Goal: Task Accomplishment & Management: Manage account settings

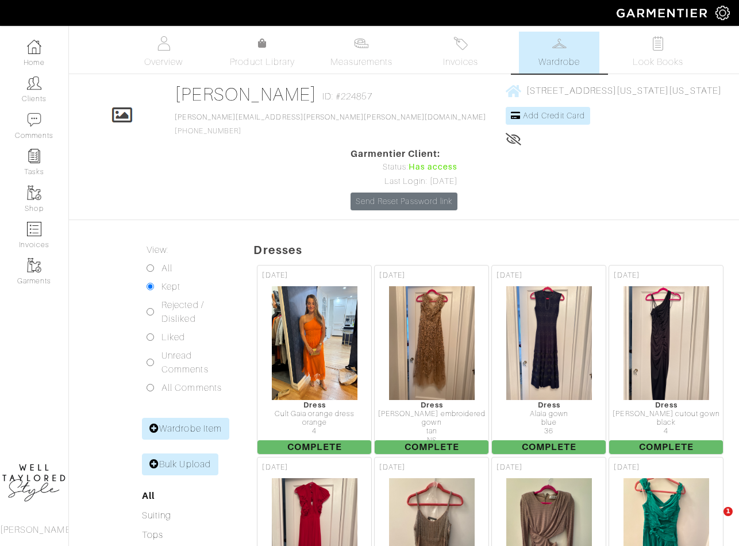
click at [31, 87] on img at bounding box center [34, 83] width 14 height 14
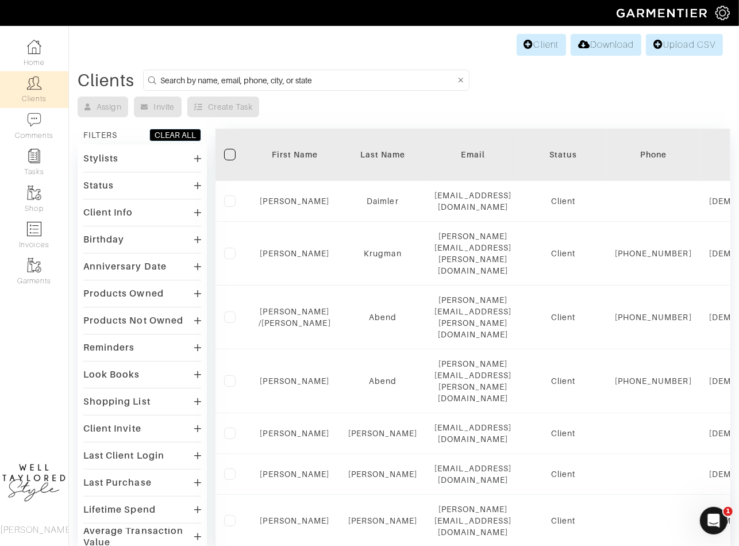
click at [206, 80] on input at bounding box center [307, 80] width 295 height 14
type input "natalie"
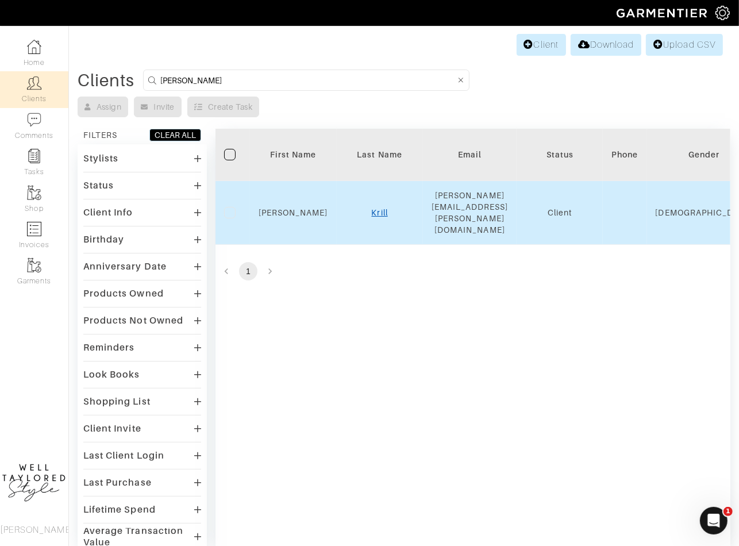
click at [381, 208] on link "Krill" at bounding box center [380, 212] width 16 height 9
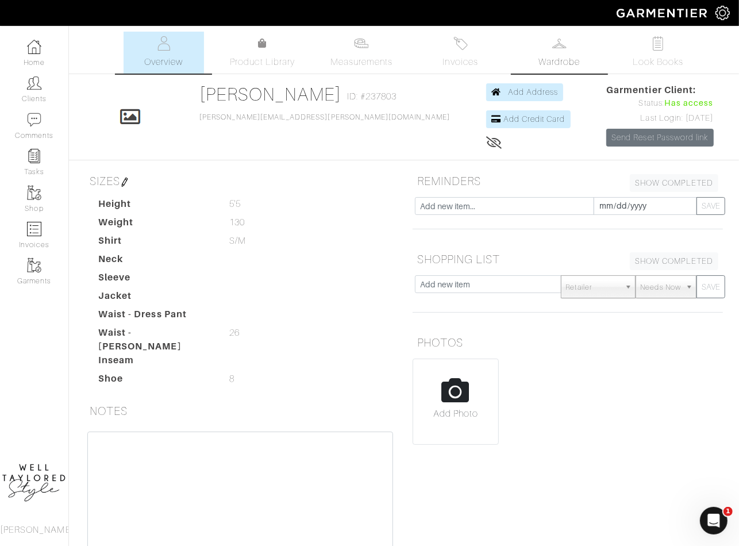
click at [544, 58] on span "Wardrobe" at bounding box center [559, 62] width 41 height 14
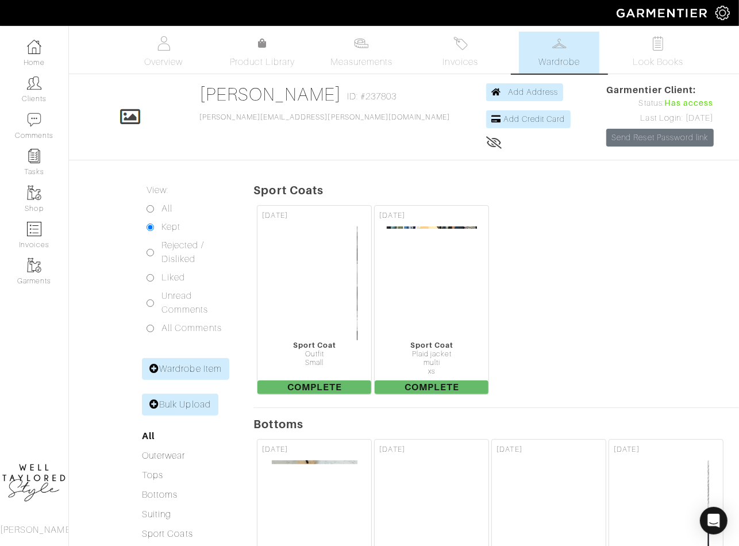
scroll to position [135, 0]
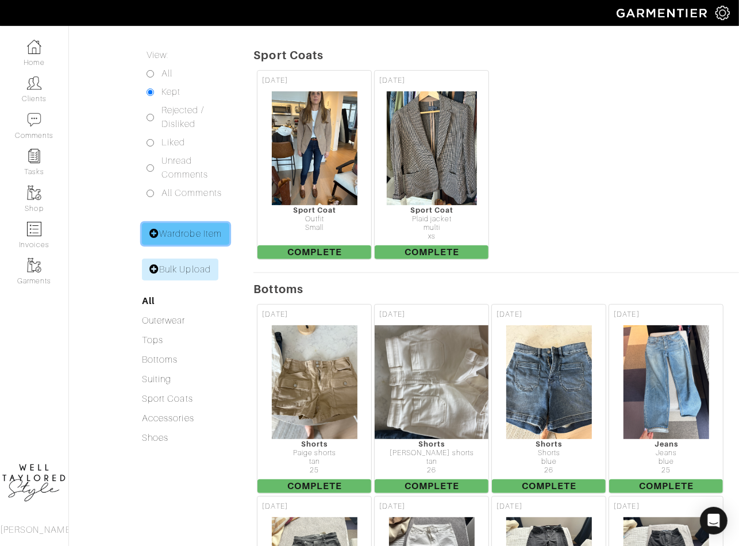
click at [216, 226] on link "Wardrobe Item" at bounding box center [185, 234] width 87 height 22
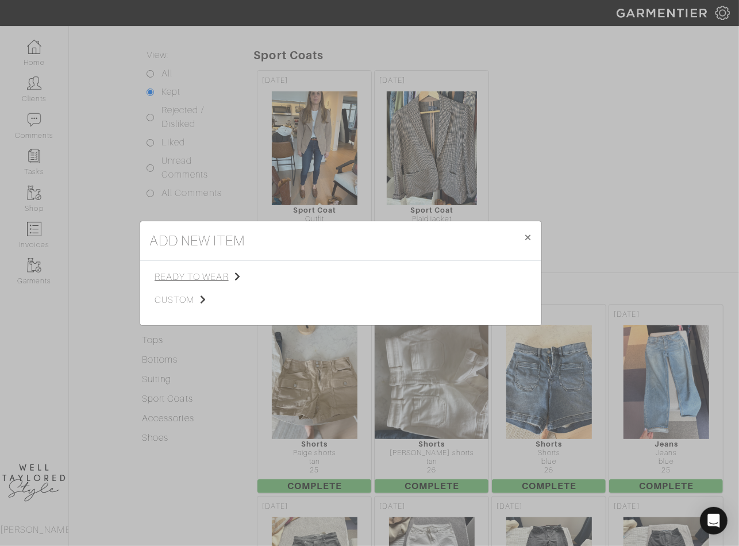
click at [228, 282] on span "ready to wear" at bounding box center [213, 277] width 116 height 14
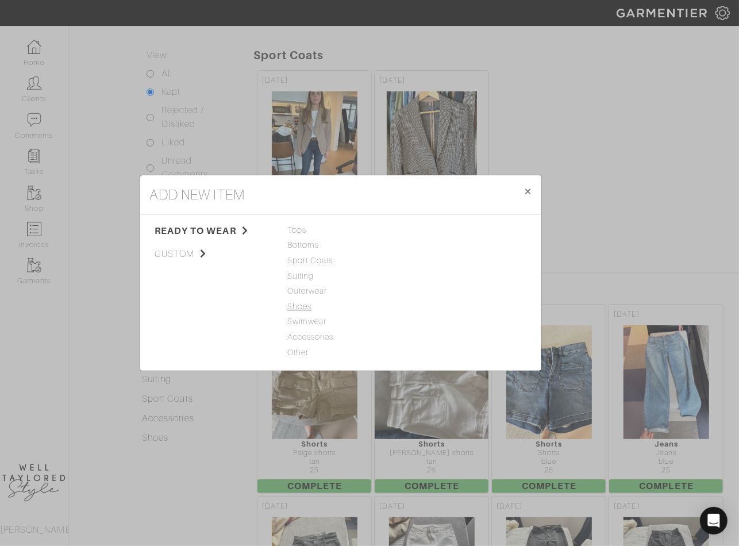
click at [304, 307] on span "Shoes" at bounding box center [340, 307] width 107 height 13
click at [420, 230] on link "Shoes" at bounding box center [424, 229] width 24 height 9
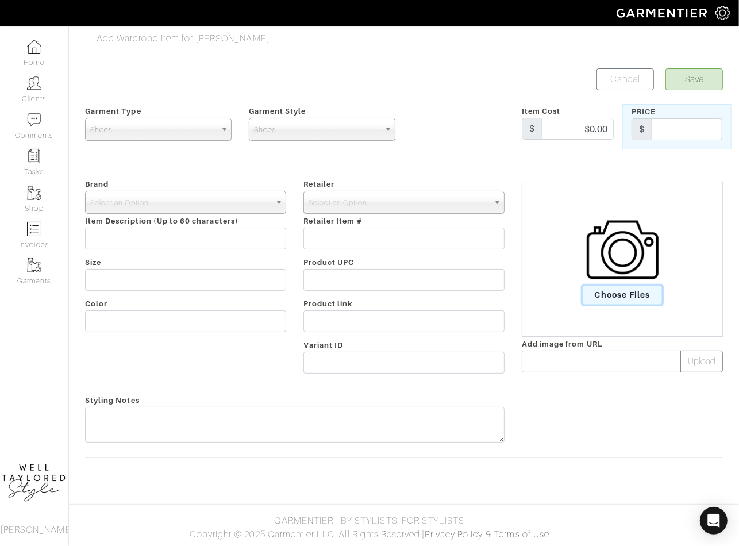
click at [620, 295] on span "Choose Files" at bounding box center [623, 295] width 80 height 19
click at [0, 0] on input "Choose Files" at bounding box center [0, 0] width 0 height 0
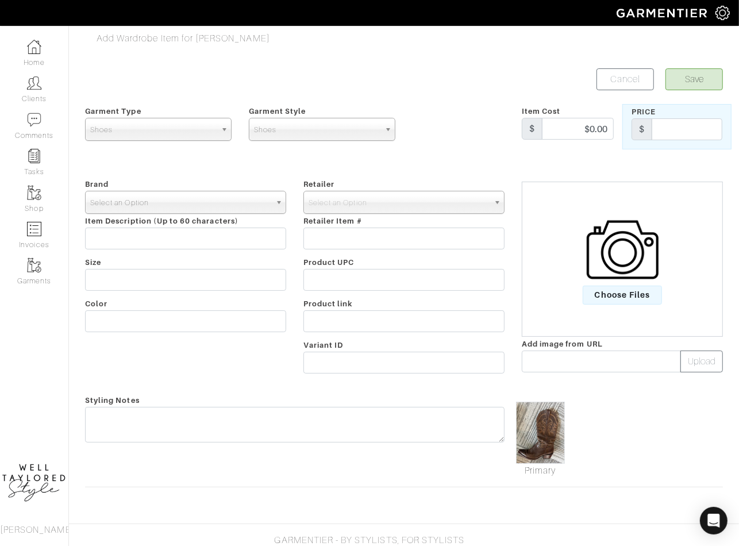
click at [201, 213] on div "Select an Option" at bounding box center [185, 202] width 201 height 23
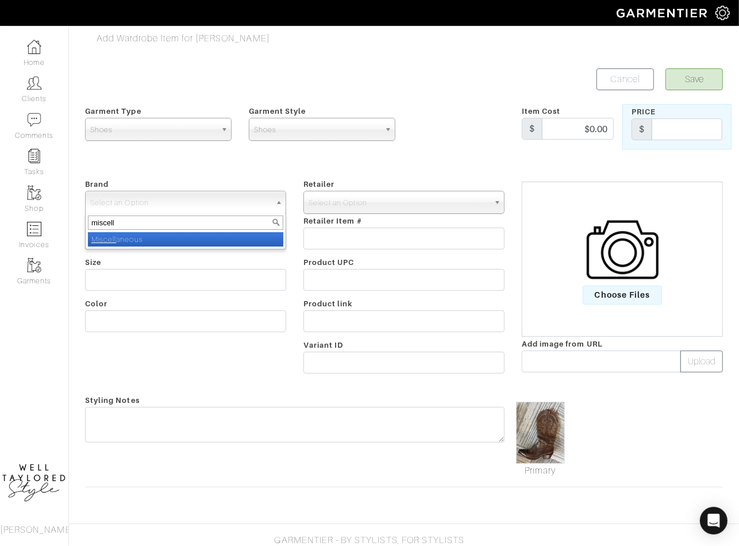
type input "miscell"
click at [139, 243] on li "Miscell aneous" at bounding box center [185, 239] width 195 height 14
select select "Miscellaneous"
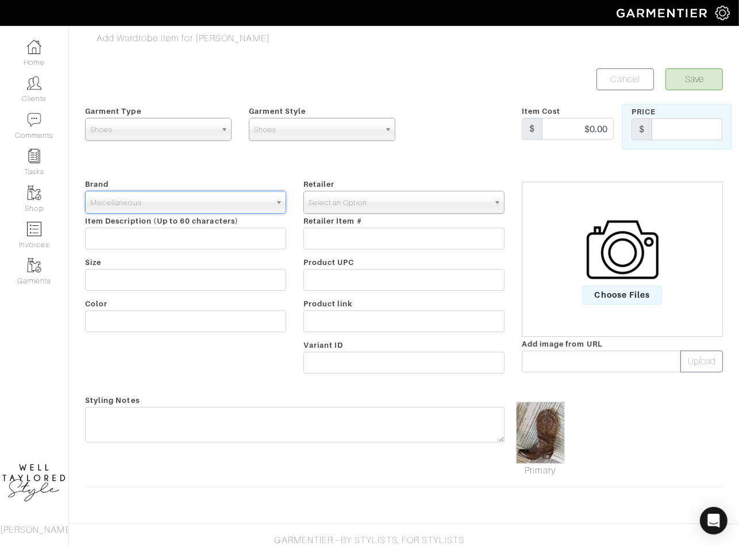
click at [344, 203] on span "Select an Option" at bounding box center [399, 202] width 180 height 23
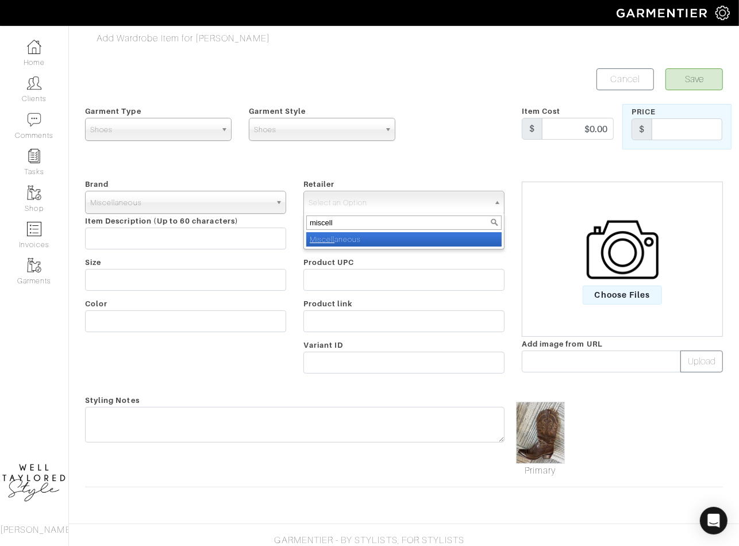
click at [324, 216] on input "miscell" at bounding box center [403, 223] width 195 height 14
paste input "https://www.canva.com/design/DAGx2WN-rAM/BihFTDDCpd93OOKn4yBCqw/edit?utm_conten…"
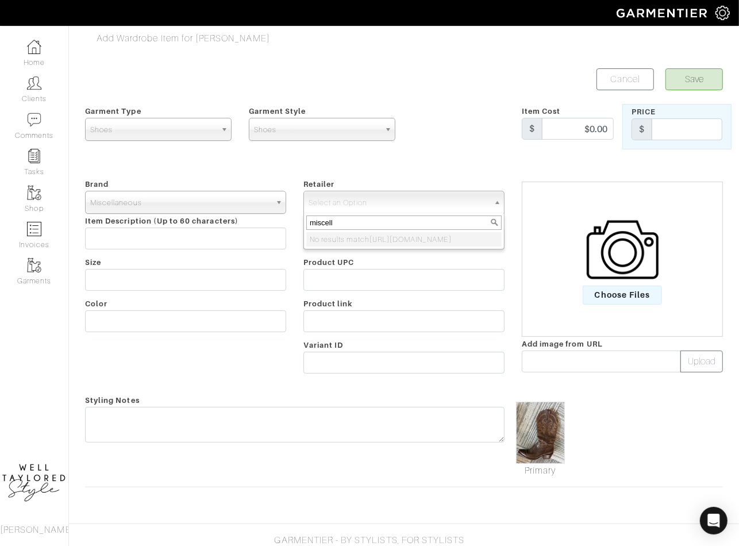
click at [347, 224] on input "miscell" at bounding box center [403, 223] width 195 height 14
click at [340, 221] on input "miscel" at bounding box center [403, 223] width 195 height 14
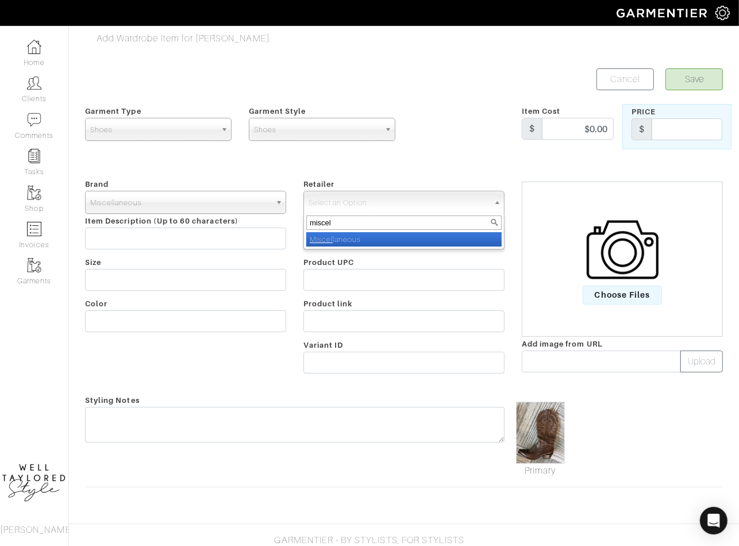
type input "miscel"
click at [346, 243] on li "Miscel laneous" at bounding box center [403, 239] width 195 height 14
select select "83"
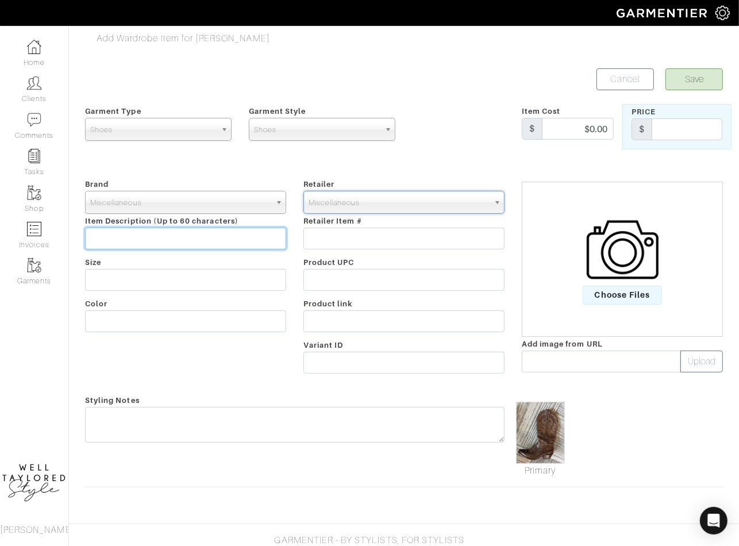
click at [204, 239] on input "text" at bounding box center [185, 239] width 201 height 22
type input "CLIENT OWNED"
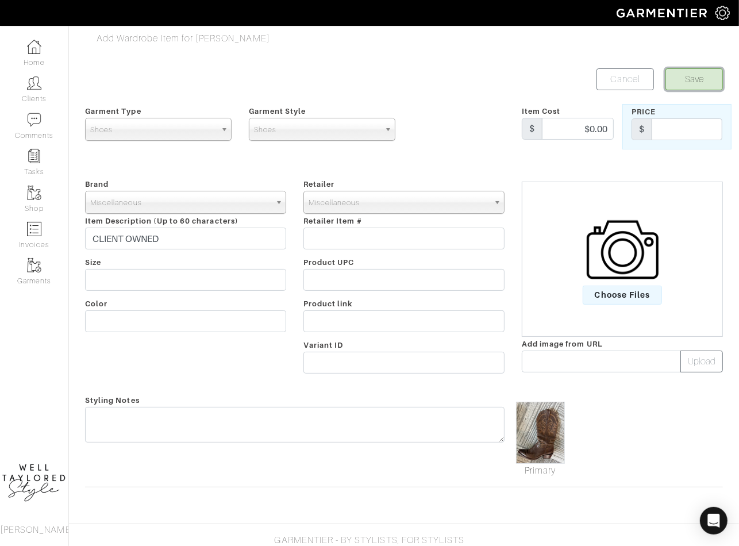
click at [701, 83] on button "Save" at bounding box center [694, 79] width 57 height 22
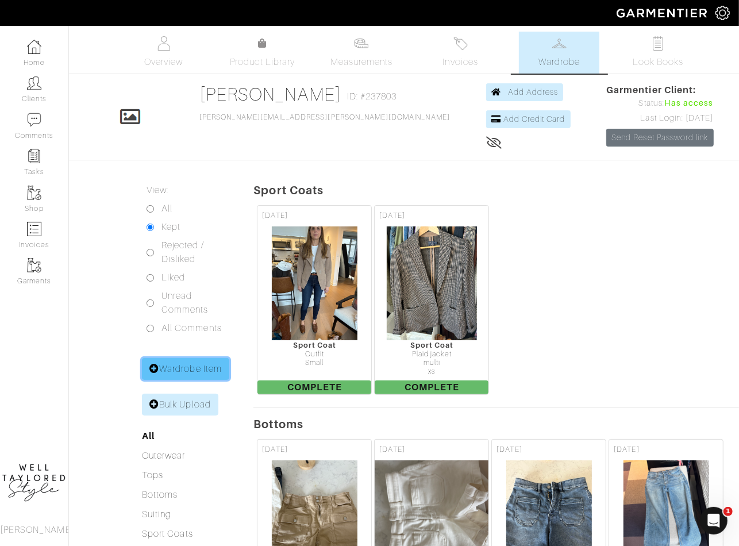
click at [171, 372] on link "Wardrobe Item" at bounding box center [185, 369] width 87 height 22
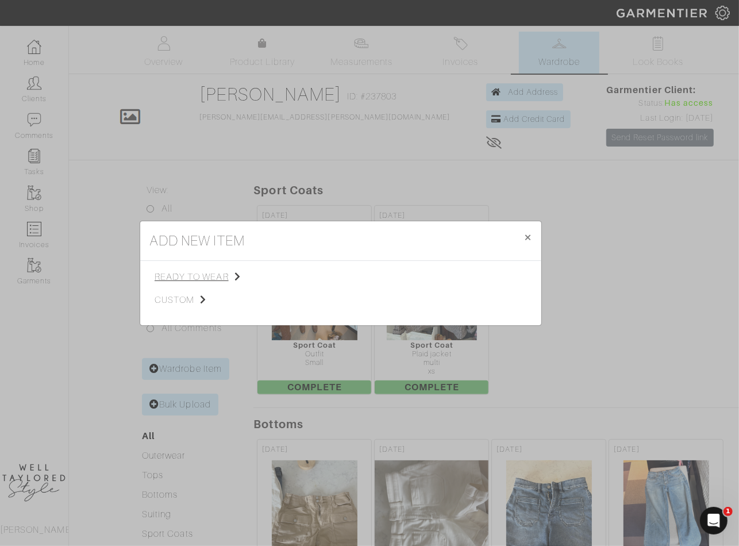
click at [223, 275] on span "ready to wear" at bounding box center [213, 277] width 116 height 14
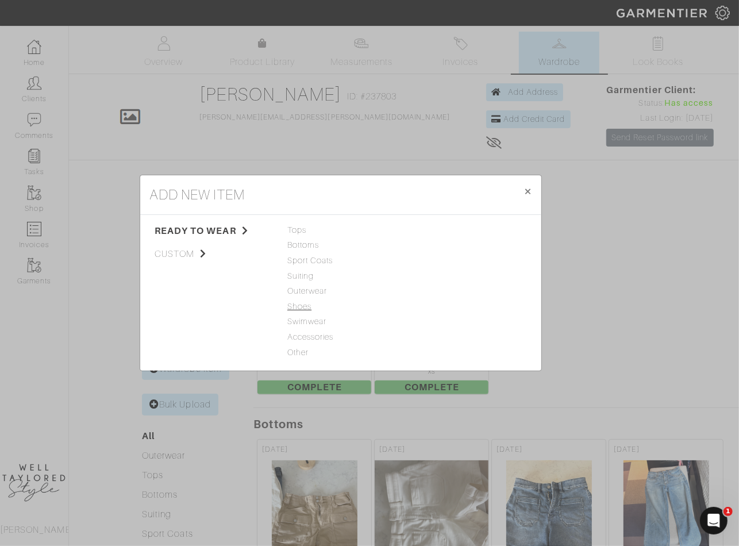
click at [302, 305] on span "Shoes" at bounding box center [340, 307] width 107 height 13
click at [428, 232] on link "Shoes" at bounding box center [424, 229] width 24 height 9
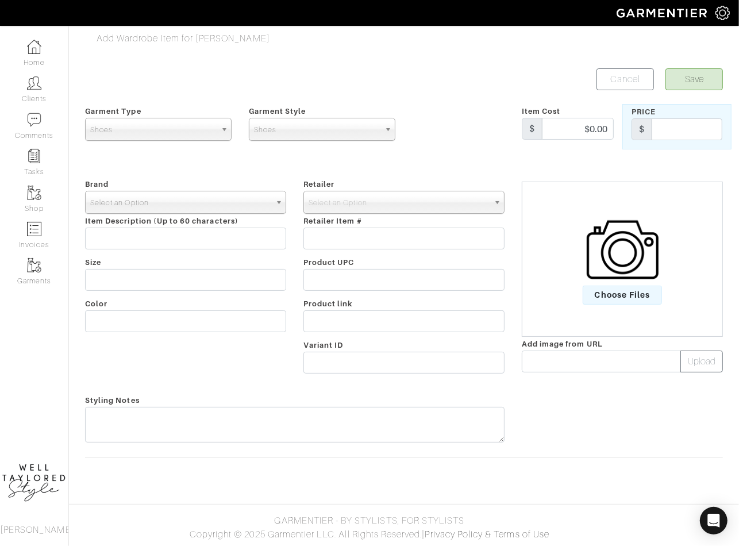
click at [191, 210] on span "Select an Option" at bounding box center [180, 202] width 180 height 23
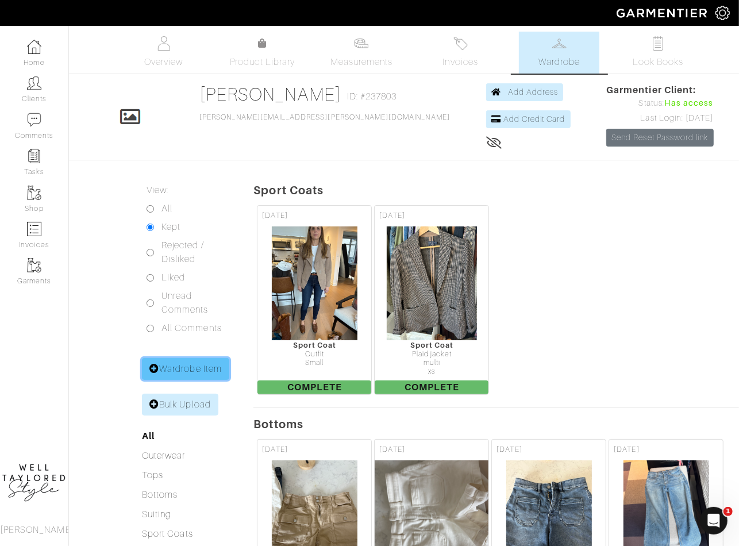
click at [190, 363] on link "Wardrobe Item" at bounding box center [185, 369] width 87 height 22
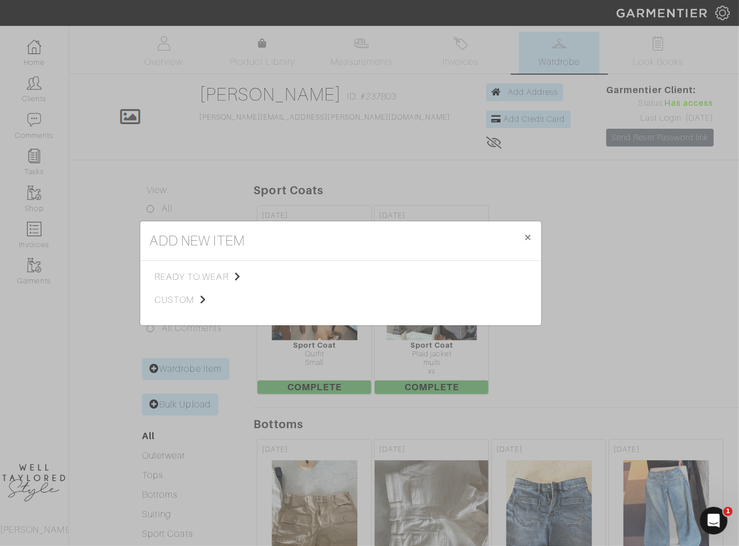
click at [190, 363] on div "add new item × Close ready to wear custom Tops Bottoms Sport Coats Suiting Oute…" at bounding box center [369, 273] width 739 height 546
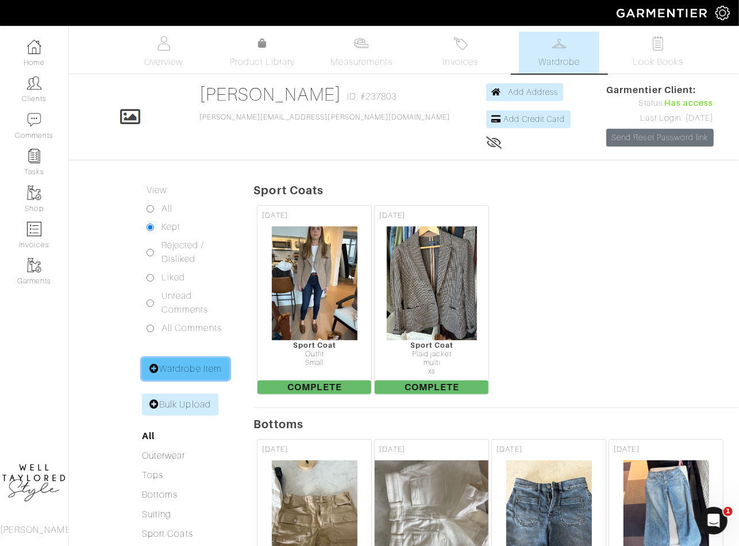
click at [183, 367] on link "Wardrobe Item" at bounding box center [185, 369] width 87 height 22
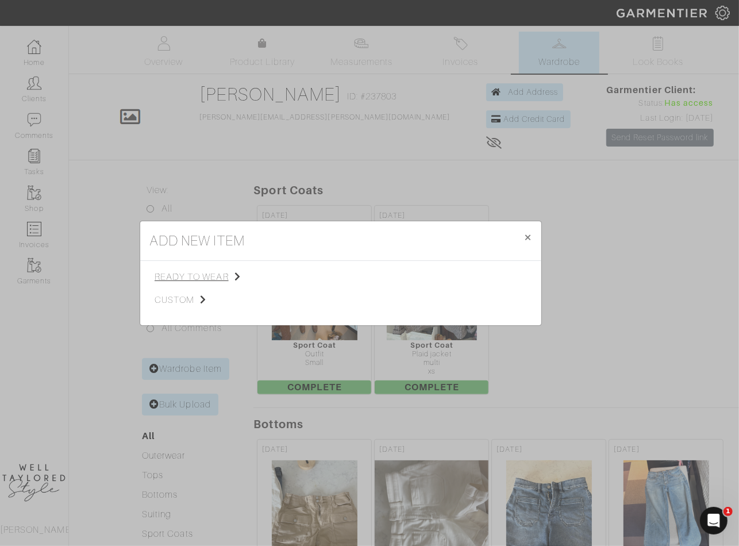
click at [235, 270] on span "ready to wear" at bounding box center [213, 277] width 116 height 14
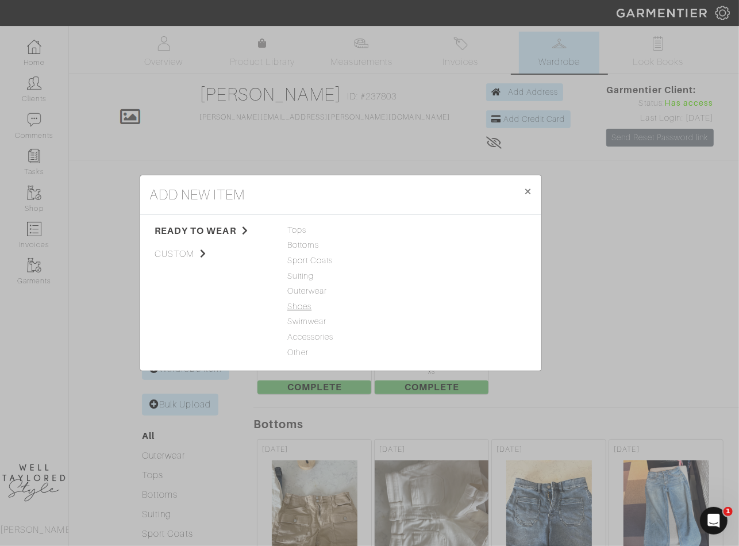
click at [303, 308] on span "Shoes" at bounding box center [340, 307] width 107 height 13
click at [420, 233] on link "Shoes" at bounding box center [424, 229] width 24 height 9
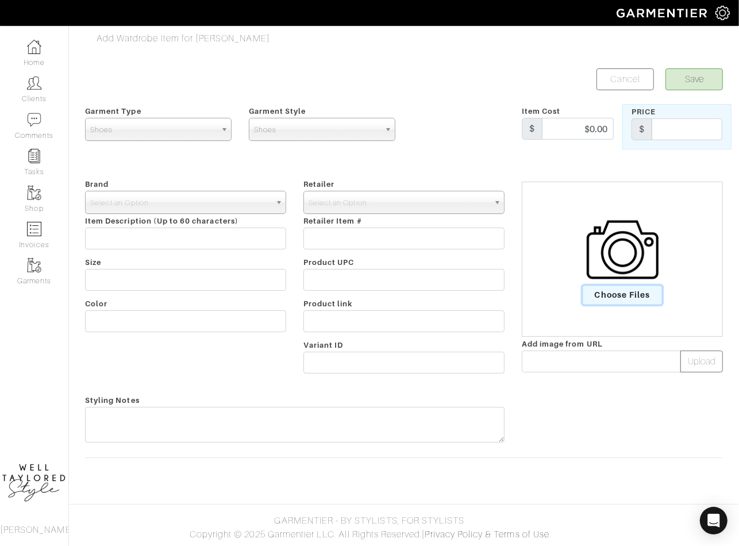
click at [625, 296] on span "Choose Files" at bounding box center [623, 295] width 80 height 19
click at [0, 0] on input "Choose Files" at bounding box center [0, 0] width 0 height 0
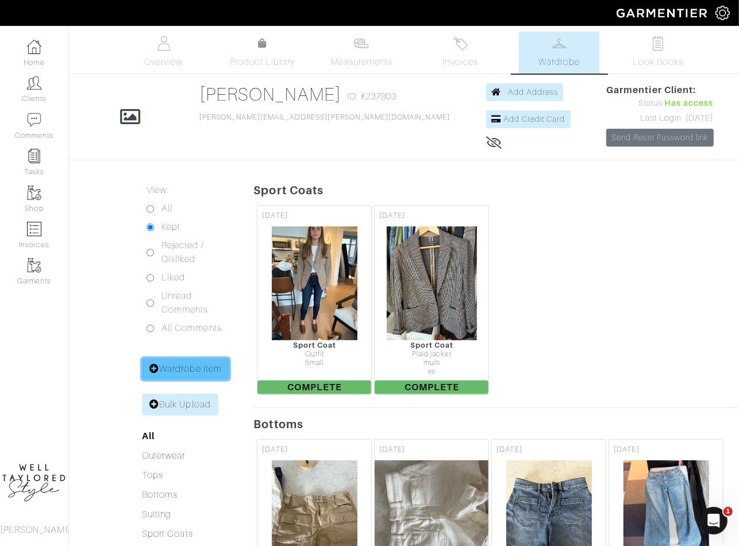
click at [162, 364] on link "Wardrobe Item" at bounding box center [185, 369] width 87 height 22
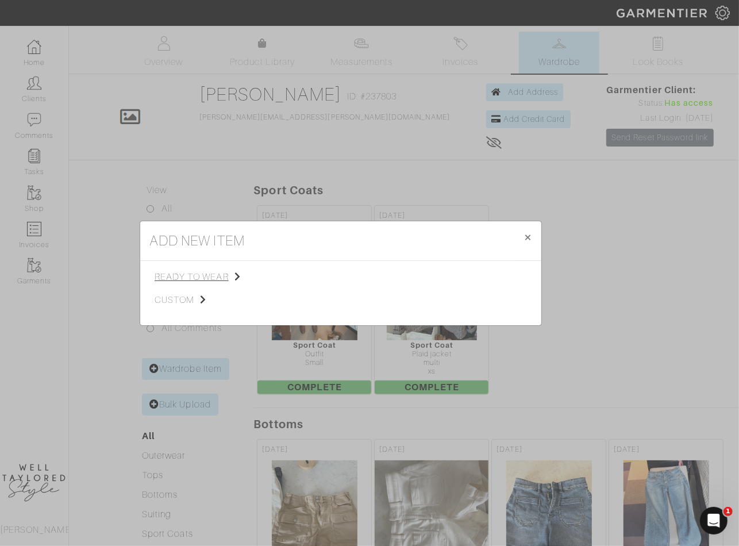
click at [215, 272] on span "ready to wear" at bounding box center [213, 277] width 116 height 14
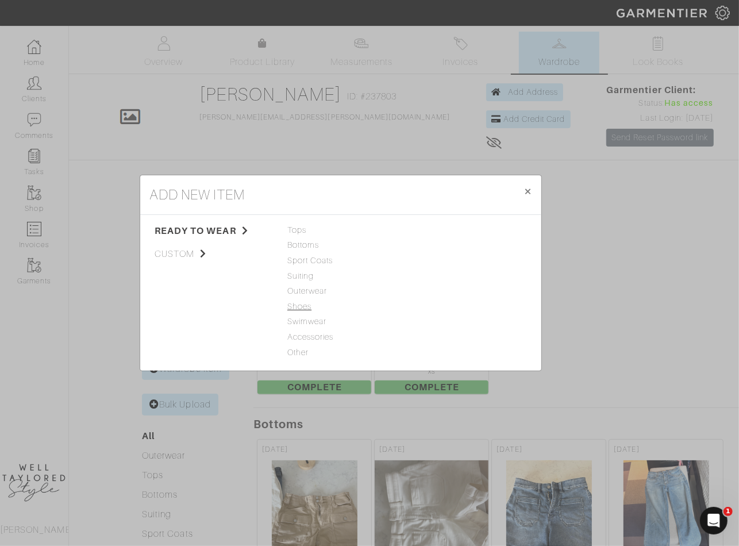
click at [298, 304] on span "Shoes" at bounding box center [340, 307] width 107 height 13
click at [429, 226] on link "Shoes" at bounding box center [424, 229] width 24 height 9
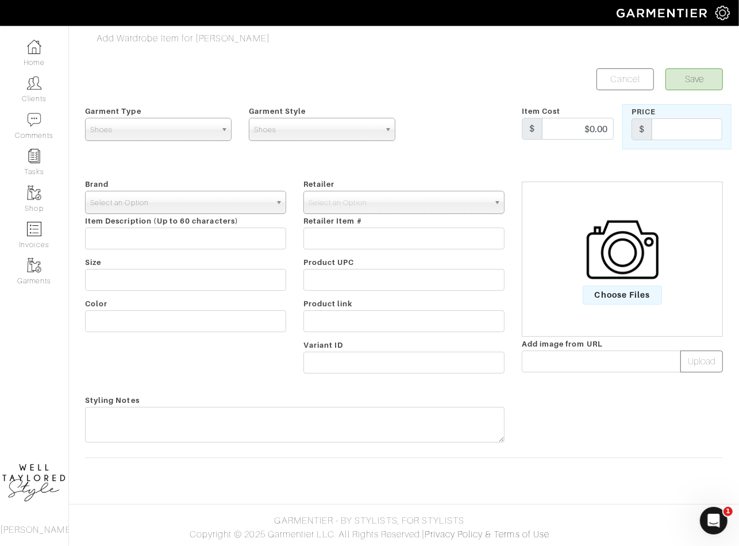
click at [185, 192] on span "Select an Option" at bounding box center [180, 202] width 180 height 23
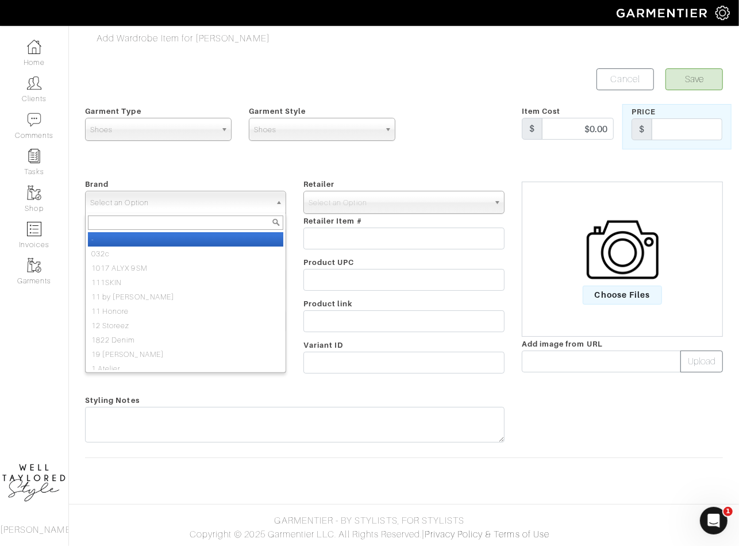
type input "M"
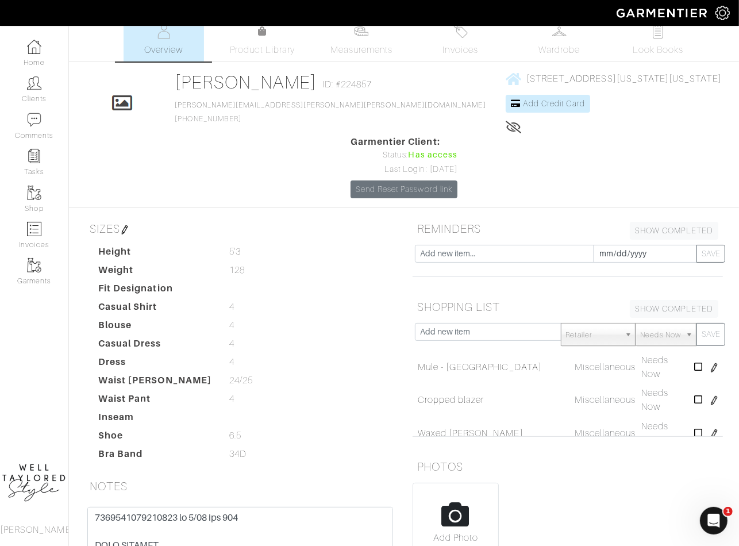
scroll to position [82, 0]
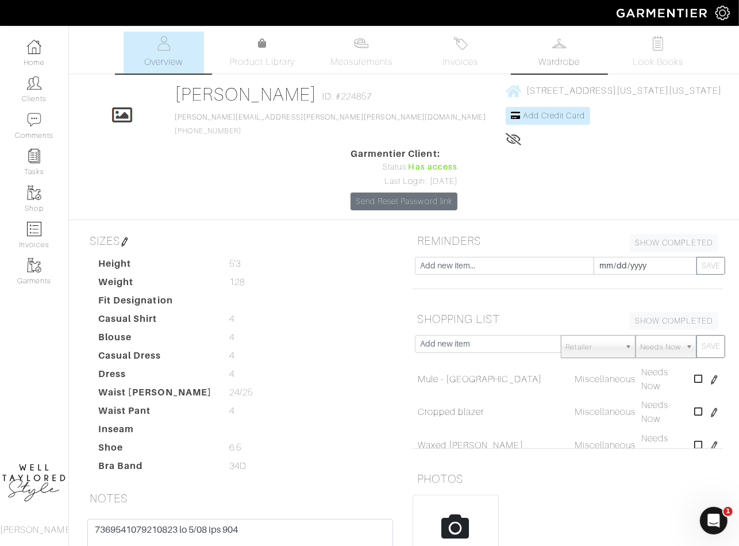
click at [550, 64] on span "Wardrobe" at bounding box center [559, 62] width 41 height 14
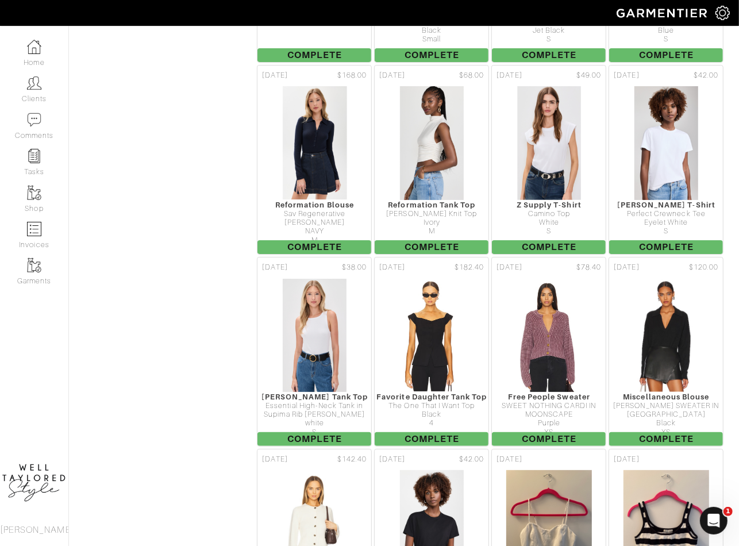
scroll to position [7872, 0]
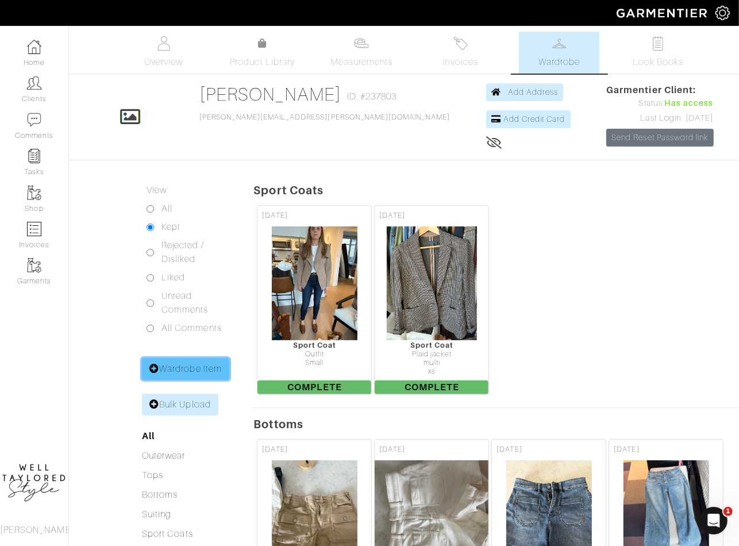
click at [190, 375] on link "Wardrobe Item" at bounding box center [185, 369] width 87 height 22
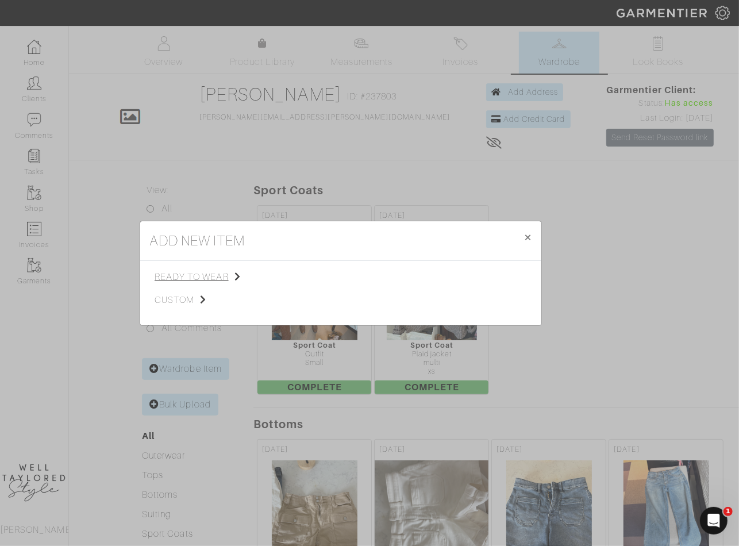
click at [198, 271] on span "ready to wear" at bounding box center [213, 277] width 116 height 14
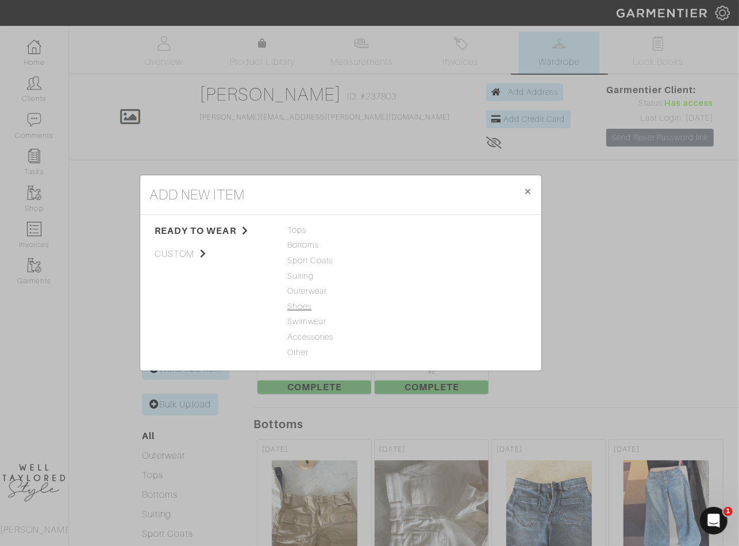
click at [297, 306] on span "Shoes" at bounding box center [340, 307] width 107 height 13
click at [424, 234] on link "Shoes" at bounding box center [424, 229] width 24 height 9
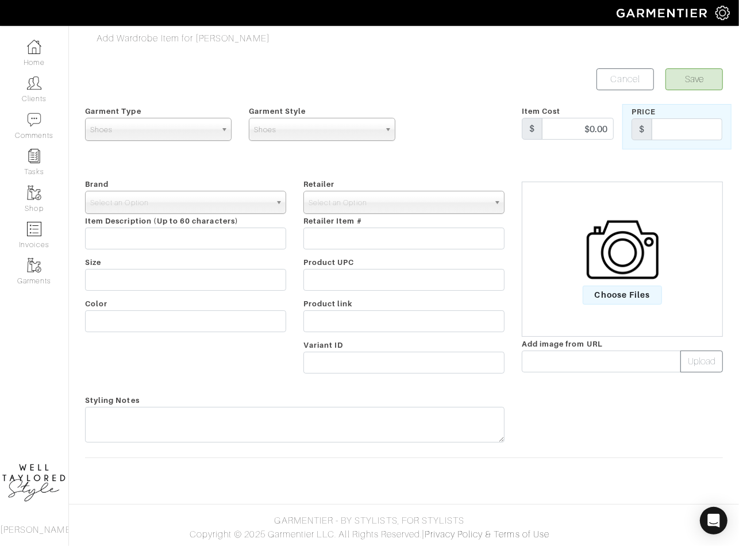
click at [431, 230] on input "text" at bounding box center [403, 239] width 201 height 22
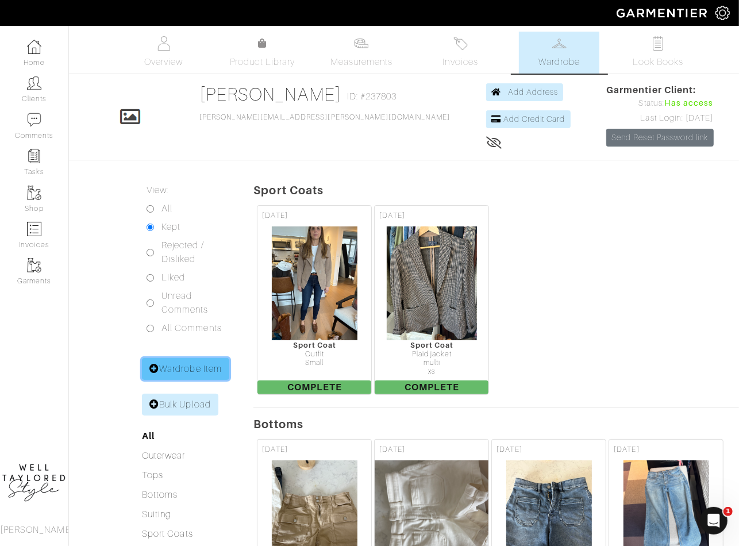
click at [206, 372] on link "Wardrobe Item" at bounding box center [185, 369] width 87 height 22
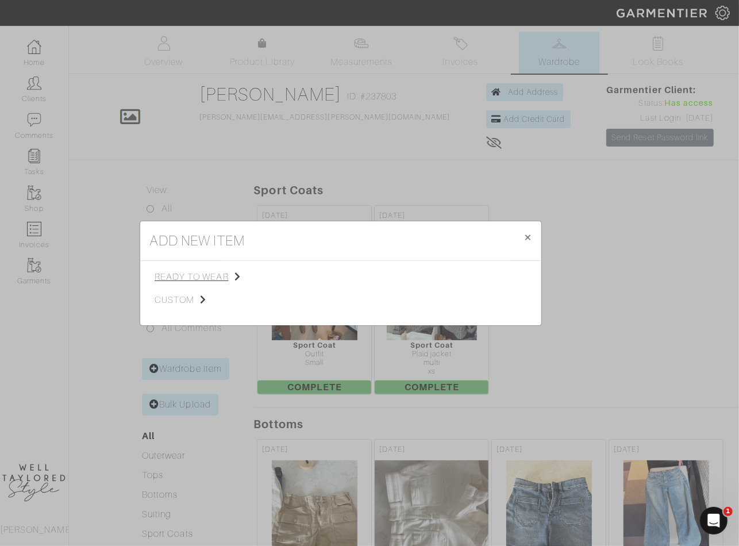
click at [217, 276] on span "ready to wear" at bounding box center [213, 277] width 116 height 14
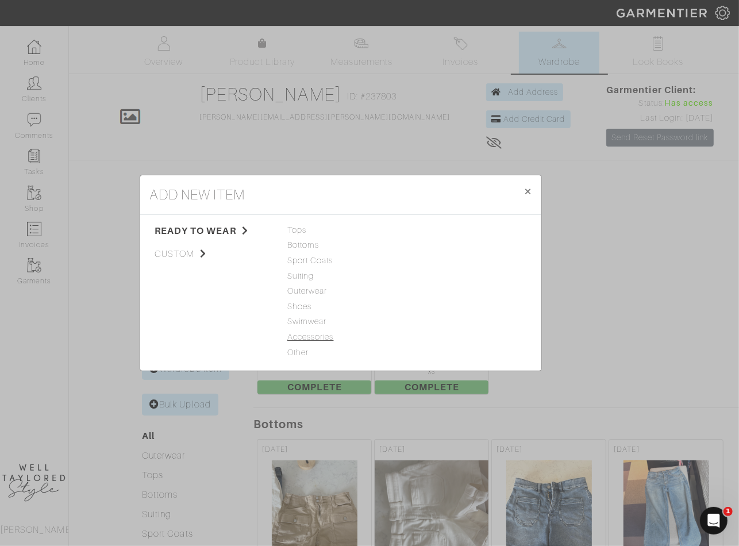
click at [312, 335] on span "Accessories" at bounding box center [340, 337] width 107 height 13
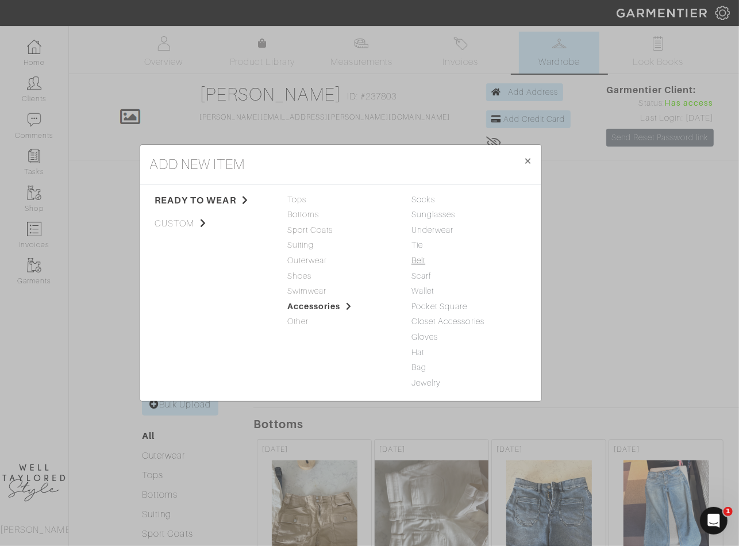
click at [420, 259] on link "Belt" at bounding box center [419, 260] width 14 height 9
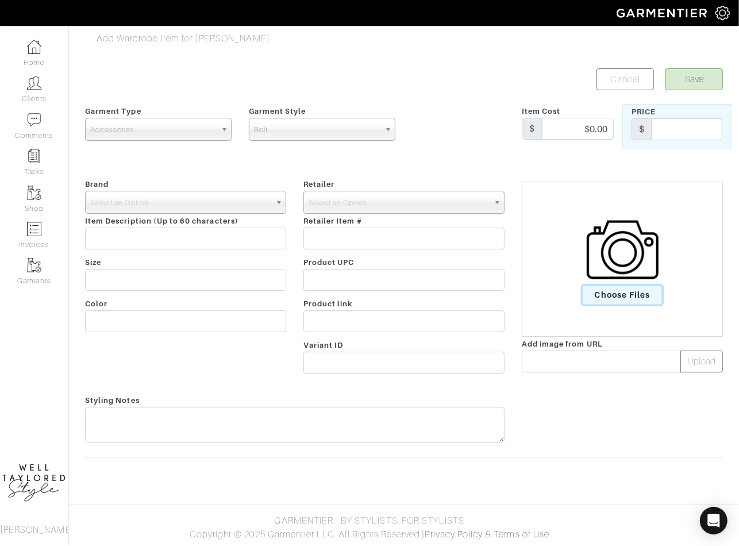
click at [605, 286] on span "Choose Files" at bounding box center [623, 295] width 80 height 19
click at [0, 0] on input "Choose Files" at bounding box center [0, 0] width 0 height 0
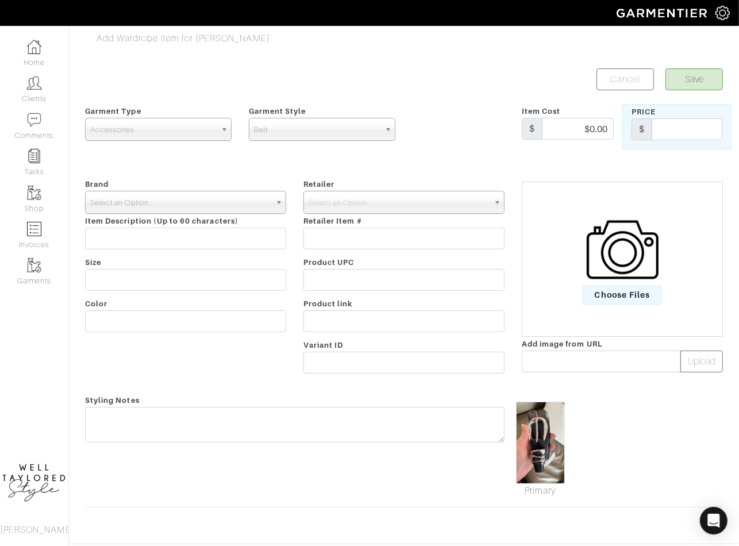
click at [235, 206] on span "Select an Option" at bounding box center [180, 202] width 180 height 23
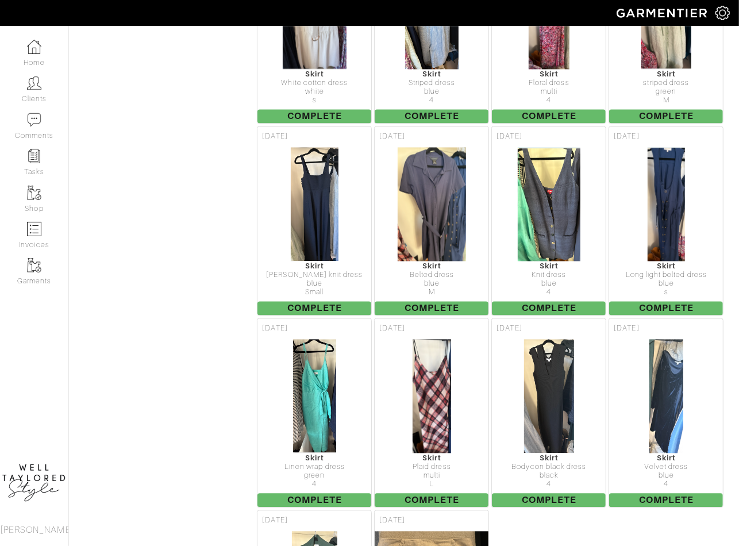
scroll to position [4035, 0]
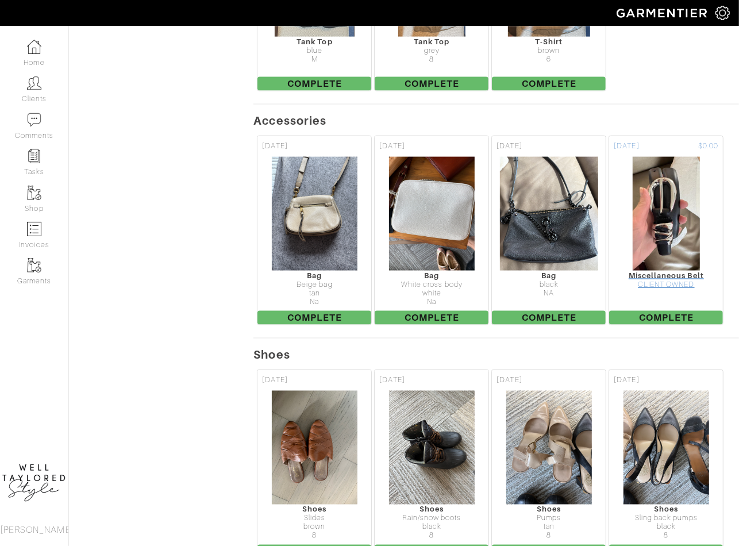
click at [666, 189] on img at bounding box center [666, 213] width 68 height 115
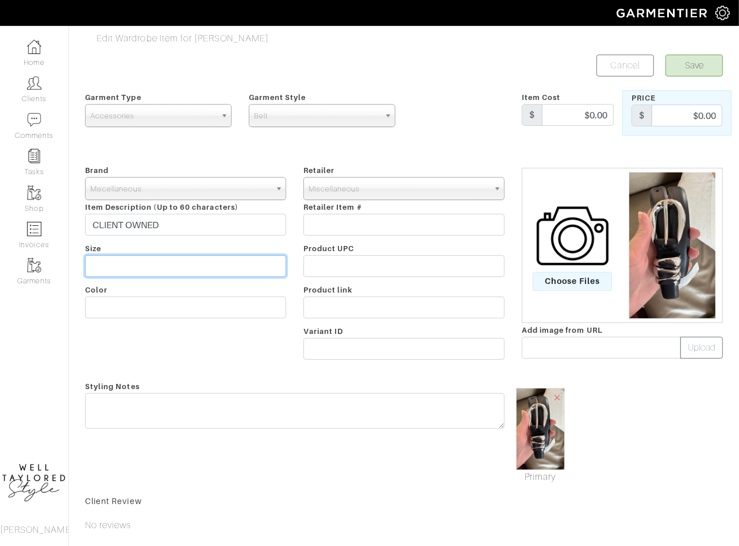
click at [153, 270] on input "text" at bounding box center [185, 266] width 201 height 22
type input "M"
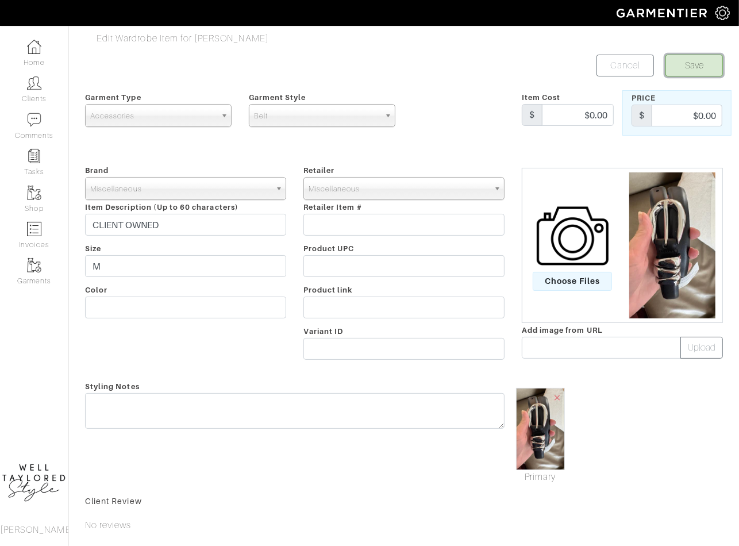
click at [689, 69] on button "Save" at bounding box center [694, 66] width 57 height 22
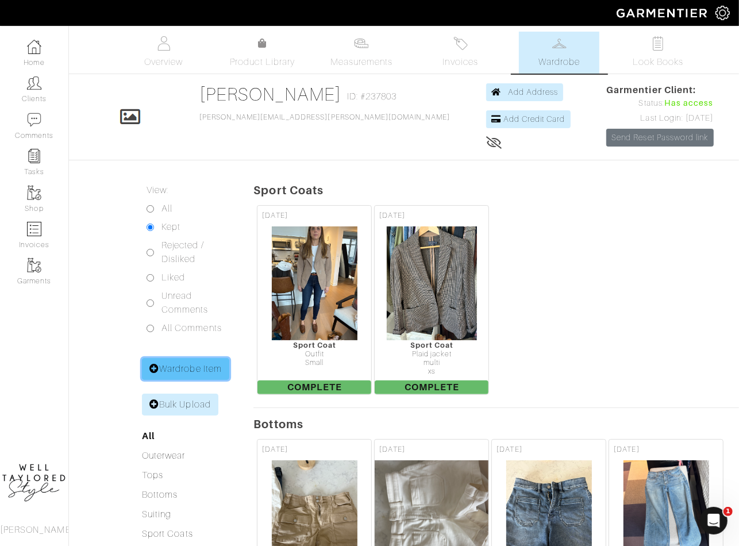
click at [176, 362] on link "Wardrobe Item" at bounding box center [185, 369] width 87 height 22
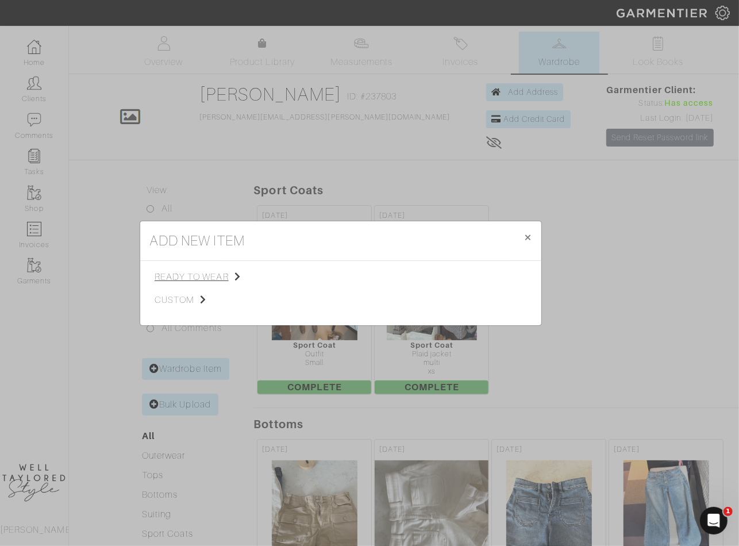
click at [208, 273] on span "ready to wear" at bounding box center [213, 277] width 116 height 14
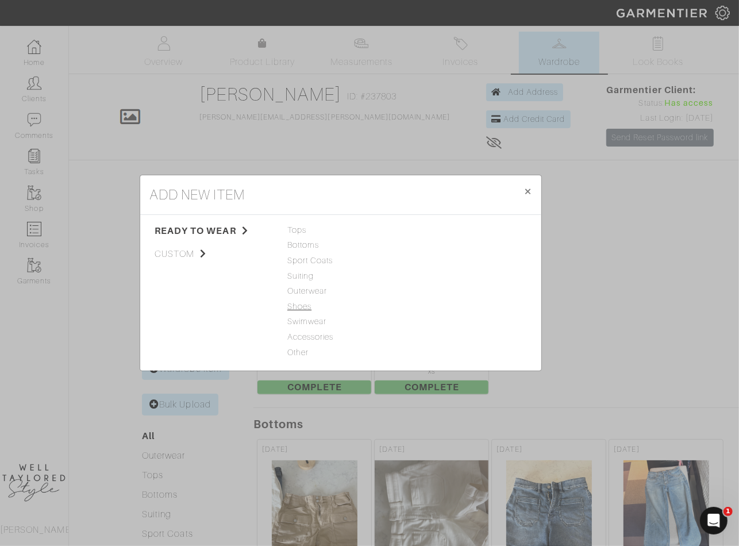
click at [302, 302] on span "Shoes" at bounding box center [340, 307] width 107 height 13
click at [431, 231] on link "Shoes" at bounding box center [424, 229] width 24 height 9
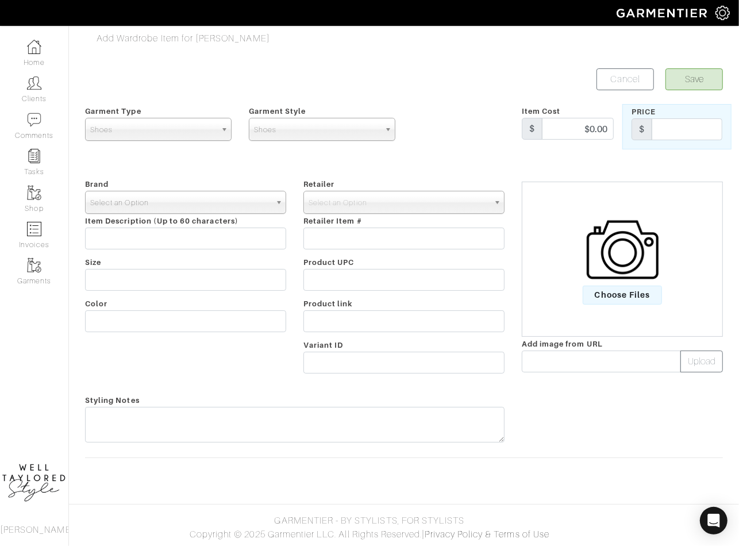
click at [109, 207] on span "Select an Option" at bounding box center [180, 202] width 180 height 23
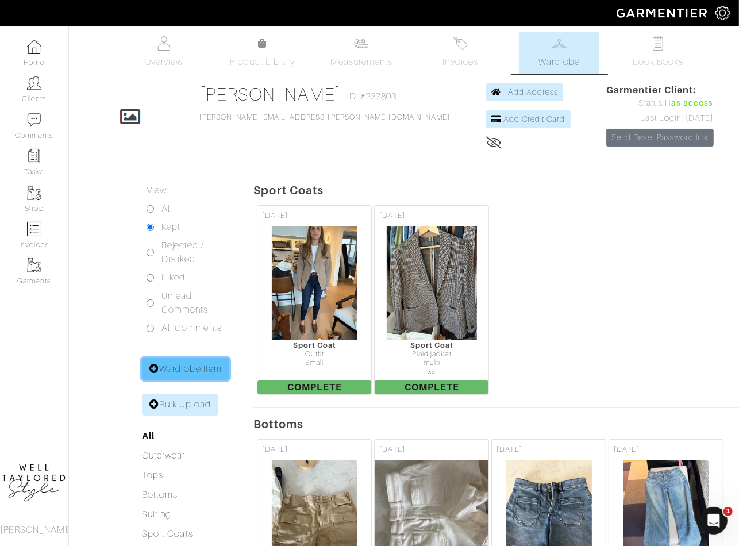
click at [175, 360] on link "Wardrobe Item" at bounding box center [185, 369] width 87 height 22
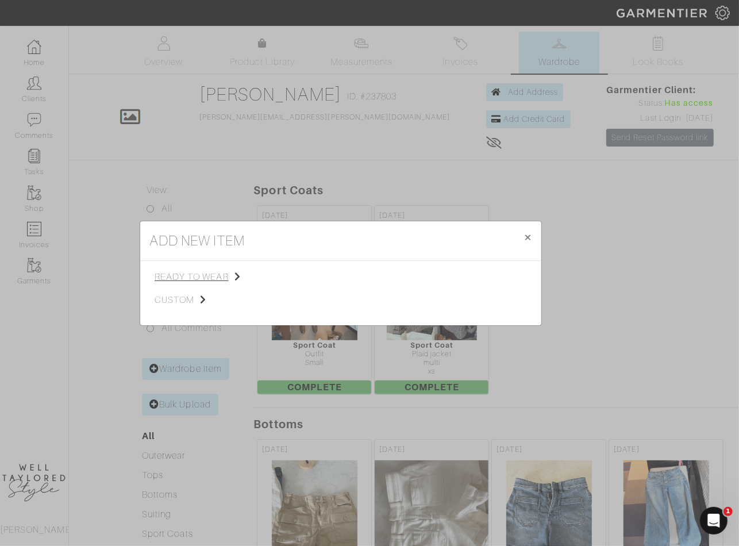
click at [211, 272] on span "ready to wear" at bounding box center [213, 277] width 116 height 14
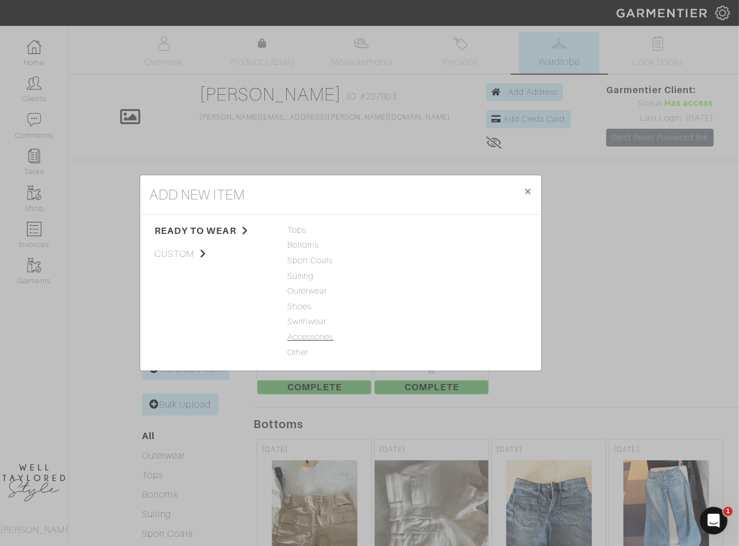
click at [312, 336] on span "Accessories" at bounding box center [340, 337] width 107 height 13
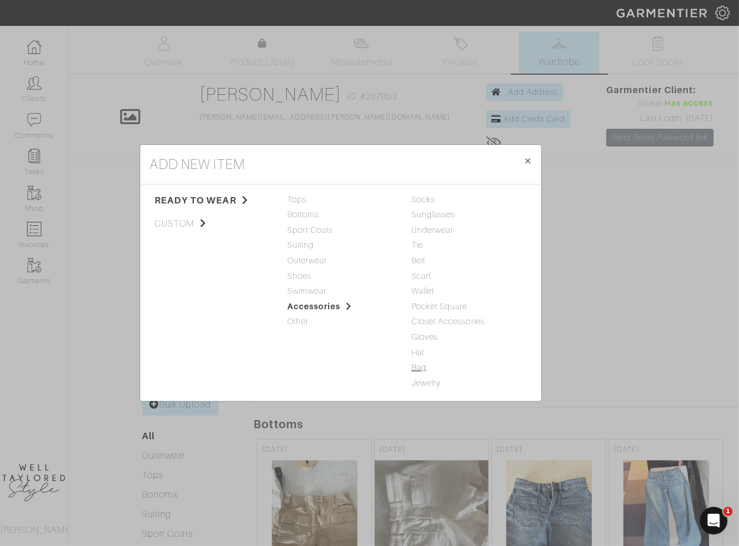
click at [417, 368] on link "Bag" at bounding box center [419, 367] width 15 height 9
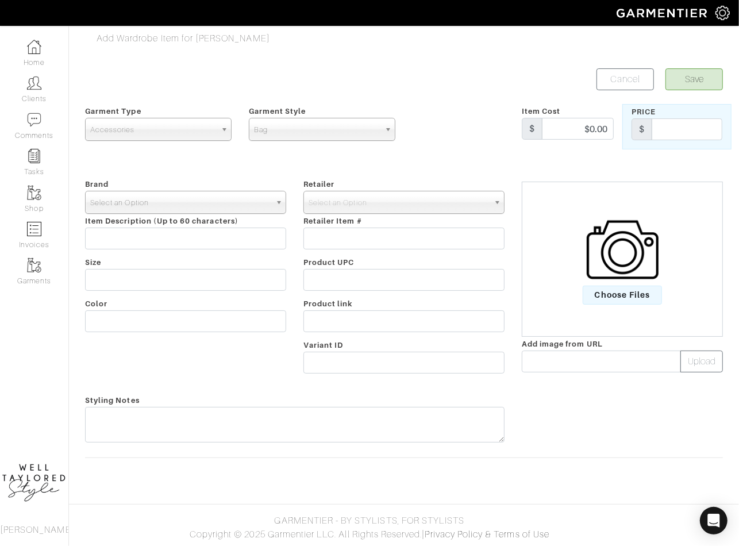
click at [197, 209] on span "Select an Option" at bounding box center [180, 202] width 180 height 23
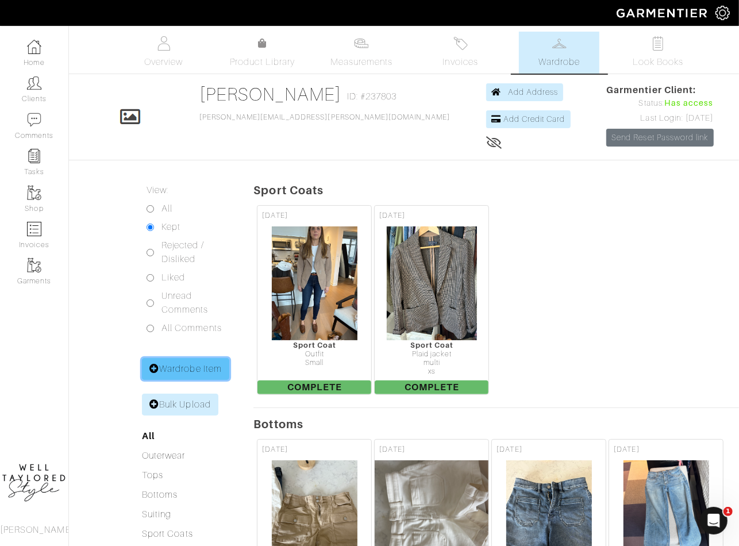
click at [184, 368] on link "Wardrobe Item" at bounding box center [185, 369] width 87 height 22
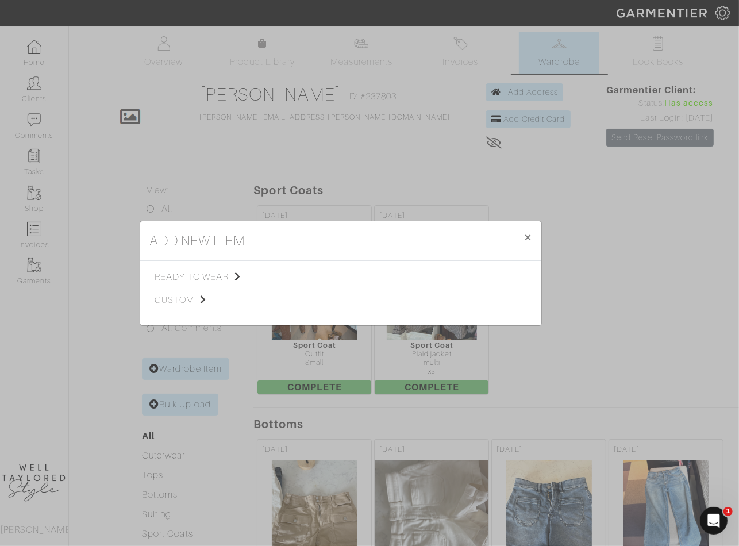
click at [183, 362] on div "add new item × Close ready to wear custom Tops Bottoms Sport Coats Suiting Oute…" at bounding box center [369, 273] width 739 height 546
click at [199, 265] on div "All Kept Rejected / Disliked Liked Unread Comments All Comments" at bounding box center [189, 268] width 94 height 133
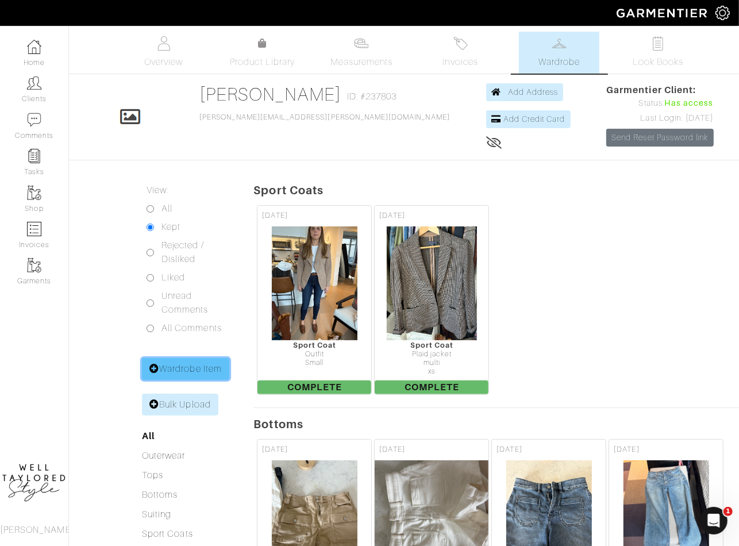
click at [189, 366] on link "Wardrobe Item" at bounding box center [185, 369] width 87 height 22
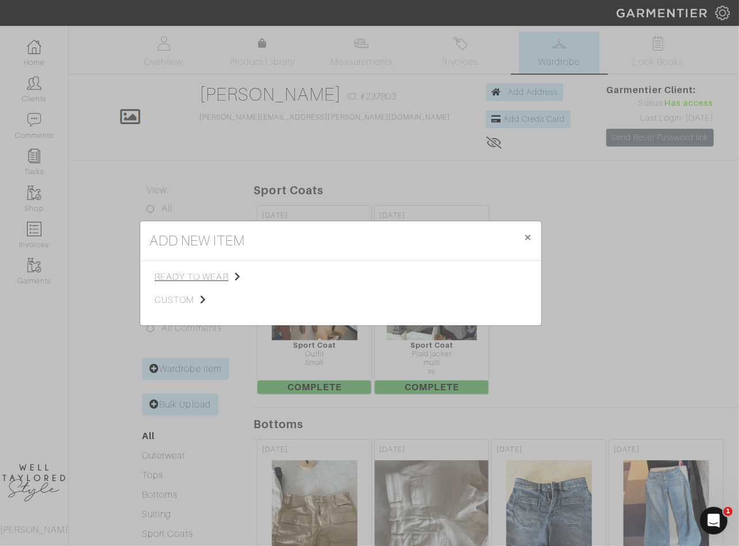
click at [185, 272] on span "ready to wear" at bounding box center [213, 277] width 116 height 14
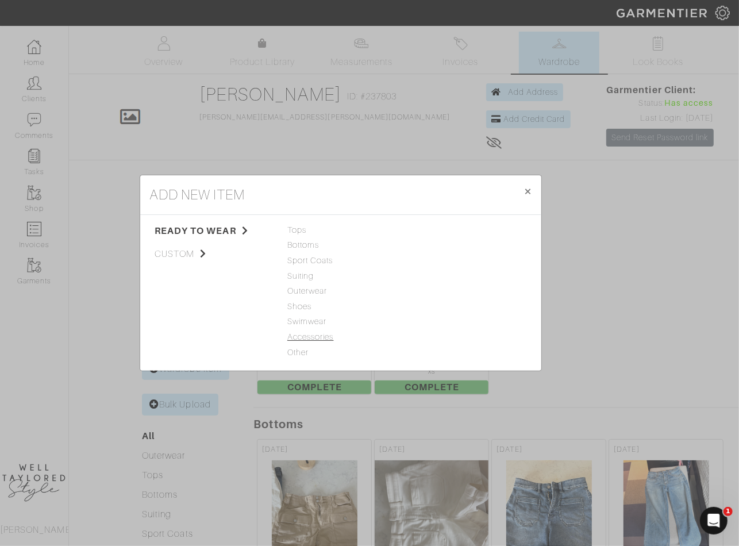
click at [313, 332] on span "Accessories" at bounding box center [340, 337] width 107 height 13
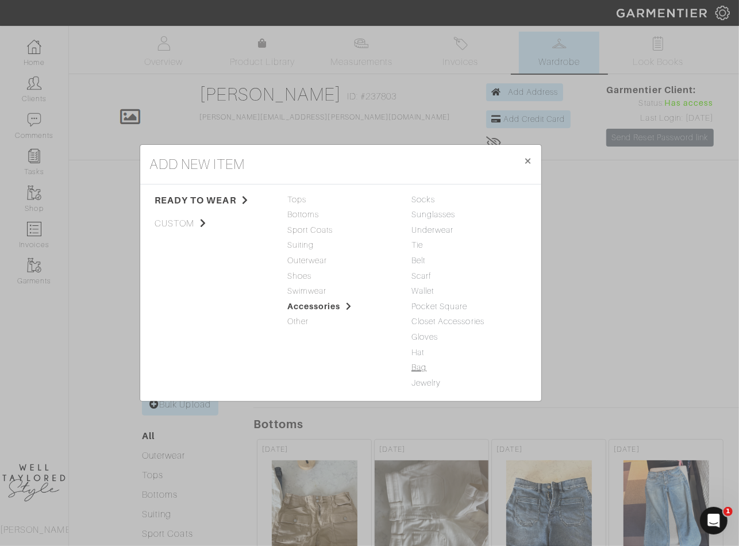
click at [423, 364] on link "Bag" at bounding box center [419, 367] width 15 height 9
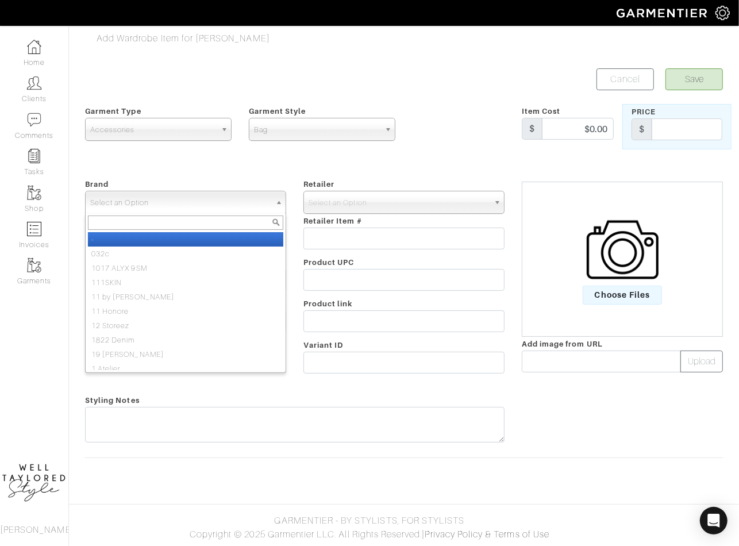
click at [117, 208] on span "Select an Option" at bounding box center [180, 202] width 180 height 23
paste input "miscel"
type input "miscel"
click at [139, 235] on li "Miscel laneous" at bounding box center [185, 239] width 195 height 14
select select "Miscellaneous"
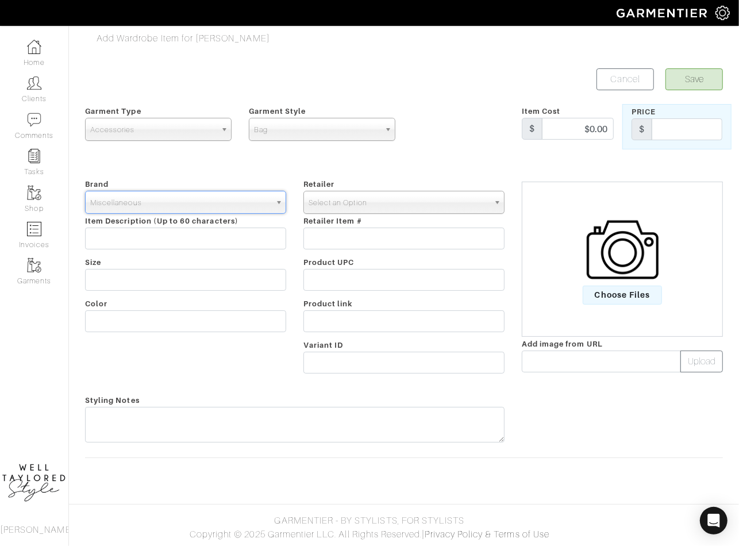
click at [345, 208] on span "Select an Option" at bounding box center [399, 202] width 180 height 23
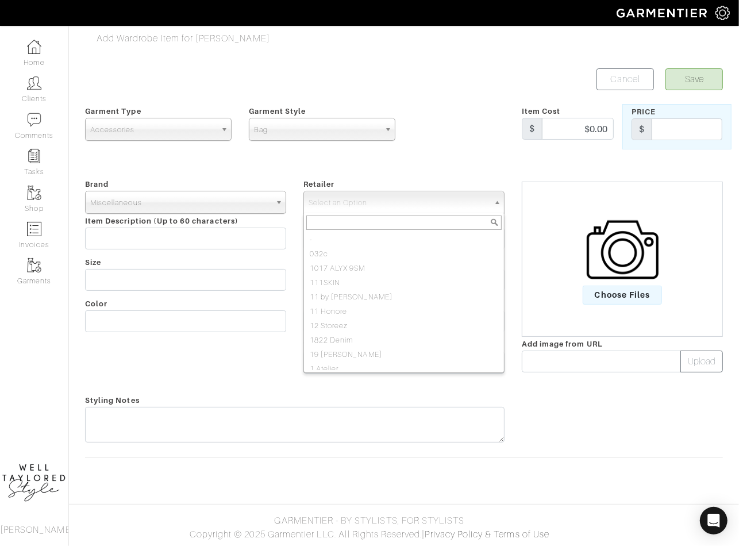
paste input "miscel"
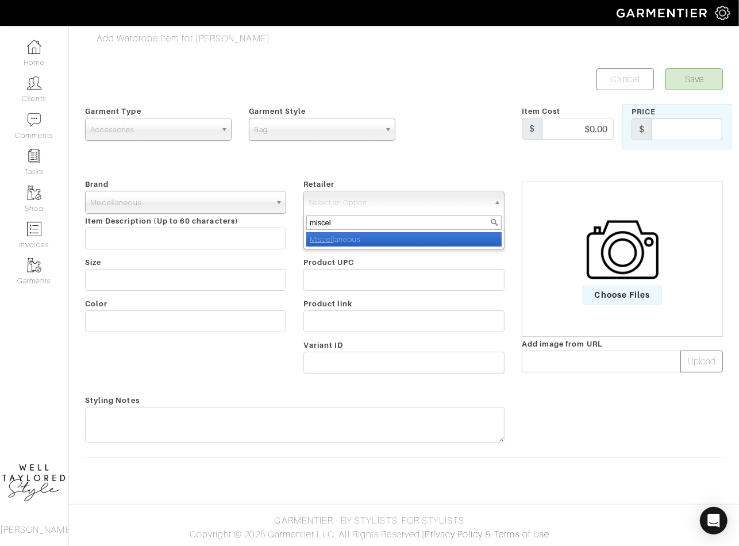
type input "miscel"
click at [360, 239] on li "Miscel laneous" at bounding box center [403, 239] width 195 height 14
select select "83"
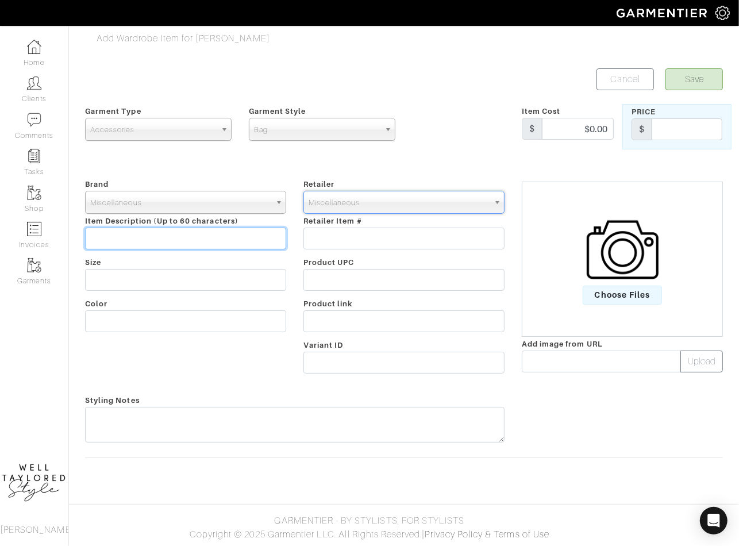
click at [124, 239] on input "text" at bounding box center [185, 239] width 201 height 22
type input "CLIENT OWNED"
click at [616, 299] on span "Choose Files" at bounding box center [623, 295] width 80 height 19
click at [0, 0] on input "Choose Files" at bounding box center [0, 0] width 0 height 0
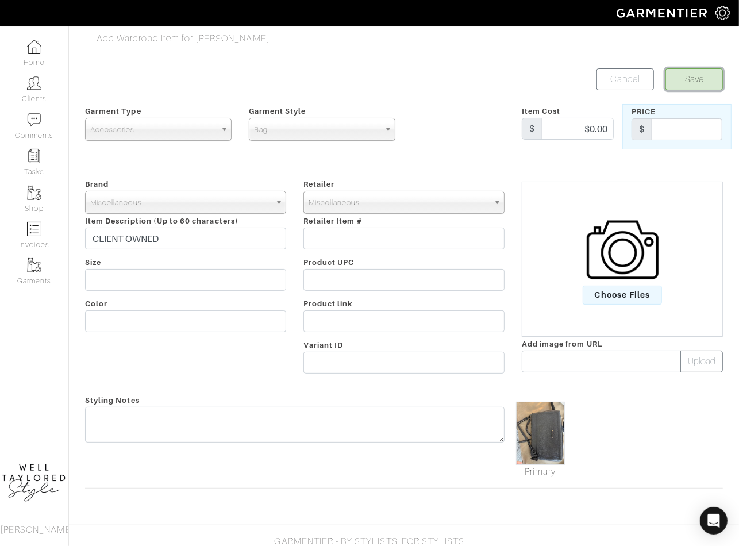
click at [697, 71] on button "Save" at bounding box center [694, 79] width 57 height 22
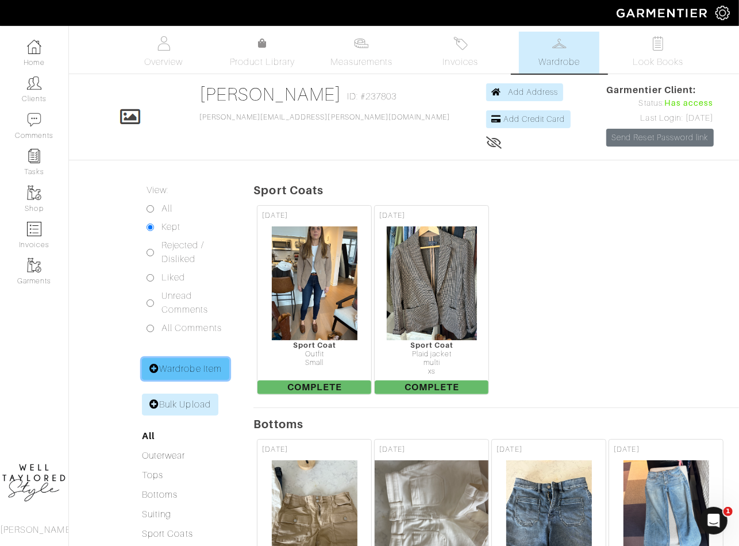
click at [203, 363] on link "Wardrobe Item" at bounding box center [185, 369] width 87 height 22
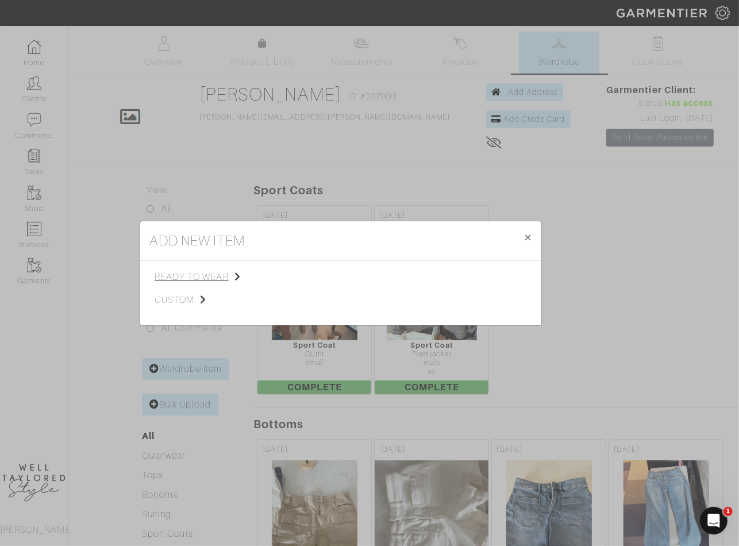
click at [220, 275] on span "ready to wear" at bounding box center [213, 277] width 116 height 14
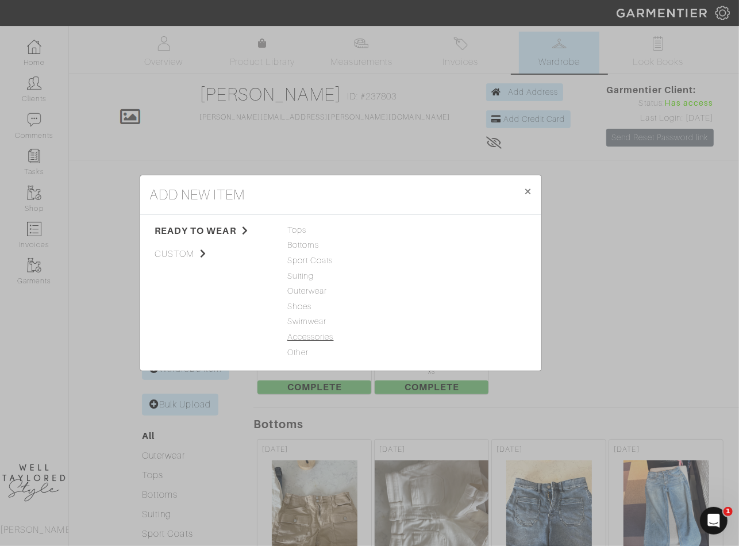
click at [310, 337] on span "Accessories" at bounding box center [340, 337] width 107 height 13
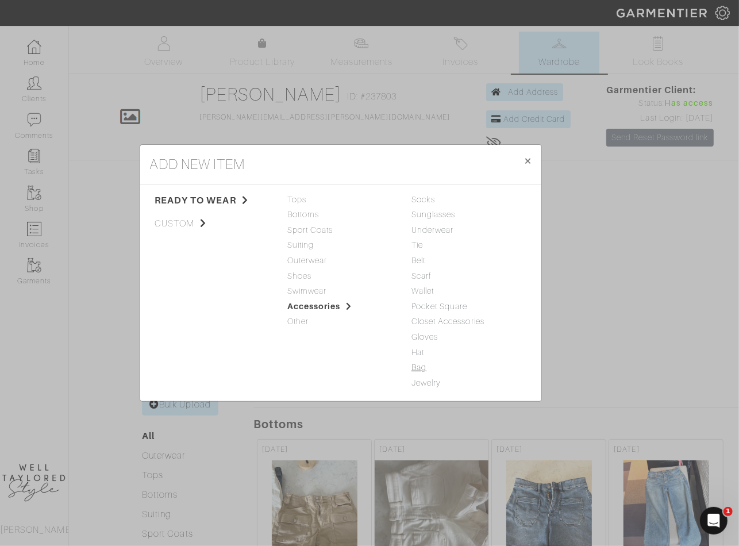
click at [418, 368] on link "Bag" at bounding box center [419, 367] width 15 height 9
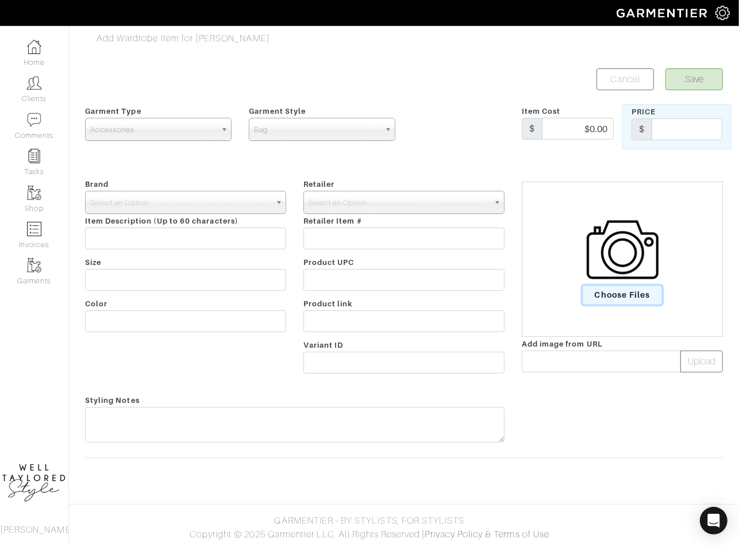
click at [625, 286] on span "Choose Files" at bounding box center [623, 295] width 80 height 19
click at [0, 0] on input "Choose Files" at bounding box center [0, 0] width 0 height 0
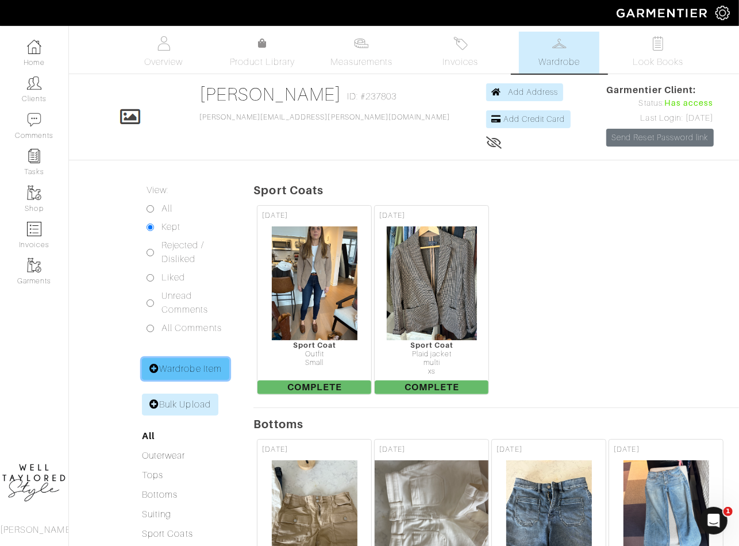
click at [195, 378] on link "Wardrobe Item" at bounding box center [185, 369] width 87 height 22
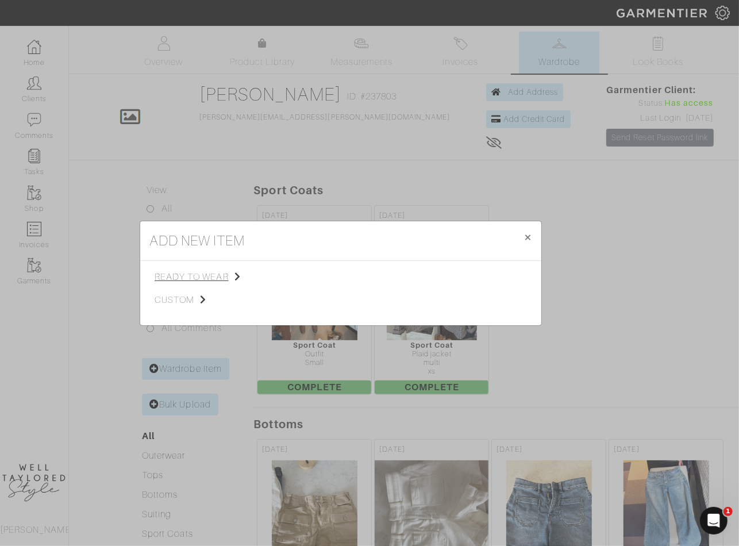
click at [215, 274] on span "ready to wear" at bounding box center [213, 277] width 116 height 14
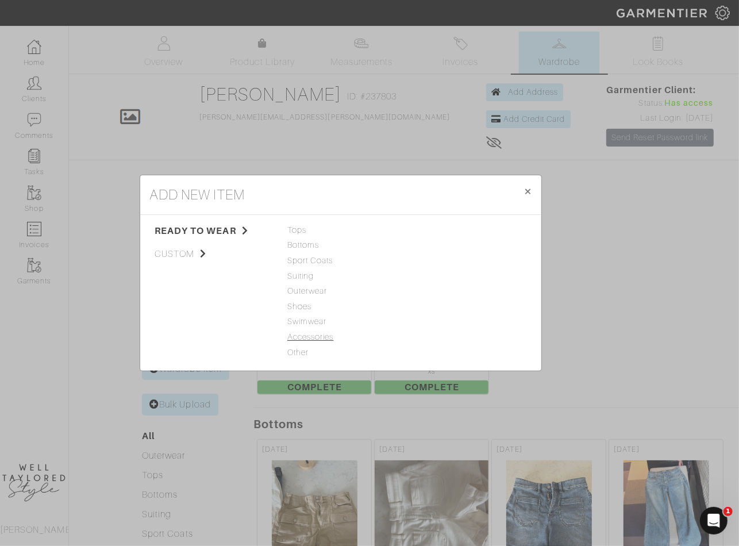
click at [318, 337] on span "Accessories" at bounding box center [340, 337] width 107 height 13
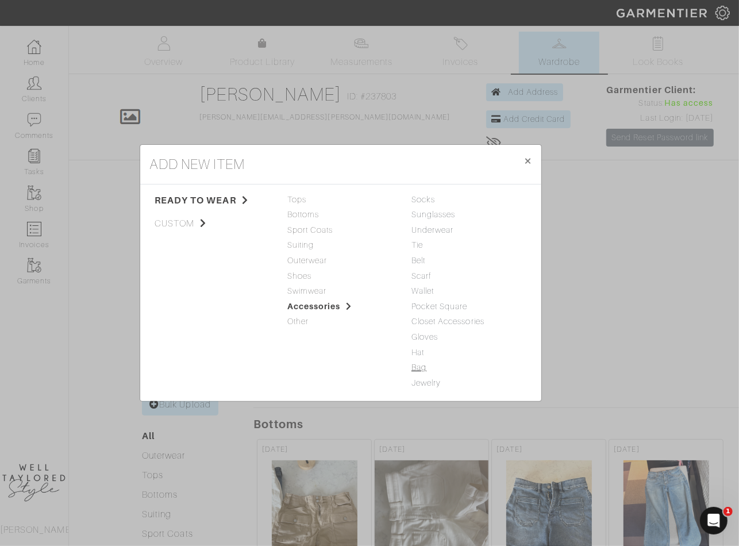
click at [424, 371] on link "Bag" at bounding box center [419, 367] width 15 height 9
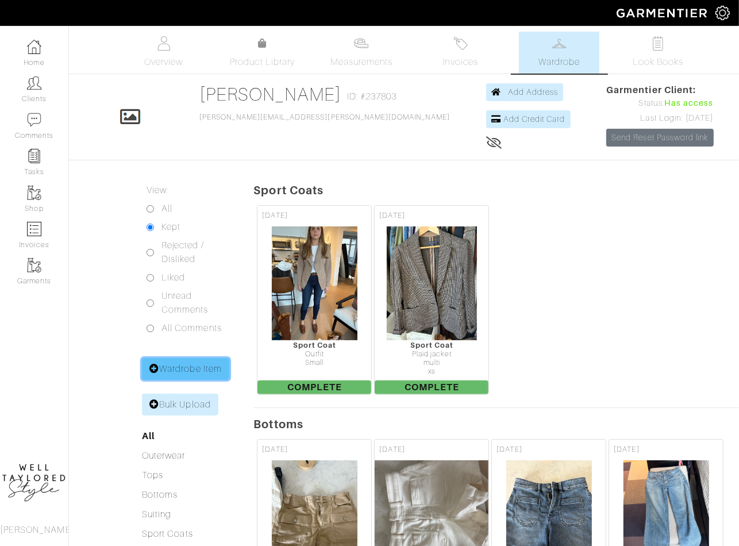
click at [206, 370] on link "Wardrobe Item" at bounding box center [185, 369] width 87 height 22
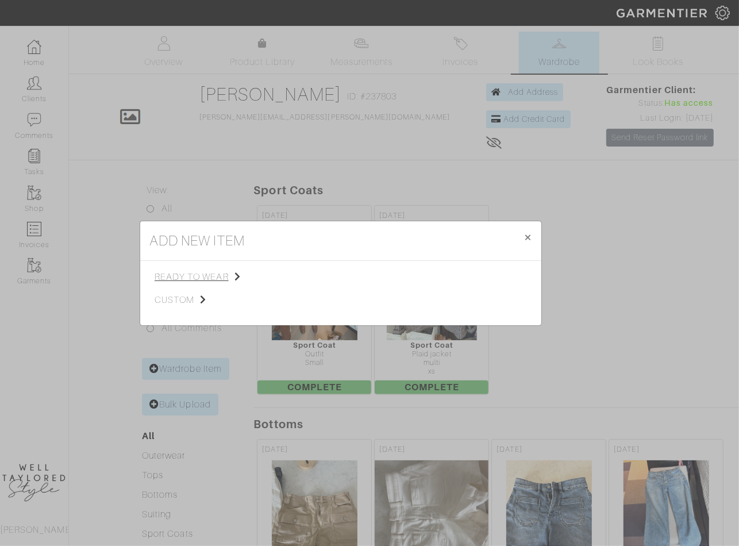
click at [205, 275] on span "ready to wear" at bounding box center [213, 277] width 116 height 14
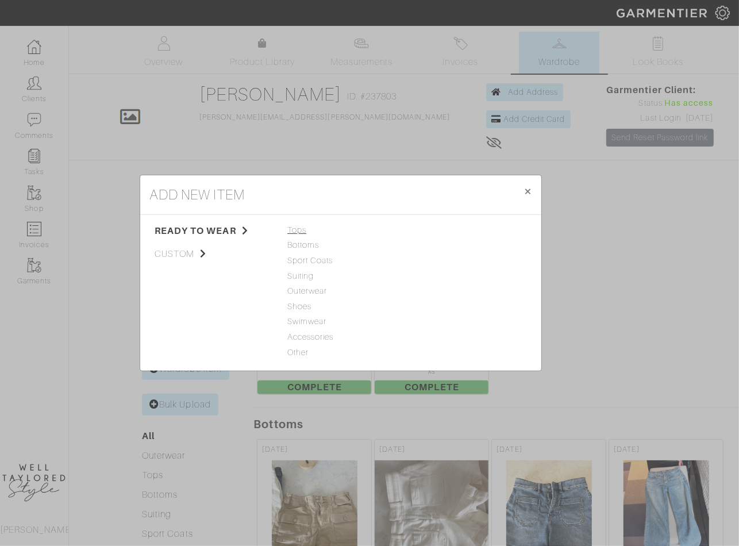
click at [302, 226] on span "Tops" at bounding box center [340, 230] width 107 height 13
click at [426, 232] on link "Tank Top" at bounding box center [430, 229] width 36 height 9
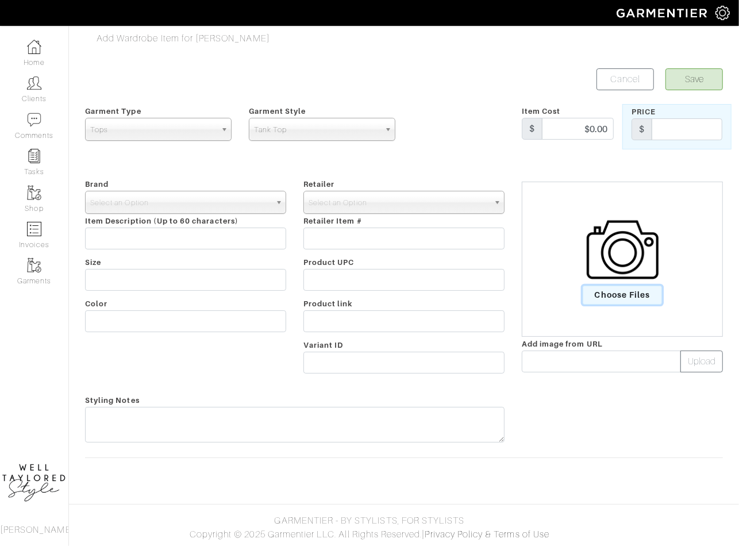
click at [607, 287] on span "Choose Files" at bounding box center [623, 295] width 80 height 19
click at [0, 0] on input "Choose Files" at bounding box center [0, 0] width 0 height 0
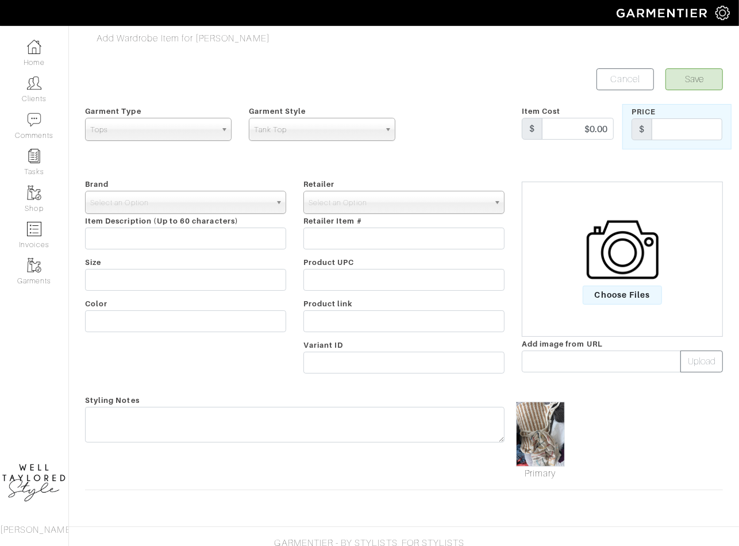
click at [146, 188] on div "Brand - 032c 1017 ALYX 9SM 111SKIN 11 by Boris Bidjan Saberi 11 Honore 12 Store…" at bounding box center [185, 278] width 218 height 202
click at [147, 202] on span "Select an Option" at bounding box center [180, 202] width 180 height 23
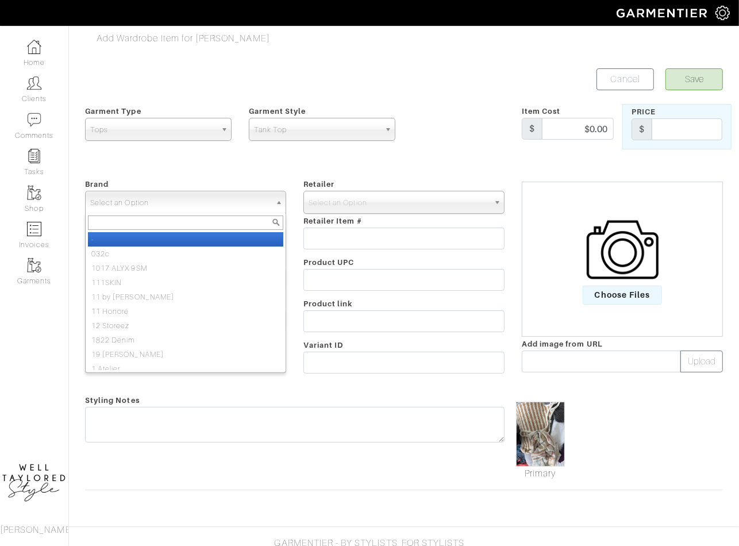
paste input "miscel"
type input "miscel"
select select "Miscellaneous"
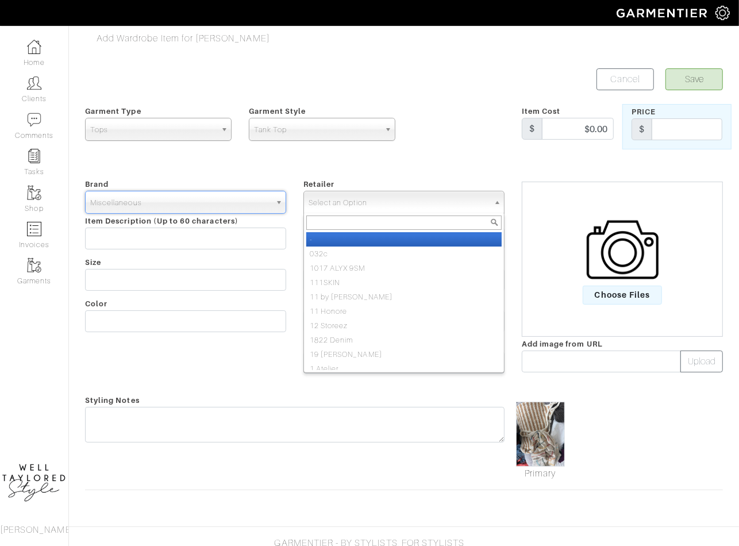
click at [311, 209] on span "Select an Option" at bounding box center [399, 202] width 180 height 23
paste input "miscel"
type input "miscel"
click at [331, 241] on em "Miscel" at bounding box center [321, 239] width 23 height 9
select select "83"
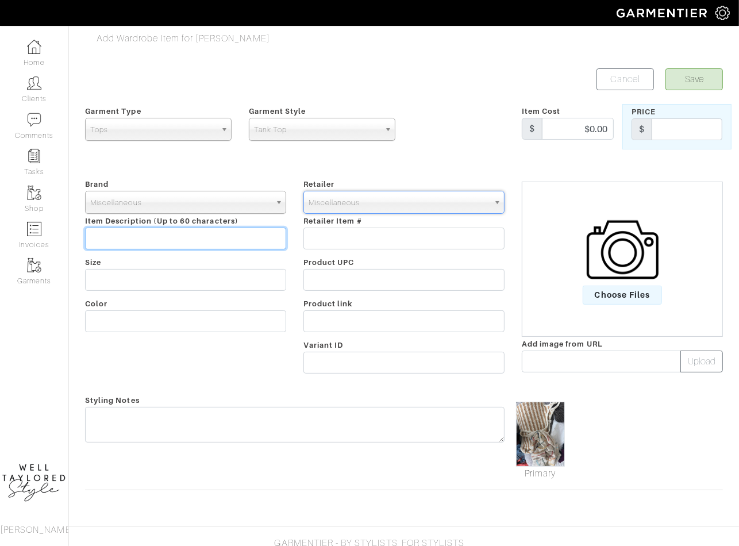
click at [219, 240] on input "text" at bounding box center [185, 239] width 201 height 22
type input "CLIENT OWNED"
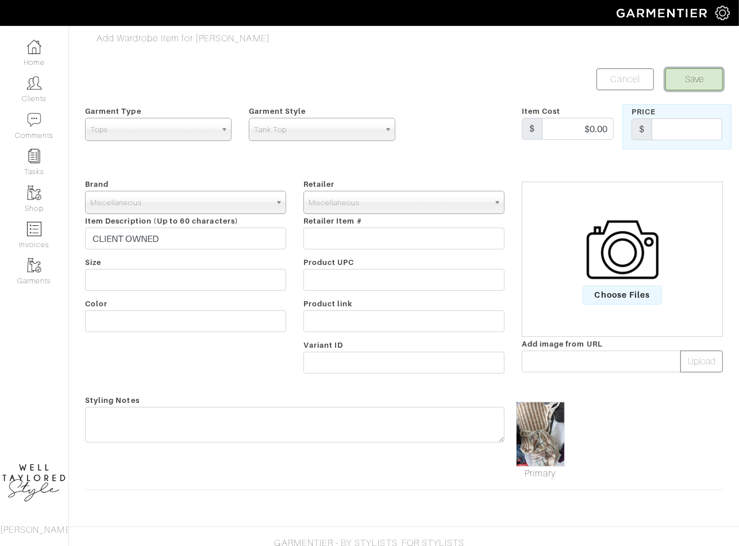
click at [689, 78] on button "Save" at bounding box center [694, 79] width 57 height 22
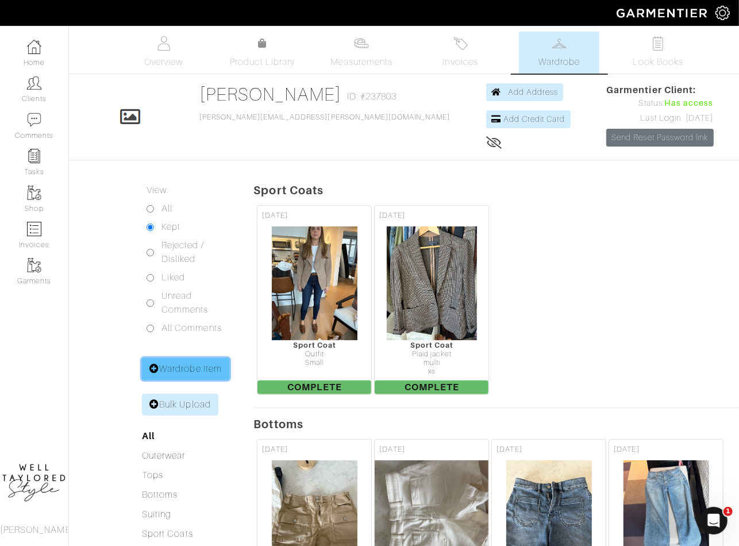
click at [188, 364] on link "Wardrobe Item" at bounding box center [185, 369] width 87 height 22
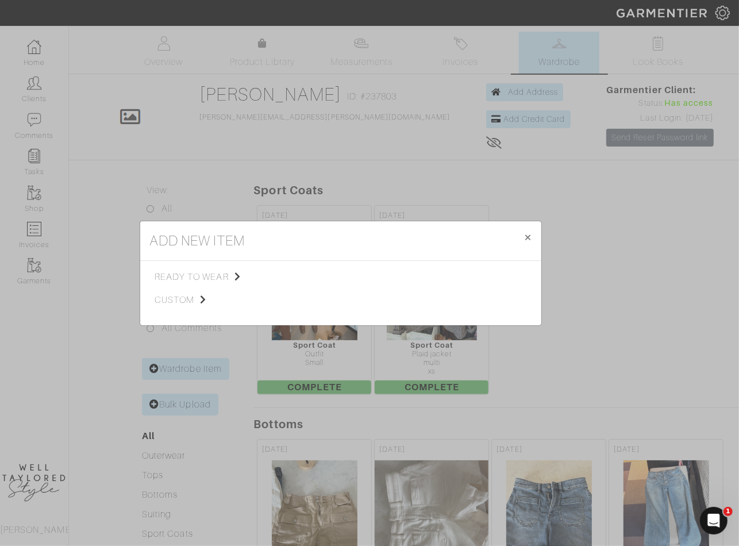
click at [167, 452] on div "add new item × Close ready to wear custom Tops Bottoms Sport Coats Suiting Oute…" at bounding box center [369, 273] width 739 height 546
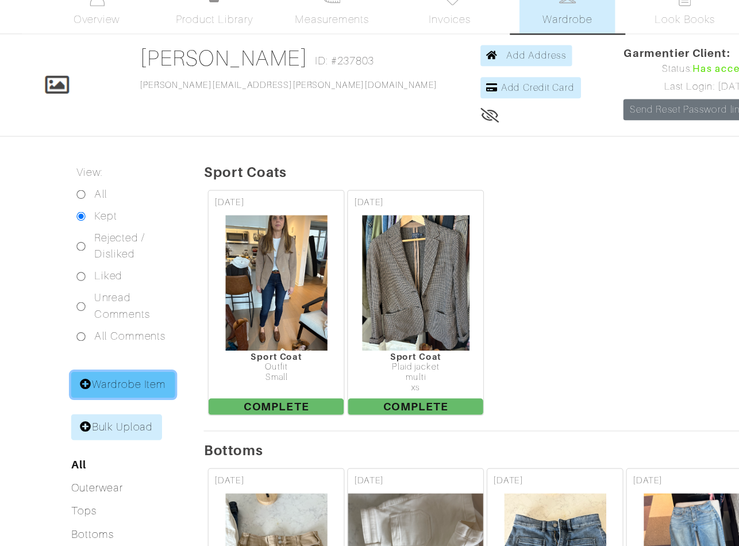
click at [207, 358] on link "Wardrobe Item" at bounding box center [185, 369] width 87 height 22
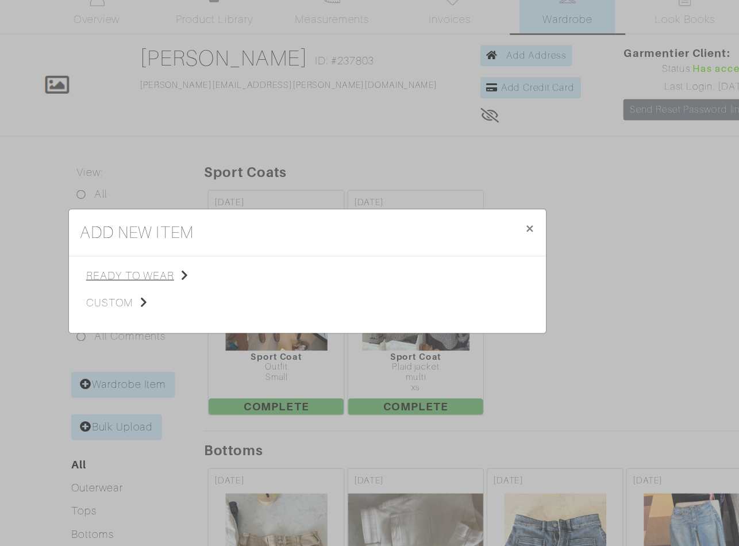
click at [227, 276] on span "ready to wear" at bounding box center [213, 277] width 116 height 14
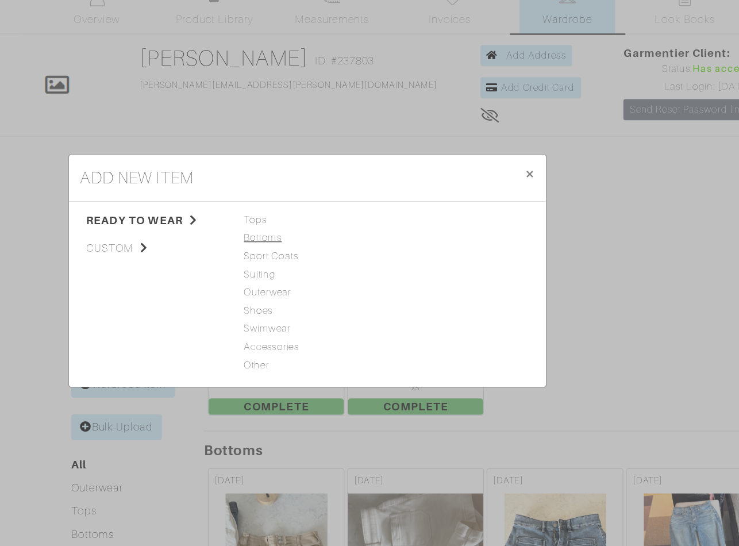
click at [301, 248] on span "Bottoms" at bounding box center [340, 245] width 107 height 13
click at [423, 263] on link "Shorts" at bounding box center [424, 260] width 25 height 9
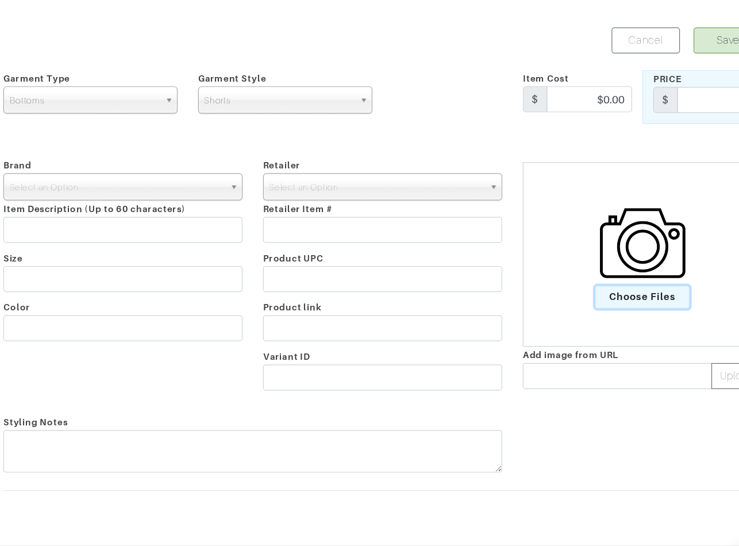
click at [608, 300] on span "Choose Files" at bounding box center [623, 295] width 80 height 19
click at [0, 0] on input "Choose Files" at bounding box center [0, 0] width 0 height 0
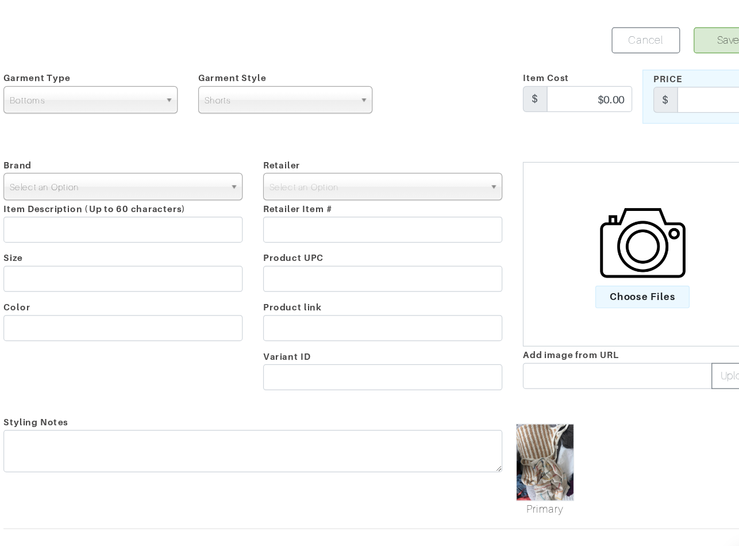
click at [120, 199] on span "Select an Option" at bounding box center [180, 202] width 180 height 23
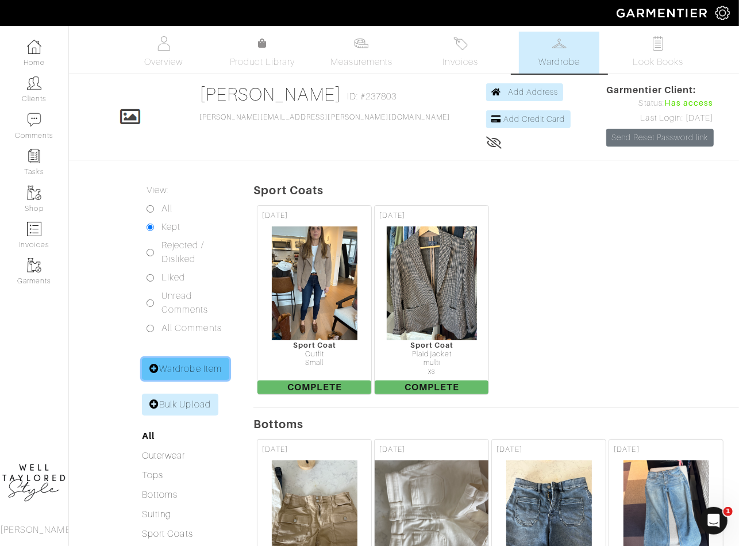
click at [181, 368] on link "Wardrobe Item" at bounding box center [185, 369] width 87 height 22
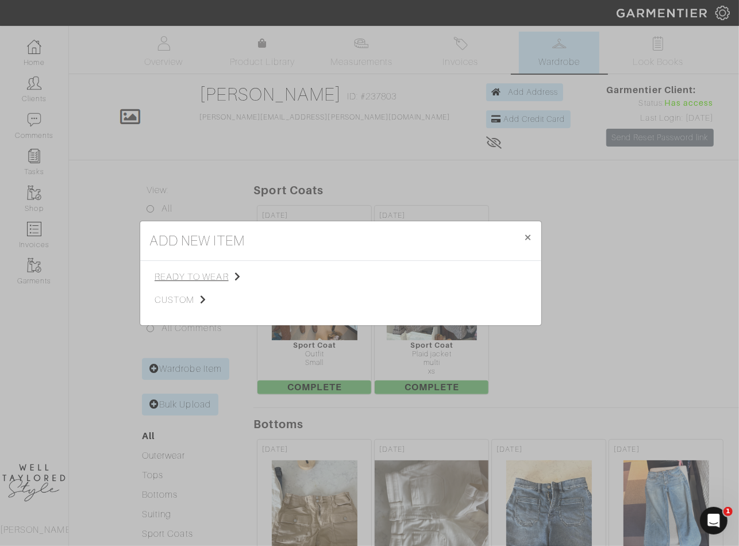
click at [205, 279] on span "ready to wear" at bounding box center [213, 277] width 116 height 14
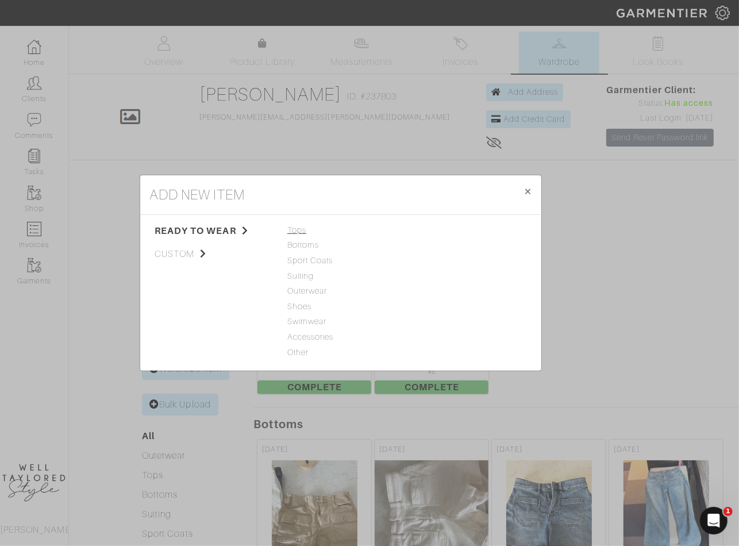
click at [294, 230] on span "Tops" at bounding box center [340, 230] width 107 height 13
click at [432, 225] on link "Tank Top" at bounding box center [430, 229] width 36 height 9
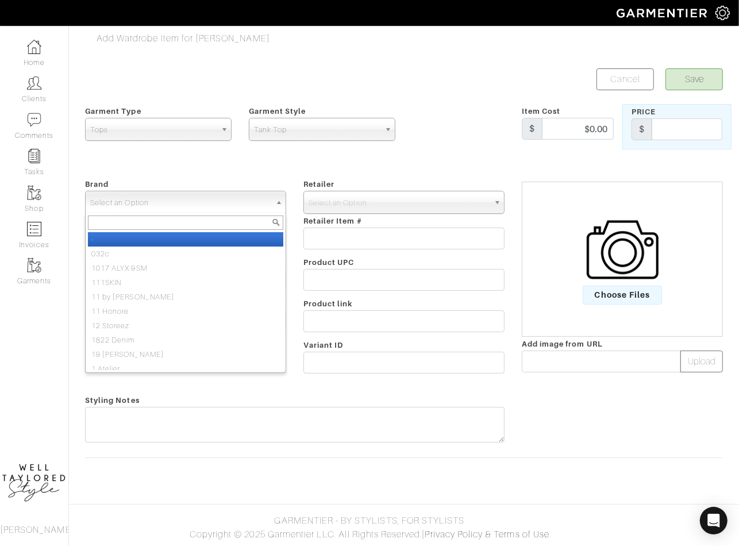
click at [217, 203] on span "Select an Option" at bounding box center [180, 202] width 180 height 23
paste input "miscel"
type input "miscel"
select select "Miscellaneous"
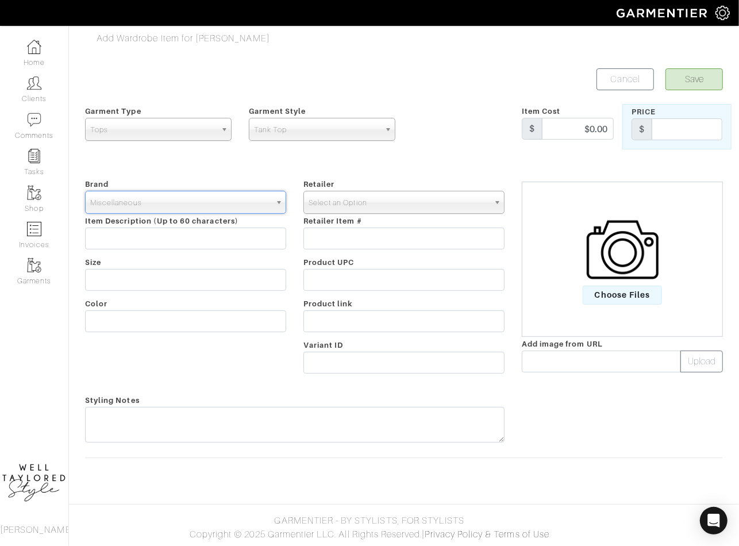
click at [351, 196] on span "Select an Option" at bounding box center [399, 202] width 180 height 23
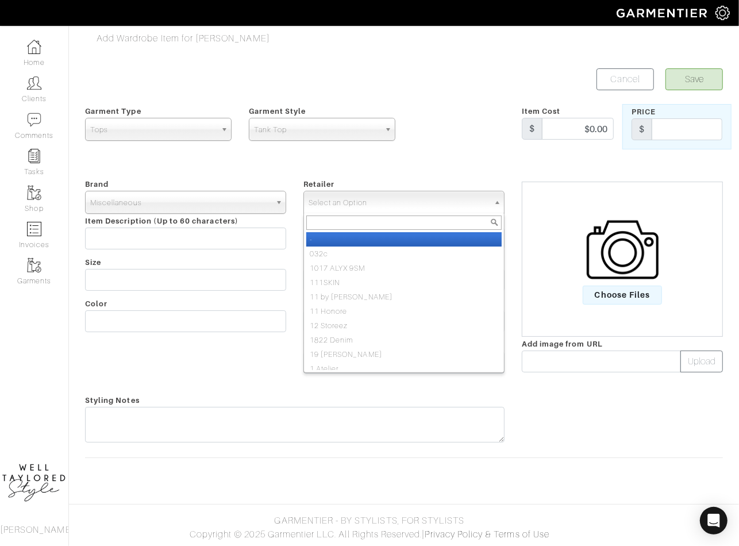
paste input "miscel"
type input "miscel"
select select "83"
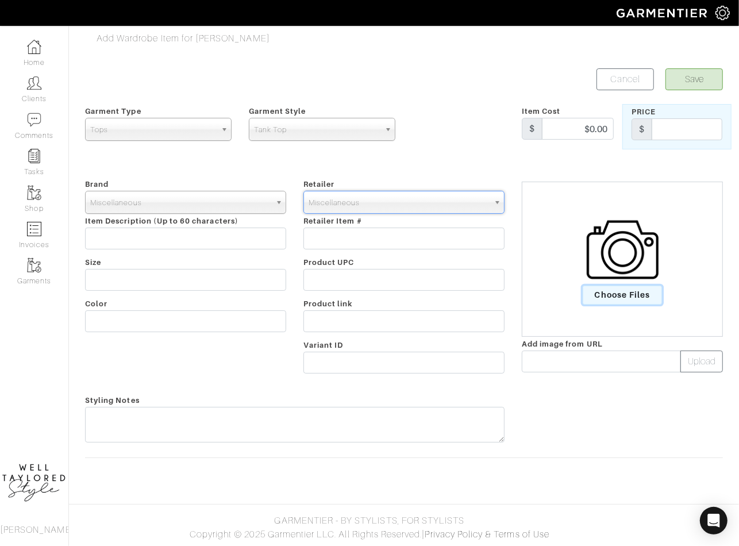
click at [626, 291] on span "Choose Files" at bounding box center [623, 295] width 80 height 19
click at [0, 0] on input "Choose Files" at bounding box center [0, 0] width 0 height 0
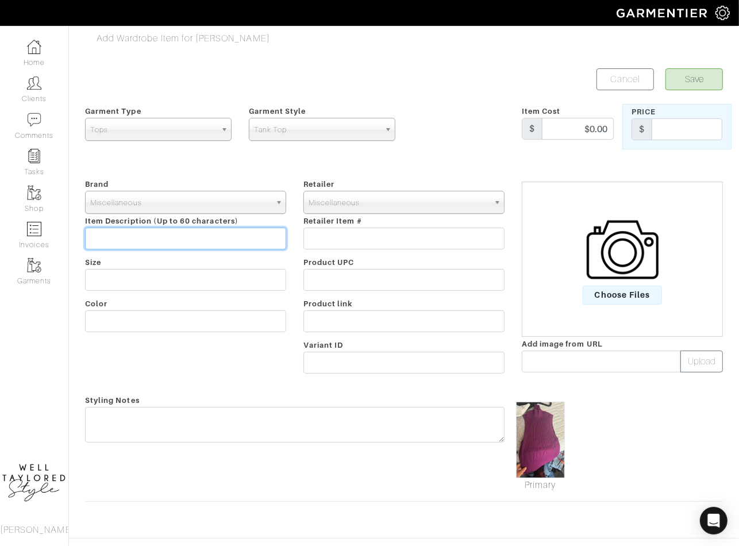
click at [181, 240] on input "text" at bounding box center [185, 239] width 201 height 22
type input "CLIENT OWNED"
click at [700, 79] on button "Save" at bounding box center [694, 79] width 57 height 22
click at [694, 77] on button "Save" at bounding box center [694, 79] width 57 height 22
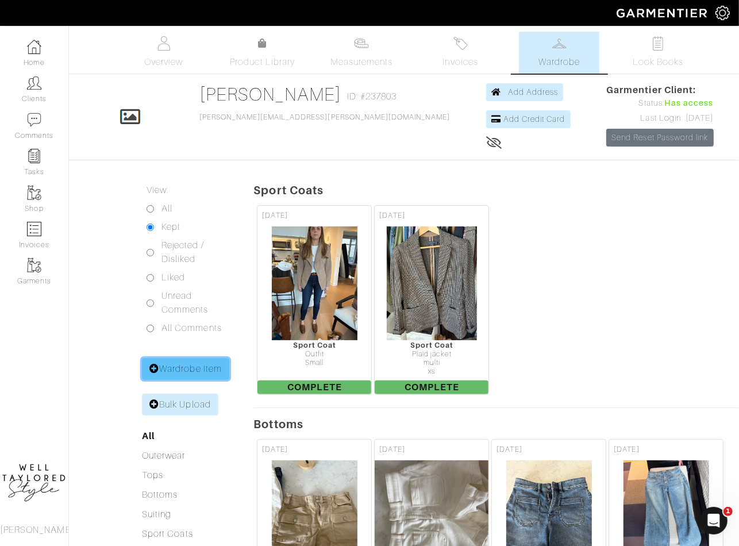
click at [193, 367] on link "Wardrobe Item" at bounding box center [185, 369] width 87 height 22
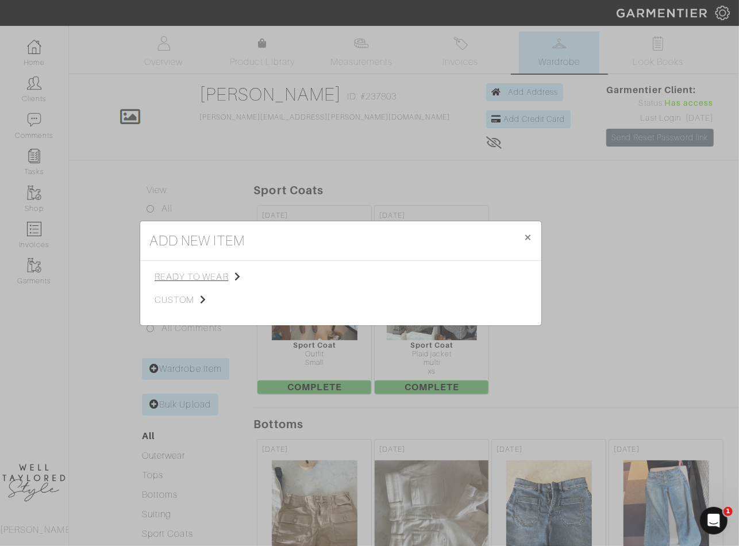
click at [222, 281] on span "ready to wear" at bounding box center [213, 277] width 116 height 14
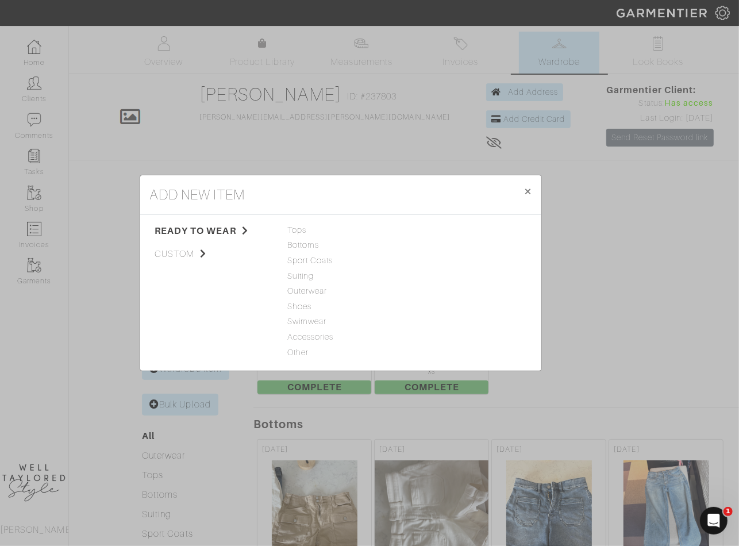
click at [294, 238] on div "Tops Bottoms Sport Coats Suiting Outerwear Shoes Swimwear Accessories Other" at bounding box center [340, 292] width 107 height 137
click at [294, 226] on span "Tops" at bounding box center [340, 230] width 107 height 13
click at [426, 262] on link "Woven" at bounding box center [425, 260] width 27 height 9
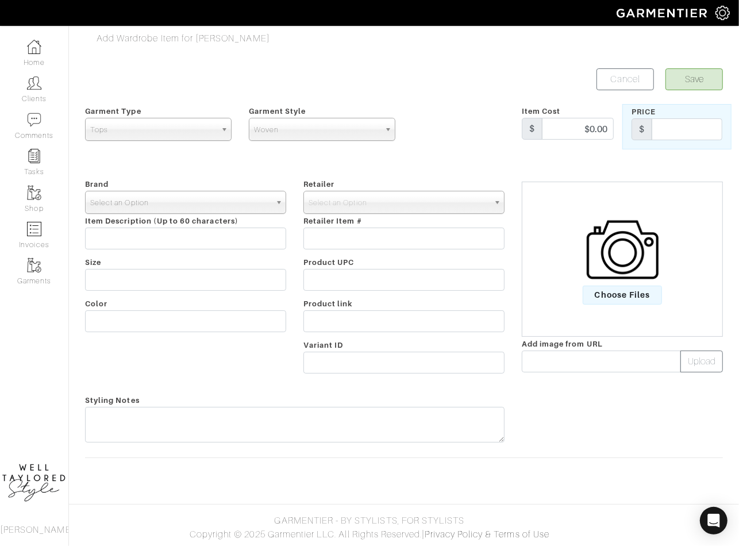
click at [208, 195] on span "Select an Option" at bounding box center [180, 202] width 180 height 23
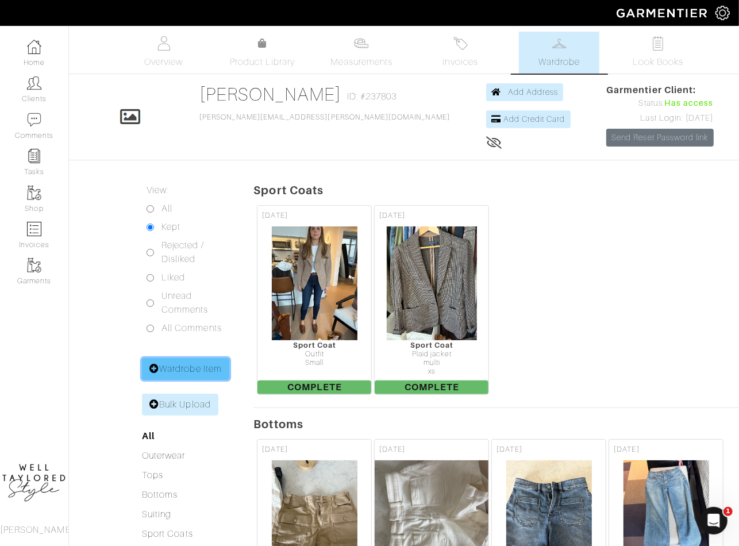
click at [174, 364] on link "Wardrobe Item" at bounding box center [185, 369] width 87 height 22
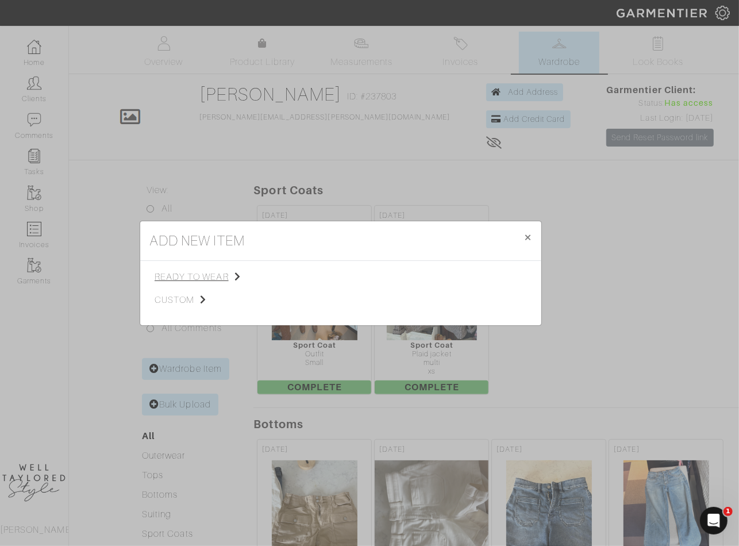
click at [220, 280] on span "ready to wear" at bounding box center [213, 277] width 116 height 14
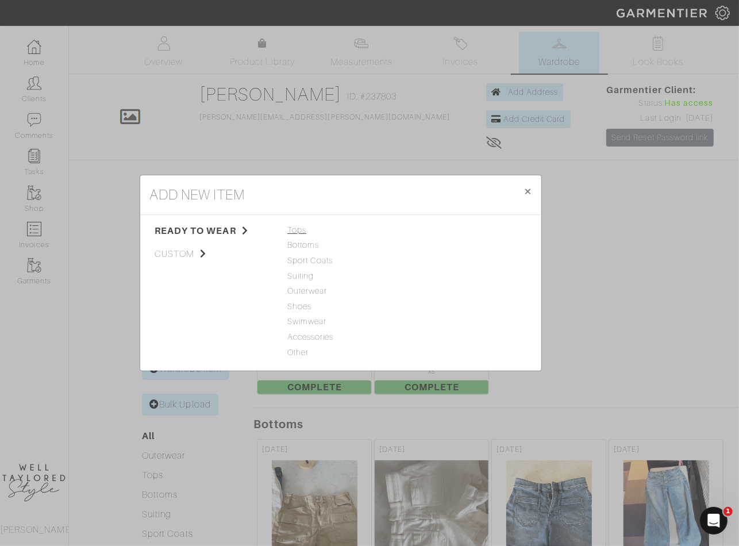
click at [299, 231] on span "Tops" at bounding box center [340, 230] width 107 height 13
click at [427, 226] on link "Tank Top" at bounding box center [430, 229] width 36 height 9
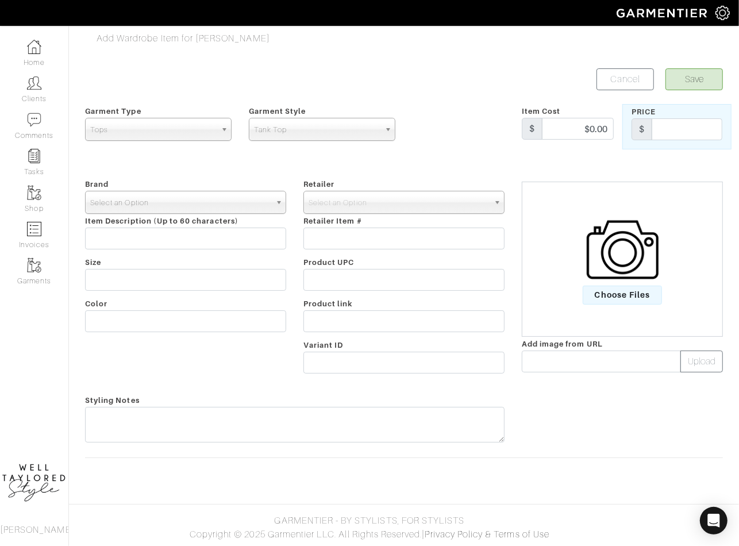
click at [145, 208] on span "Select an Option" at bounding box center [180, 202] width 180 height 23
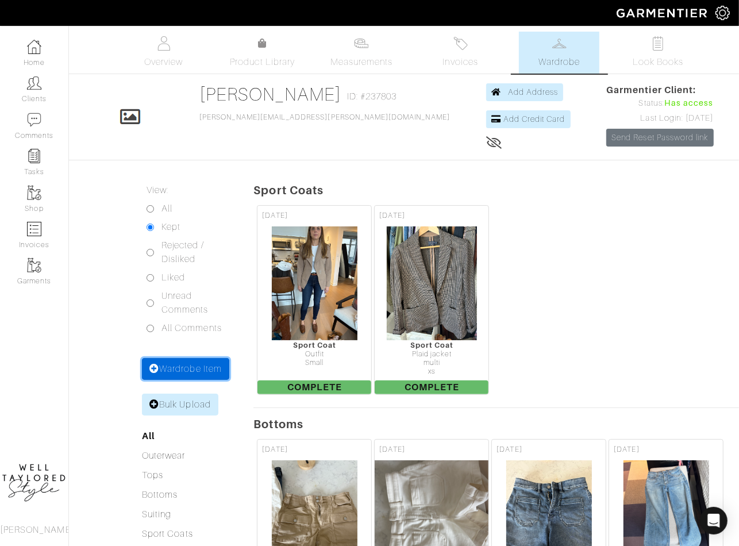
click at [176, 367] on link "Wardrobe Item" at bounding box center [185, 369] width 87 height 22
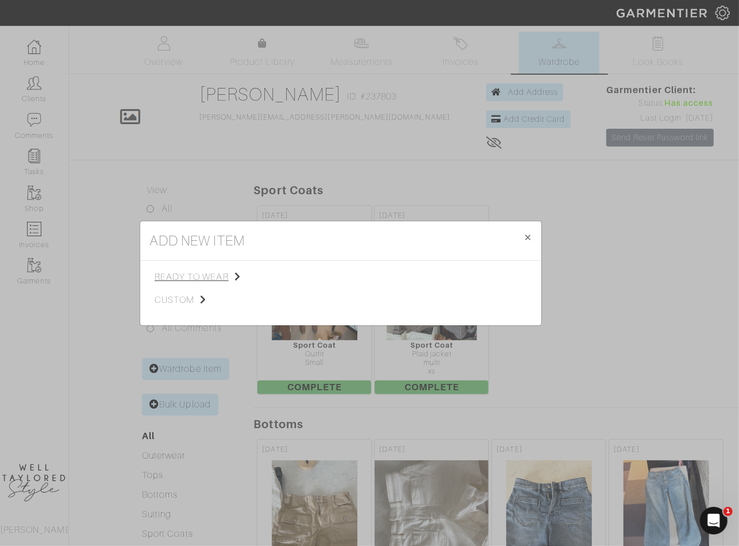
click at [205, 270] on span "ready to wear" at bounding box center [213, 277] width 116 height 14
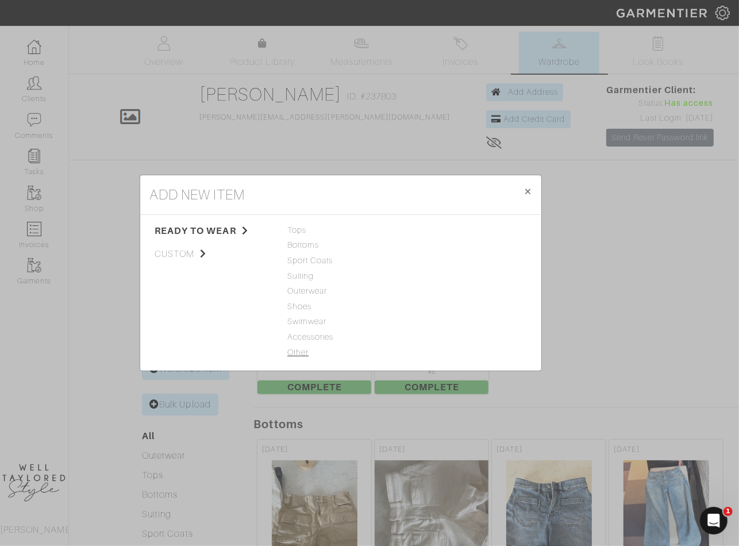
click at [301, 354] on span "Other" at bounding box center [340, 353] width 107 height 13
click at [292, 227] on span "Tops" at bounding box center [340, 230] width 107 height 13
click at [303, 248] on span "Bottoms" at bounding box center [340, 245] width 107 height 13
click at [306, 262] on span "Sport Coats" at bounding box center [340, 261] width 107 height 13
click at [306, 273] on span "Suiting" at bounding box center [340, 276] width 107 height 13
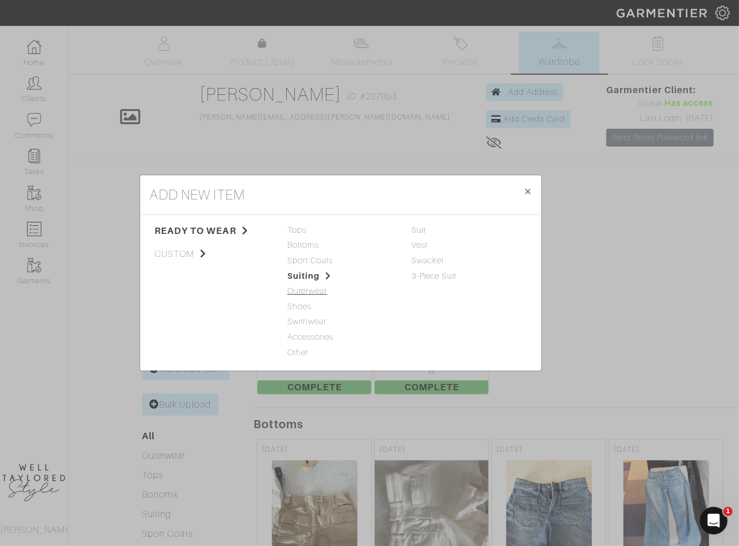
click at [307, 291] on span "Outerwear" at bounding box center [340, 291] width 107 height 13
click at [307, 309] on span "Shoes" at bounding box center [340, 307] width 107 height 13
click at [307, 336] on span "Accessories" at bounding box center [340, 337] width 107 height 13
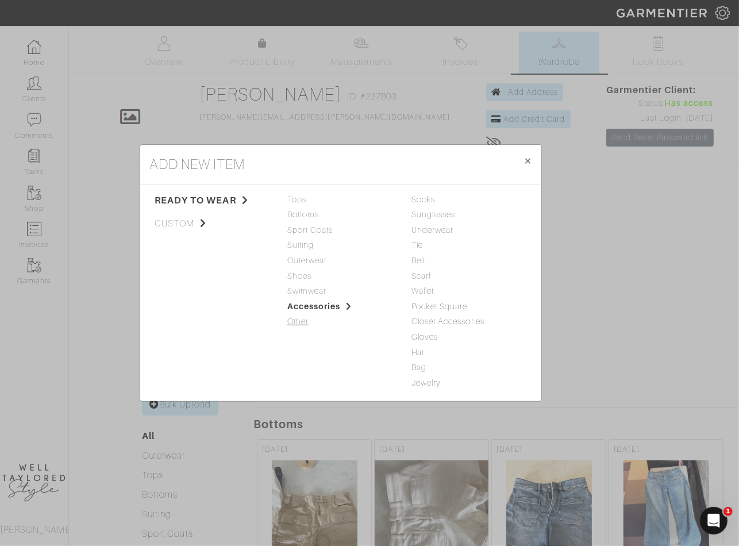
click at [305, 326] on span "Other" at bounding box center [340, 322] width 107 height 13
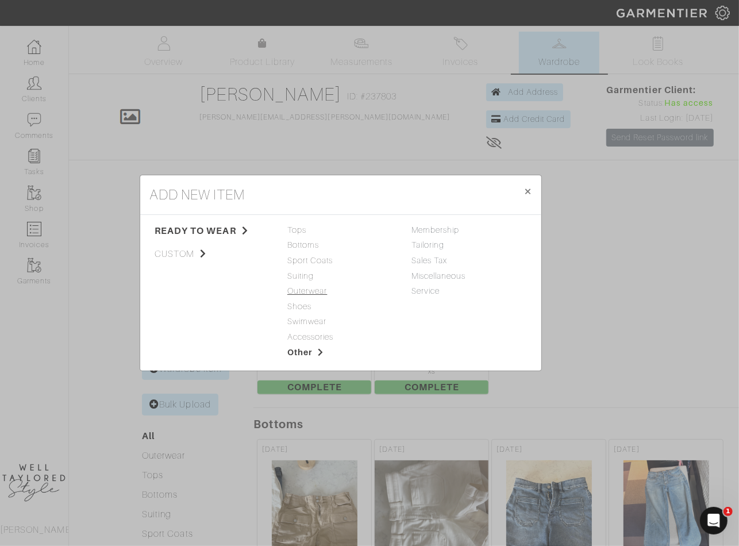
click at [340, 286] on span "Outerwear" at bounding box center [340, 291] width 107 height 13
click at [307, 233] on span "Tops" at bounding box center [340, 230] width 107 height 13
click at [308, 256] on span "Sport Coats" at bounding box center [340, 261] width 107 height 13
click at [300, 229] on span "Tops" at bounding box center [340, 230] width 107 height 13
click at [312, 246] on span "Bottoms" at bounding box center [340, 245] width 107 height 13
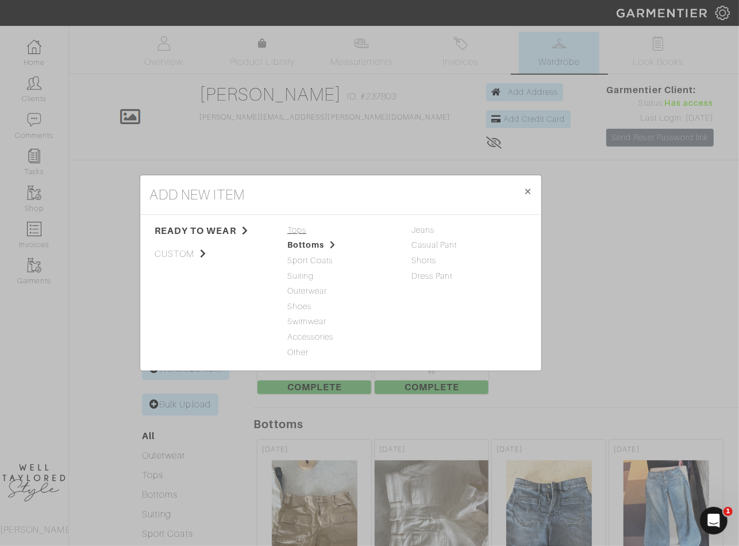
click at [311, 224] on span "Tops" at bounding box center [340, 230] width 107 height 13
click at [424, 231] on link "Tank Top" at bounding box center [430, 229] width 36 height 9
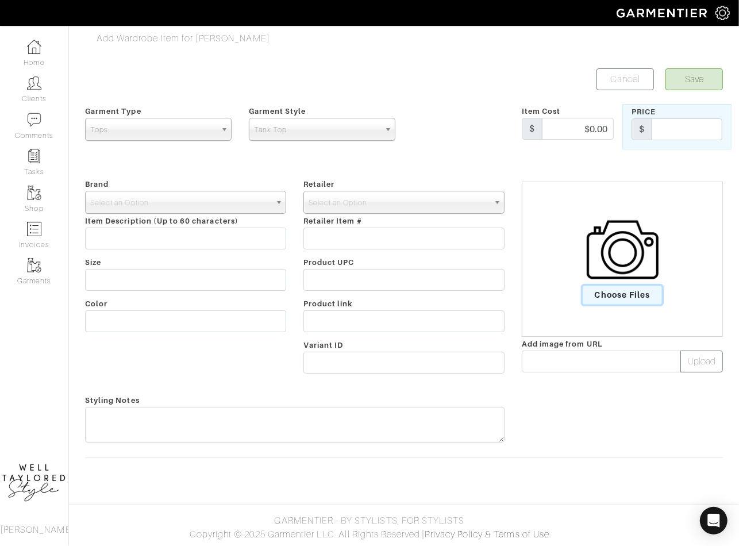
click at [636, 299] on span "Choose Files" at bounding box center [623, 295] width 80 height 19
click at [0, 0] on input "Choose Files" at bounding box center [0, 0] width 0 height 0
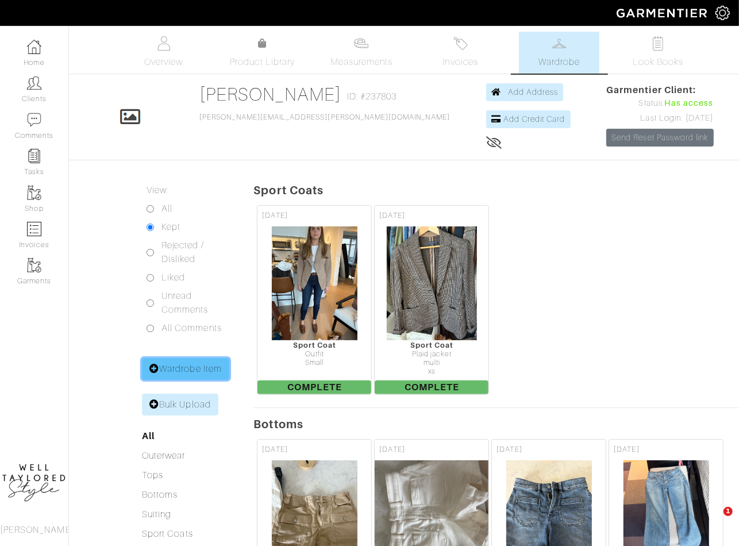
click at [183, 360] on link "Wardrobe Item" at bounding box center [185, 369] width 87 height 22
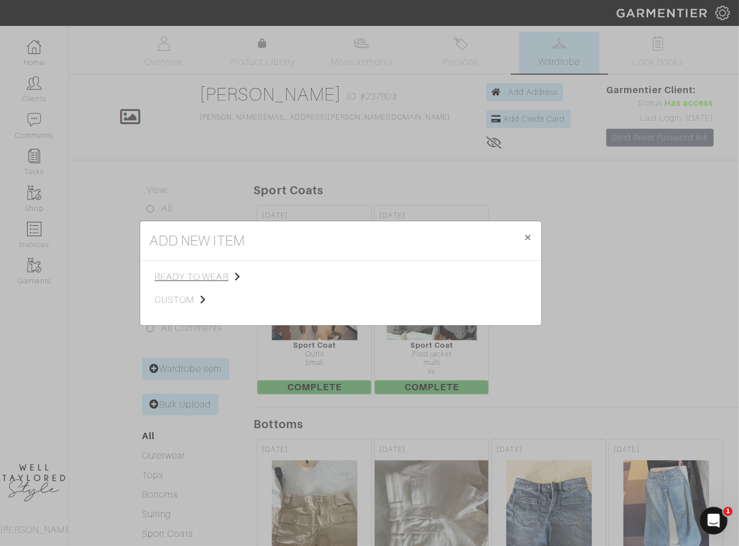
click at [226, 275] on span "ready to wear" at bounding box center [213, 277] width 116 height 14
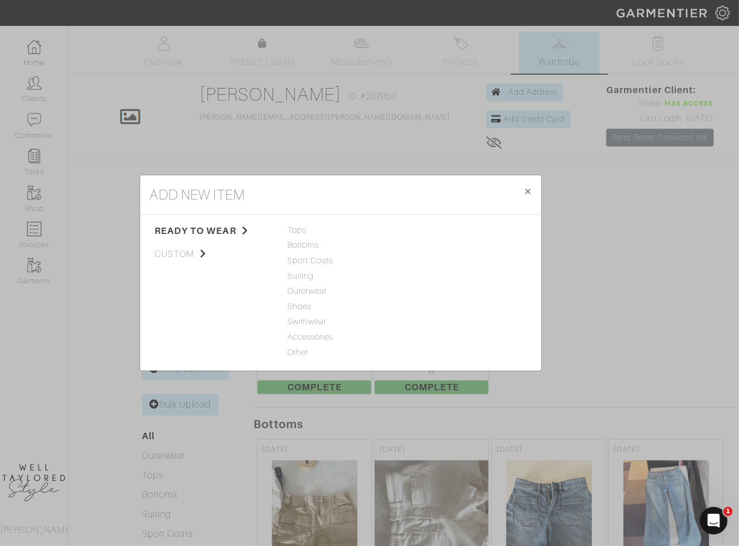
click at [183, 118] on div "add new item × Close ready to wear custom Tops Bottoms Sport Coats Suiting Oute…" at bounding box center [369, 273] width 739 height 546
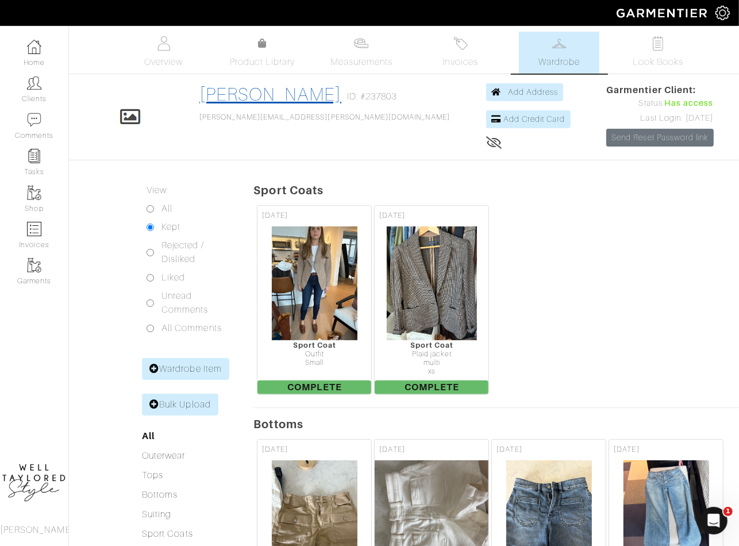
click at [262, 93] on link "[PERSON_NAME]" at bounding box center [270, 94] width 142 height 21
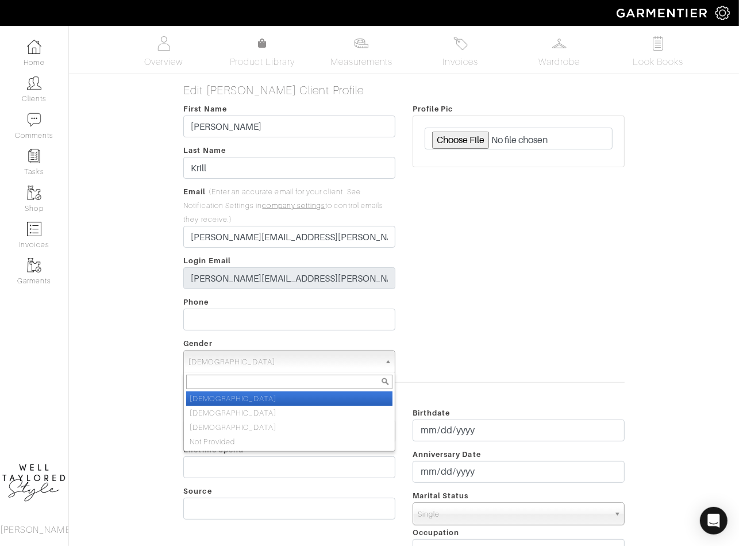
click at [244, 354] on span "[DEMOGRAPHIC_DATA]" at bounding box center [284, 362] width 191 height 23
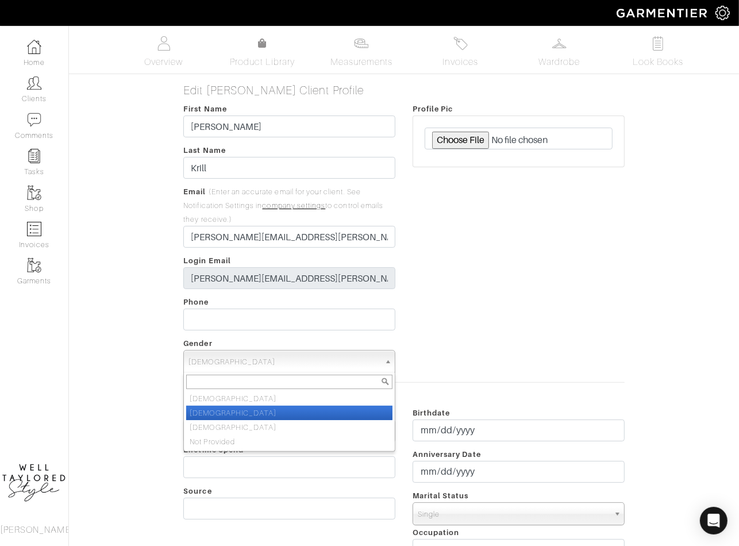
click at [237, 415] on li "[DEMOGRAPHIC_DATA]" at bounding box center [289, 413] width 206 height 14
select select "[DEMOGRAPHIC_DATA]"
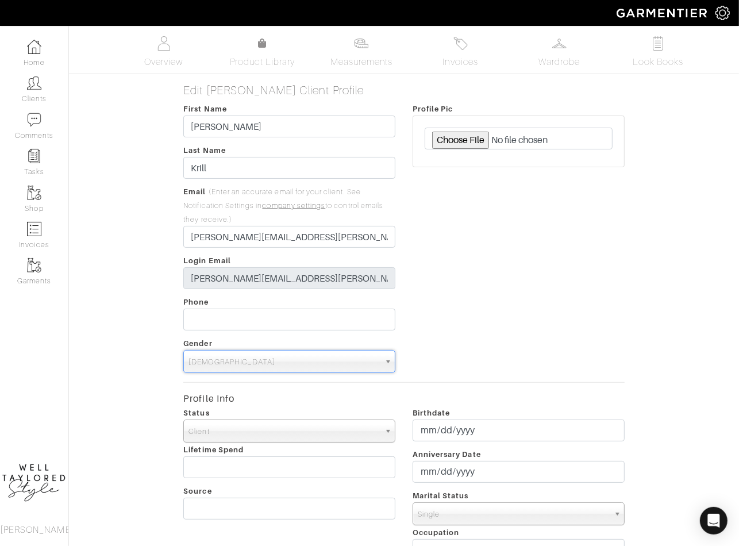
click at [133, 329] on div "Edit [PERSON_NAME] Client Profile First Name [PERSON_NAME] Last Name [PERSON_NA…" at bounding box center [403, 483] width 687 height 801
click at [170, 45] on link "Overview" at bounding box center [164, 53] width 80 height 42
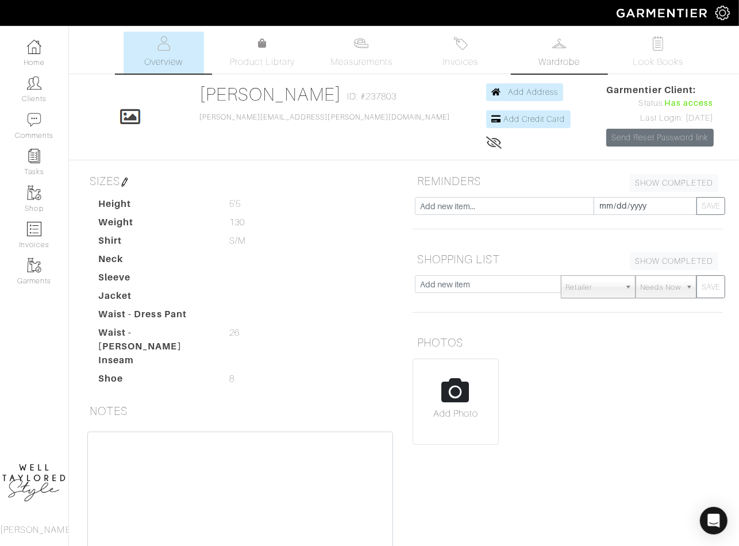
click at [531, 55] on link "Wardrobe" at bounding box center [559, 53] width 80 height 42
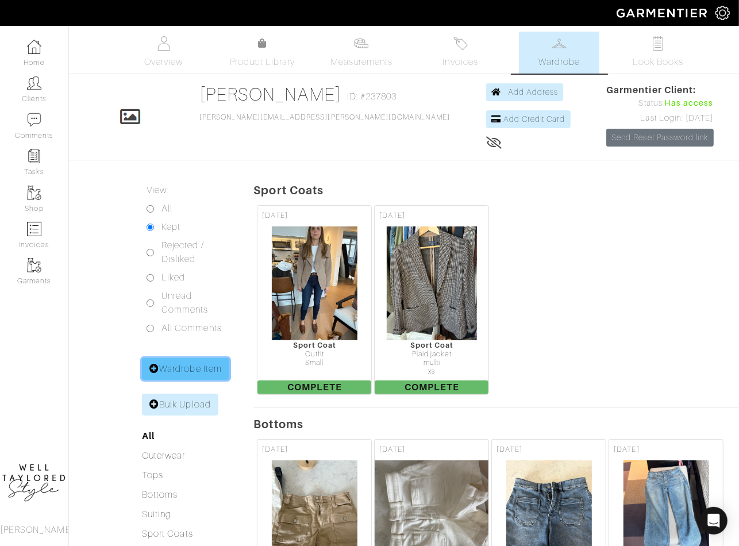
click at [185, 365] on link "Wardrobe Item" at bounding box center [185, 369] width 87 height 22
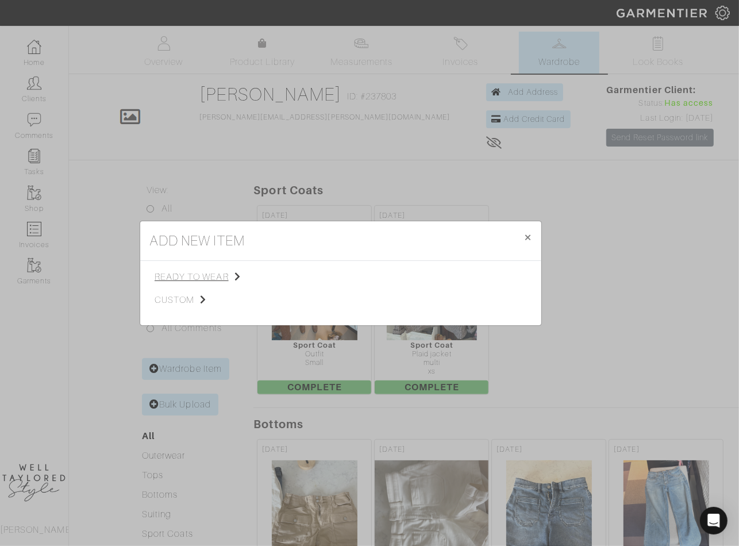
click at [237, 275] on icon at bounding box center [238, 276] width 6 height 9
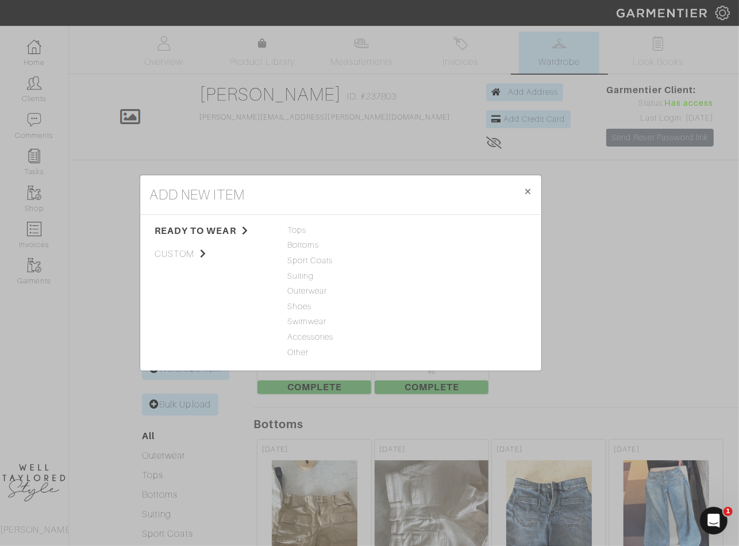
click at [417, 147] on div "add new item × Close ready to wear custom Tops Bottoms Sport Coats Suiting Oute…" at bounding box center [369, 273] width 739 height 546
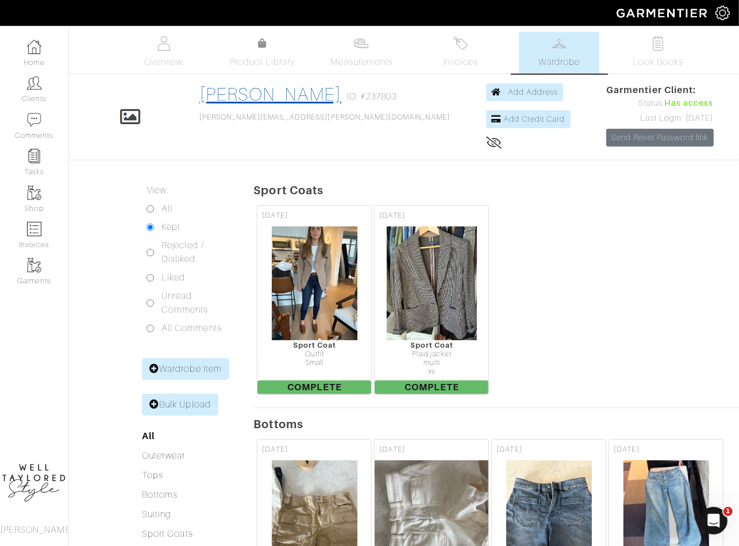
click at [282, 95] on link "[PERSON_NAME]" at bounding box center [270, 94] width 142 height 21
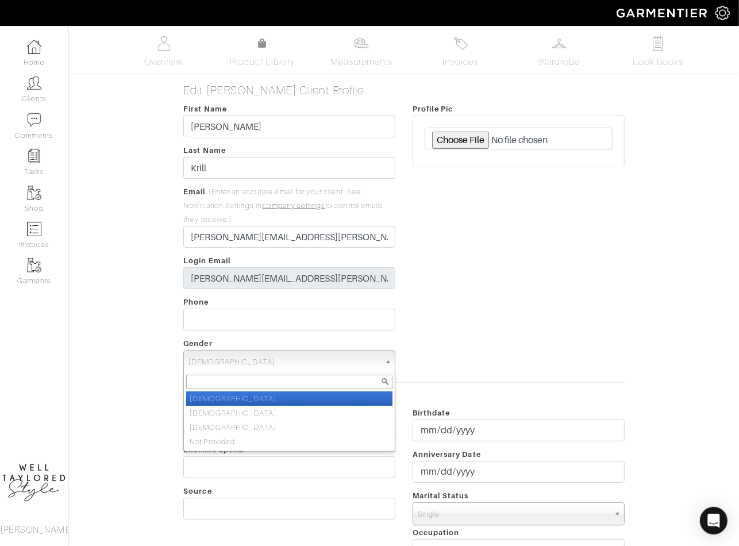
click at [239, 358] on span "[DEMOGRAPHIC_DATA]" at bounding box center [284, 362] width 191 height 23
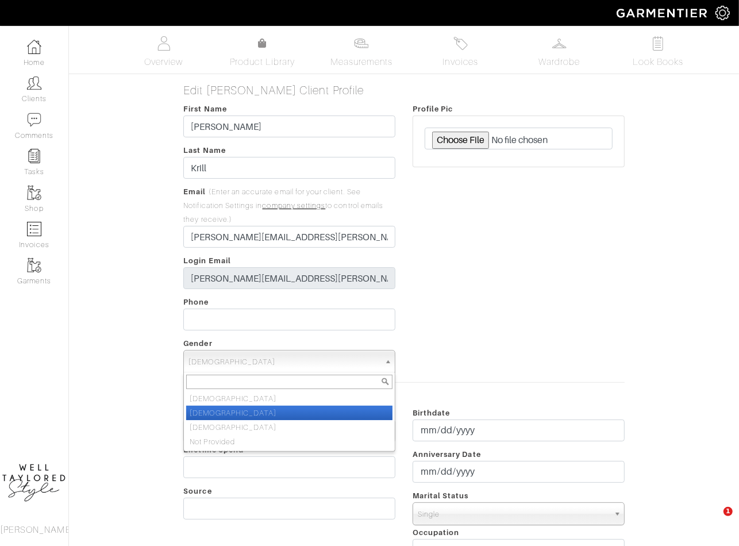
click at [236, 414] on li "[DEMOGRAPHIC_DATA]" at bounding box center [289, 413] width 206 height 14
select select "[DEMOGRAPHIC_DATA]"
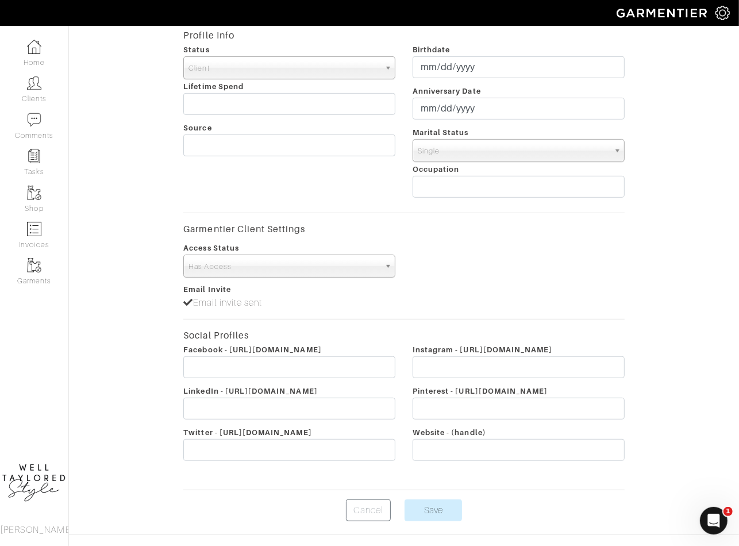
scroll to position [391, 0]
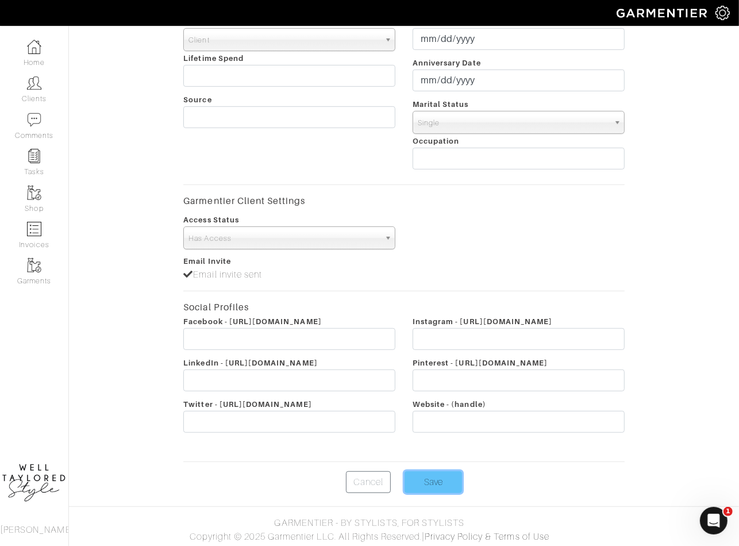
click at [435, 476] on input "Save" at bounding box center [433, 482] width 57 height 22
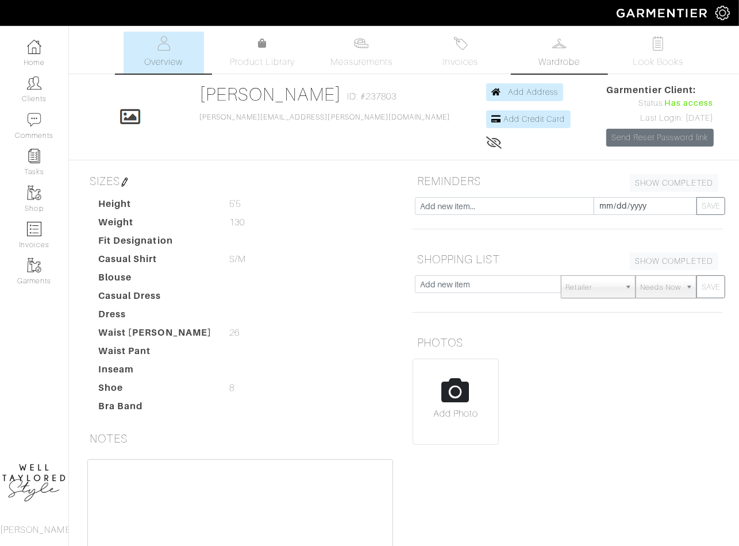
click at [541, 60] on span "Wardrobe" at bounding box center [559, 62] width 41 height 14
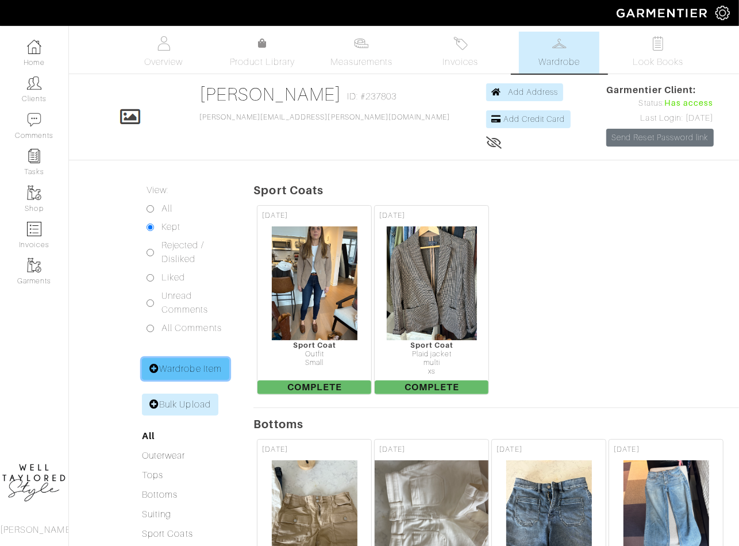
click at [190, 364] on link "Wardrobe Item" at bounding box center [185, 369] width 87 height 22
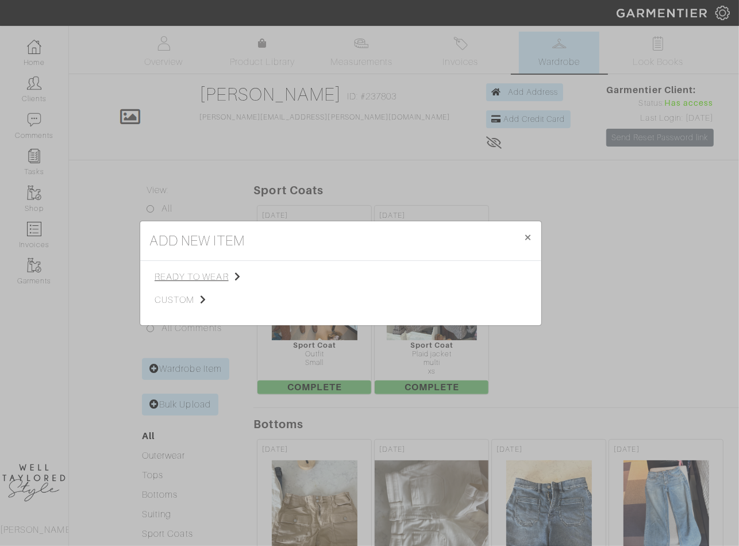
click at [203, 272] on span "ready to wear" at bounding box center [213, 277] width 116 height 14
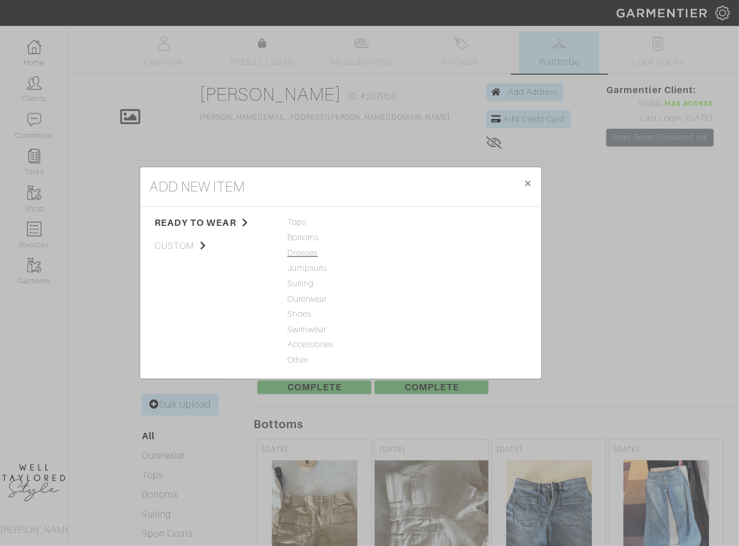
click at [304, 249] on span "Dresses" at bounding box center [340, 253] width 107 height 13
click at [428, 224] on link "Dress" at bounding box center [423, 221] width 22 height 9
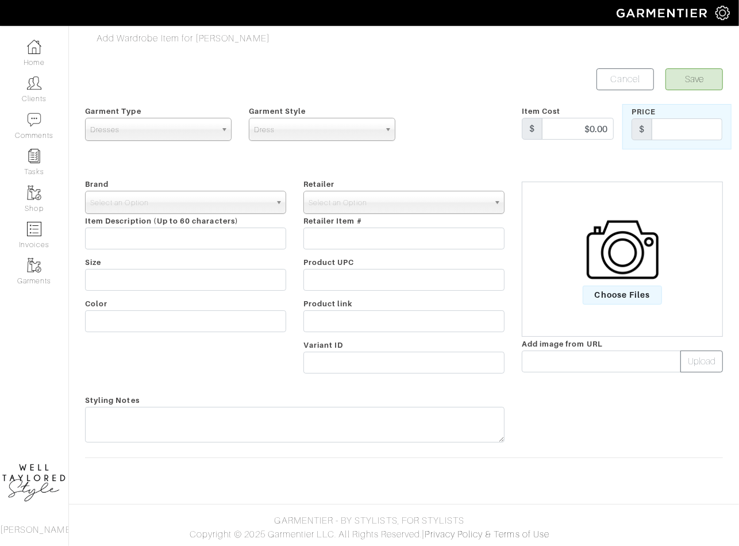
click at [628, 280] on img at bounding box center [623, 250] width 72 height 72
click at [0, 0] on input "Choose Files" at bounding box center [0, 0] width 0 height 0
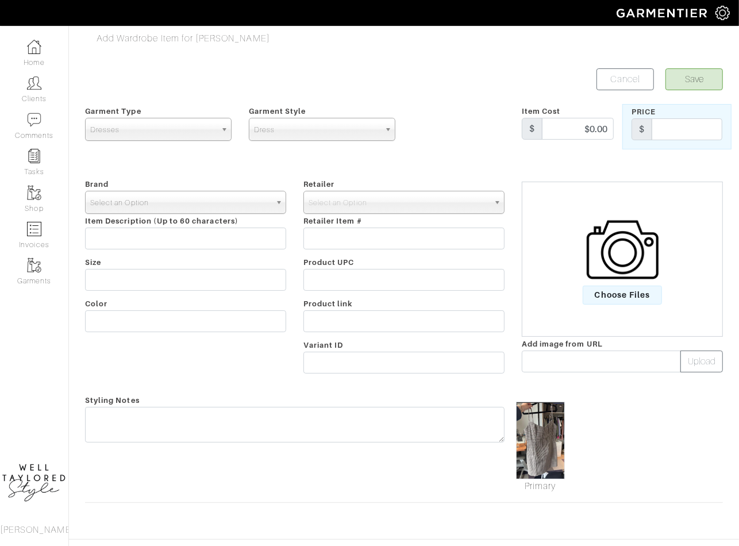
click at [116, 205] on span "Select an Option" at bounding box center [180, 202] width 180 height 23
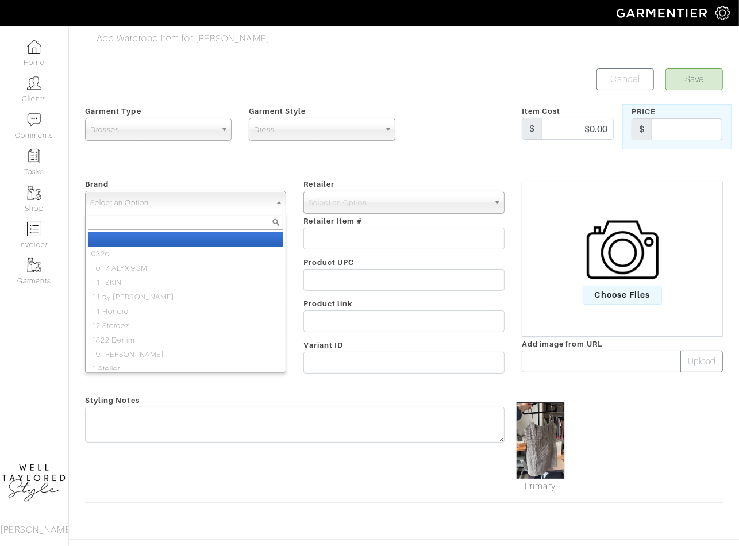
paste input "miscel"
type input "miscel"
click at [153, 240] on li "Miscel laneous" at bounding box center [185, 239] width 195 height 14
select select "Miscellaneous"
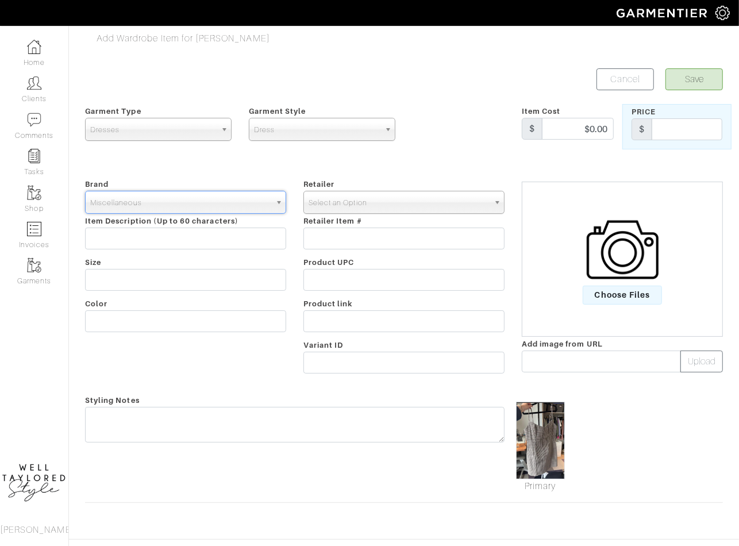
click at [380, 193] on span "Select an Option" at bounding box center [399, 202] width 180 height 23
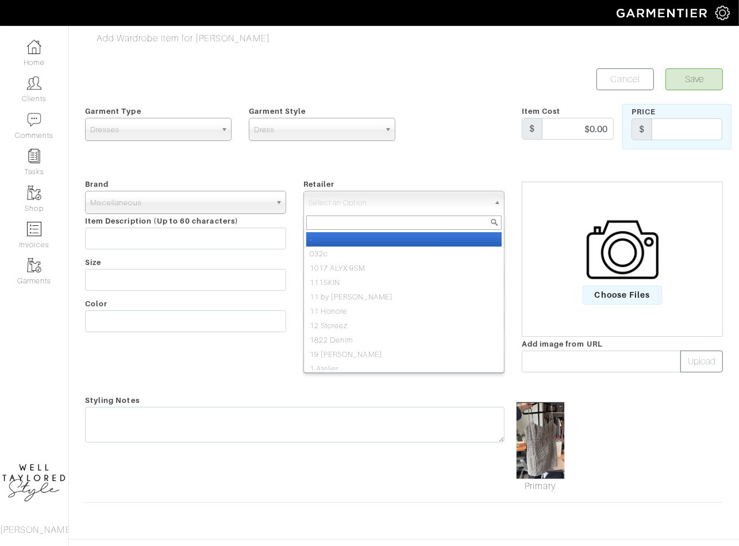
paste input "miscel"
type input "miscel"
click at [363, 233] on li "Miscel laneous" at bounding box center [403, 239] width 195 height 14
select select "83"
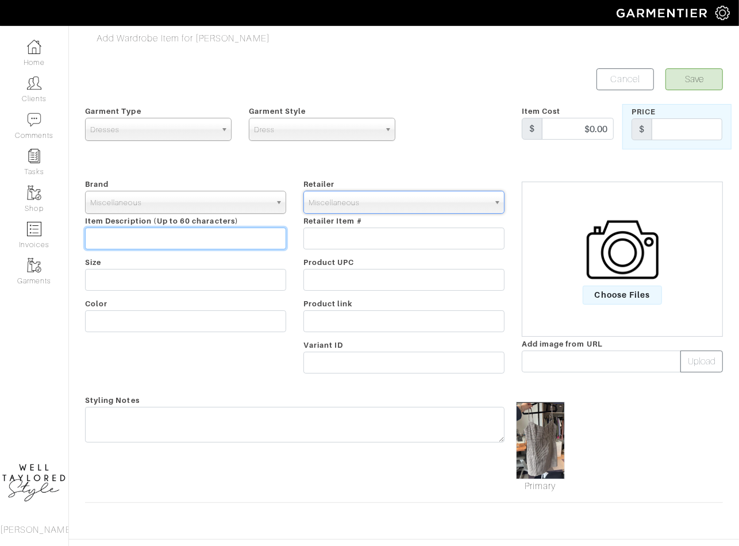
click at [148, 229] on input "text" at bounding box center [185, 239] width 201 height 22
type input "CLIENT OWNED"
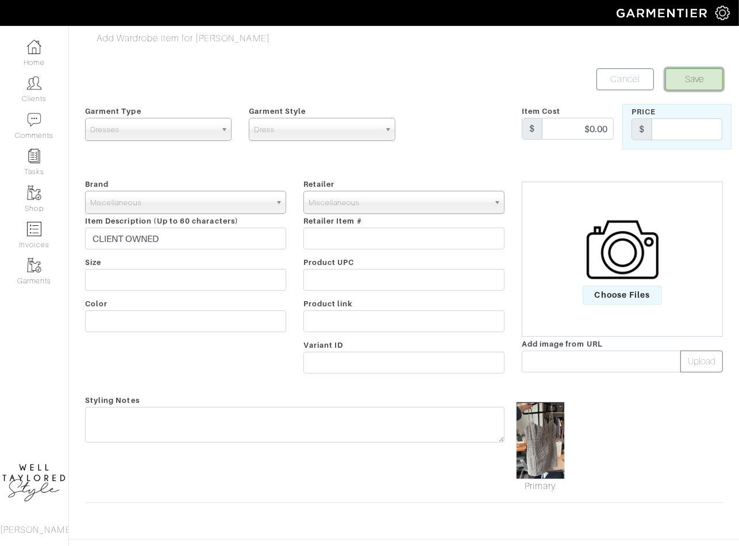
click at [697, 69] on button "Save" at bounding box center [694, 79] width 57 height 22
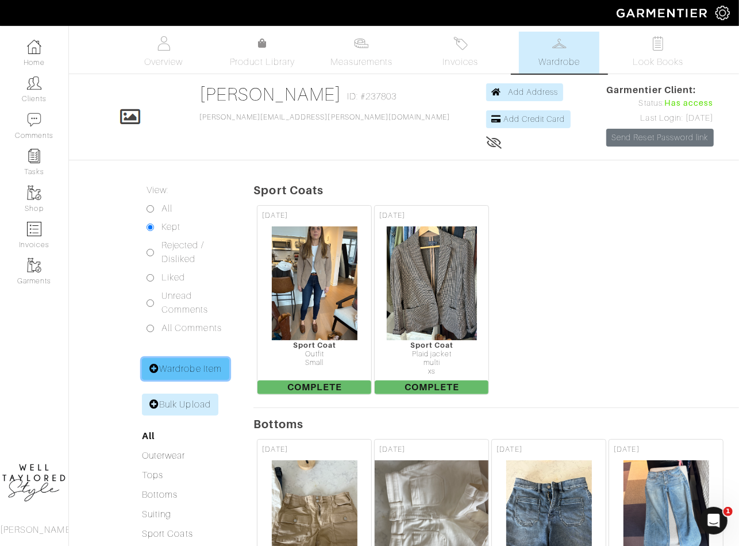
click at [174, 370] on link "Wardrobe Item" at bounding box center [185, 369] width 87 height 22
click at [0, 0] on div "add new item × Close ready to wear custom Tops Bottoms Dresses Jumpsuits Suitin…" at bounding box center [0, 0] width 0 height 0
click at [176, 367] on link "Wardrobe Item" at bounding box center [185, 369] width 87 height 22
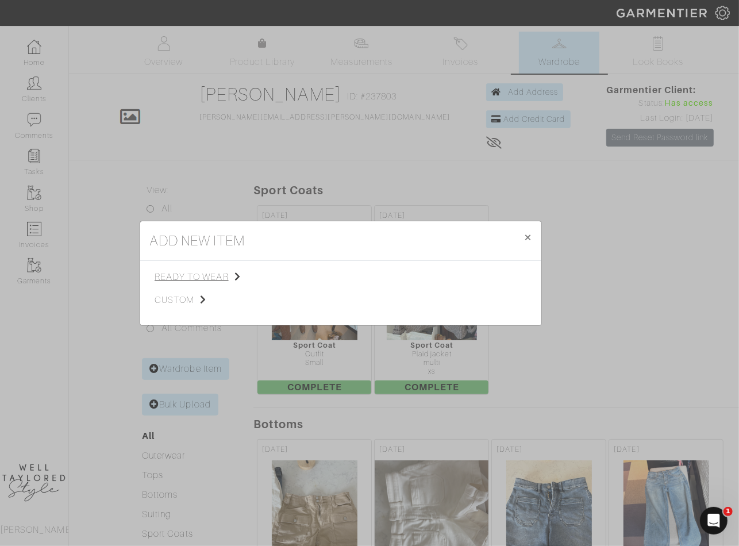
click at [197, 276] on span "ready to wear" at bounding box center [213, 277] width 116 height 14
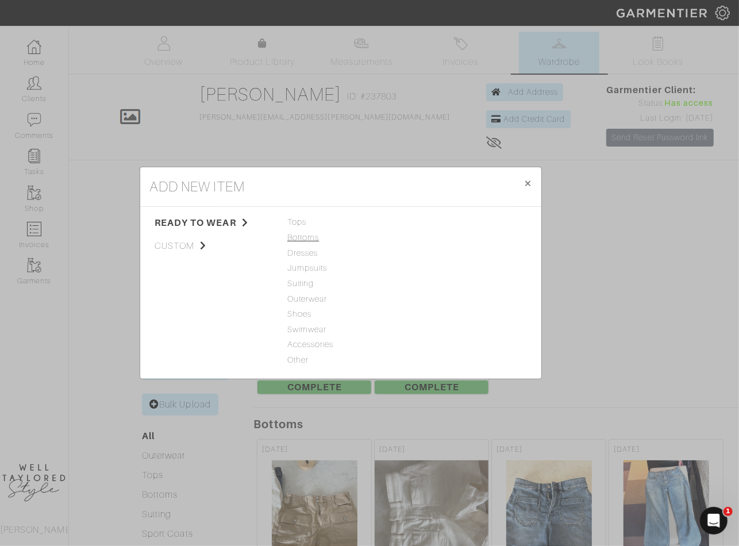
click at [308, 235] on span "Bottoms" at bounding box center [340, 238] width 107 height 13
click at [424, 283] on link "Skirt" at bounding box center [420, 283] width 17 height 9
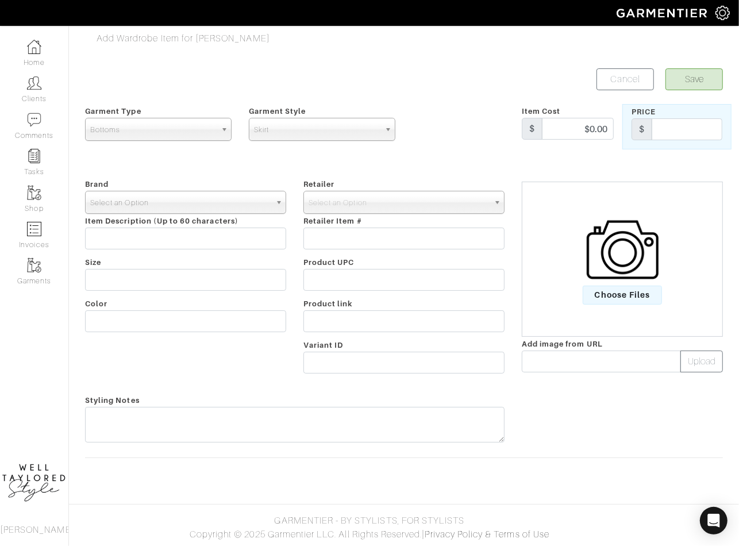
click at [164, 208] on span "Select an Option" at bounding box center [180, 202] width 180 height 23
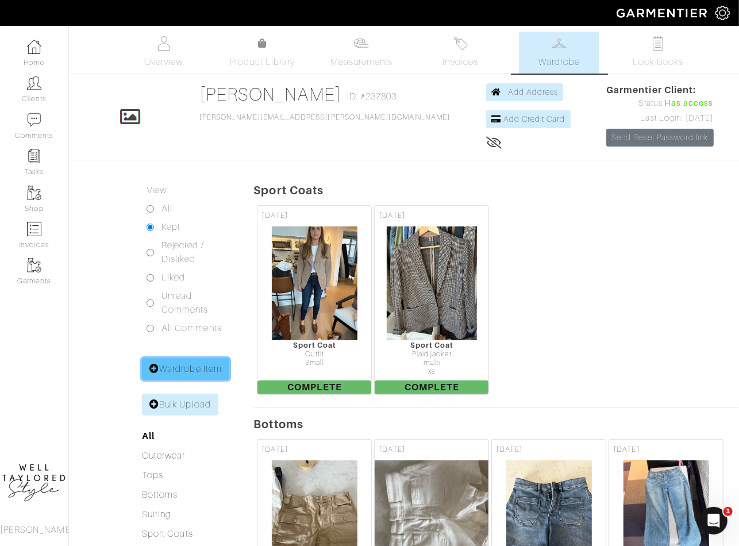
click at [224, 358] on link "Wardrobe Item" at bounding box center [185, 369] width 87 height 22
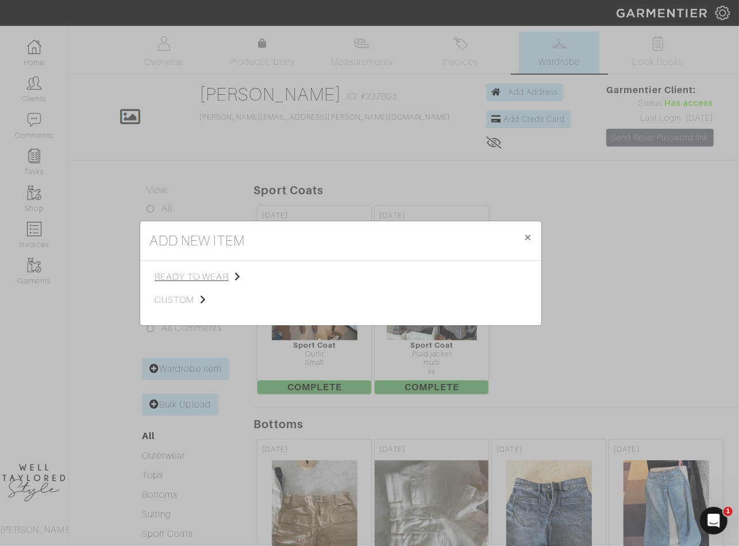
click at [222, 272] on span "ready to wear" at bounding box center [213, 277] width 116 height 14
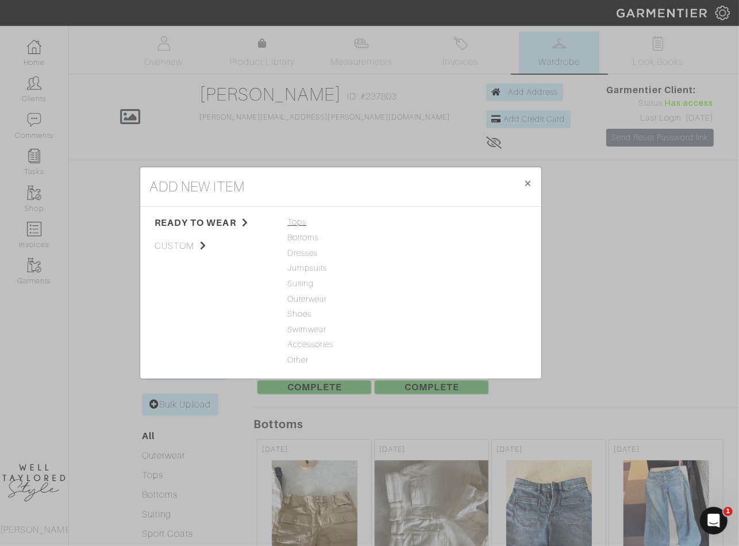
click at [306, 218] on span "Tops" at bounding box center [340, 222] width 107 height 13
click at [436, 221] on link "Tank Top" at bounding box center [430, 221] width 36 height 9
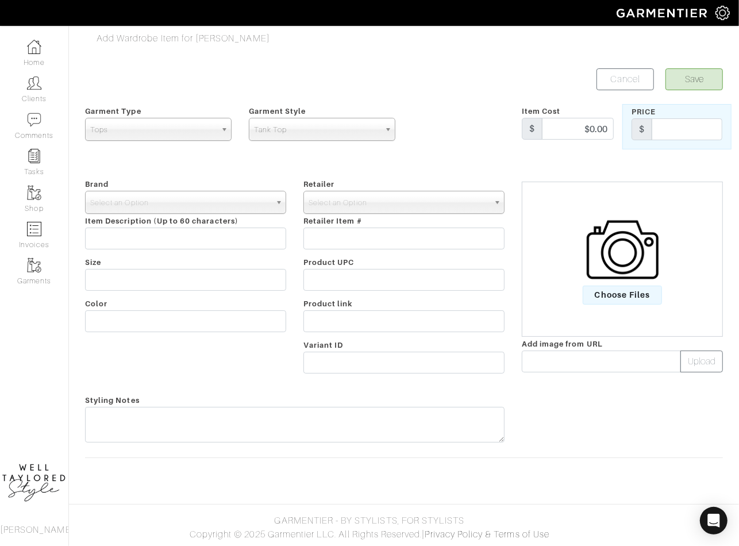
click at [613, 306] on div "Choose Files" at bounding box center [622, 259] width 201 height 155
click at [623, 299] on span "Choose Files" at bounding box center [623, 295] width 80 height 19
click at [0, 0] on input "Choose Files" at bounding box center [0, 0] width 0 height 0
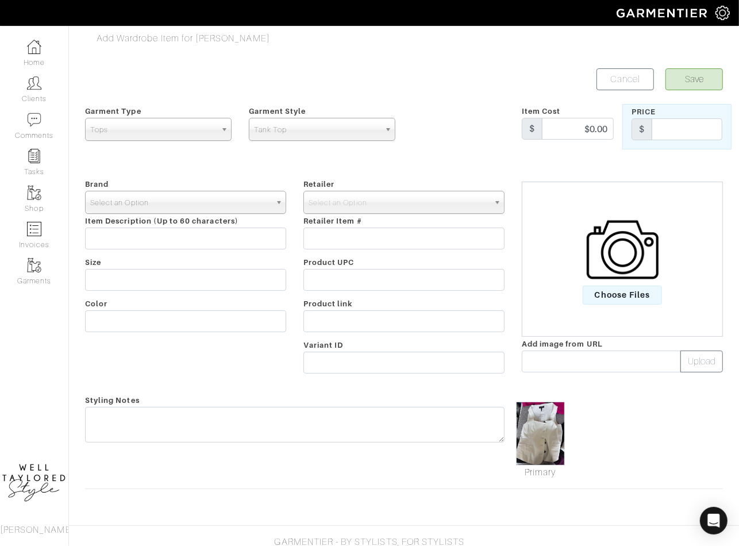
click at [156, 200] on span "Select an Option" at bounding box center [180, 202] width 180 height 23
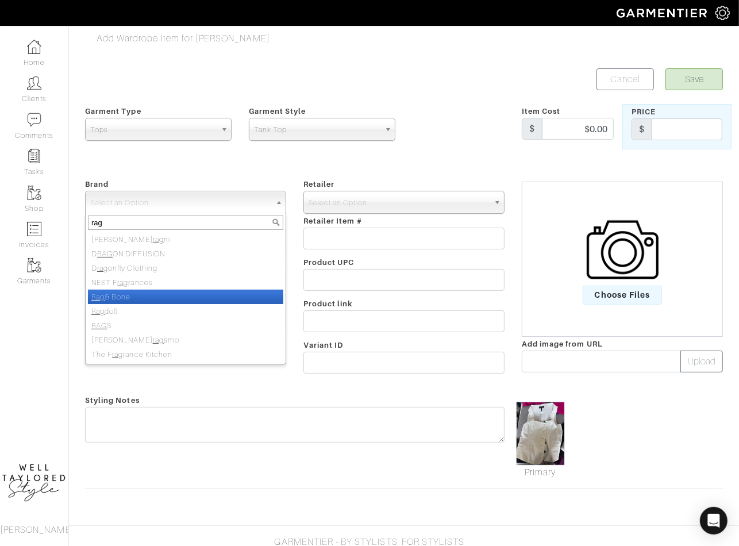
type input "rag"
click at [179, 291] on li "Rag & Bone" at bounding box center [185, 297] width 195 height 14
select select "Rag & Bone"
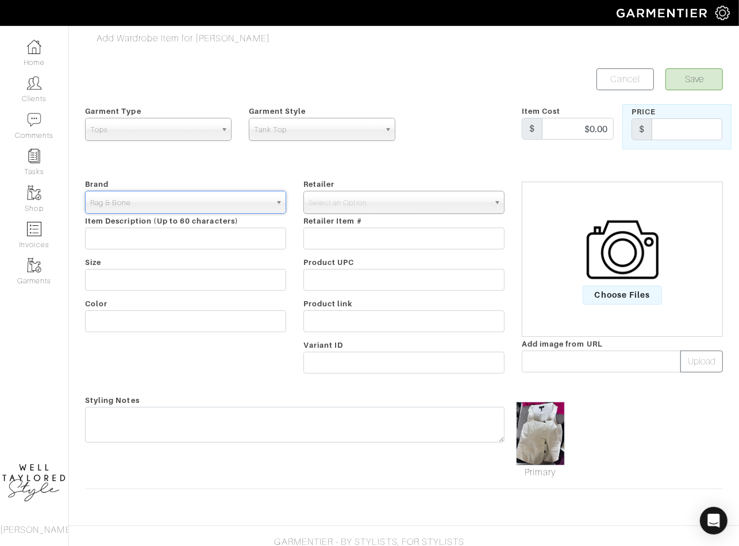
click at [345, 214] on div "Retailer - 032c 1017 ALYX 9SM 111SKIN 11 by Boris Bidjan Saberi 11 Honore 12 St…" at bounding box center [404, 278] width 218 height 202
click at [341, 209] on span "Select an Option" at bounding box center [399, 202] width 180 height 23
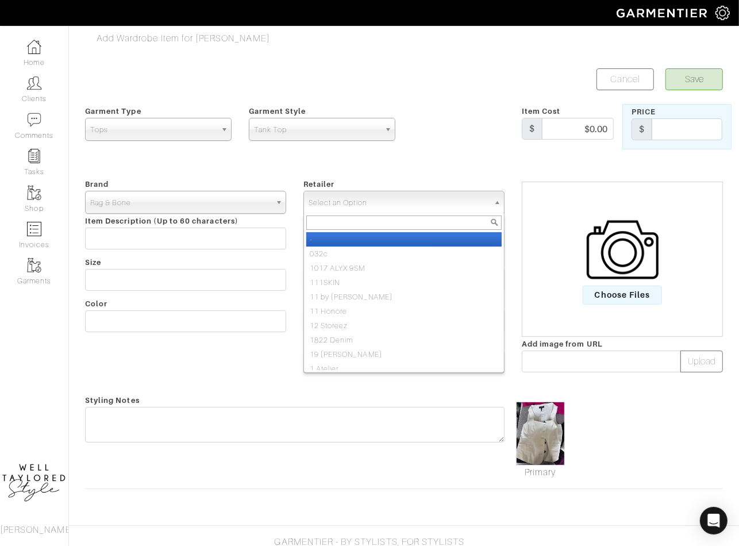
paste input "miscel"
type input "miscel"
click at [356, 238] on li "Miscel laneous" at bounding box center [403, 239] width 195 height 14
select select "83"
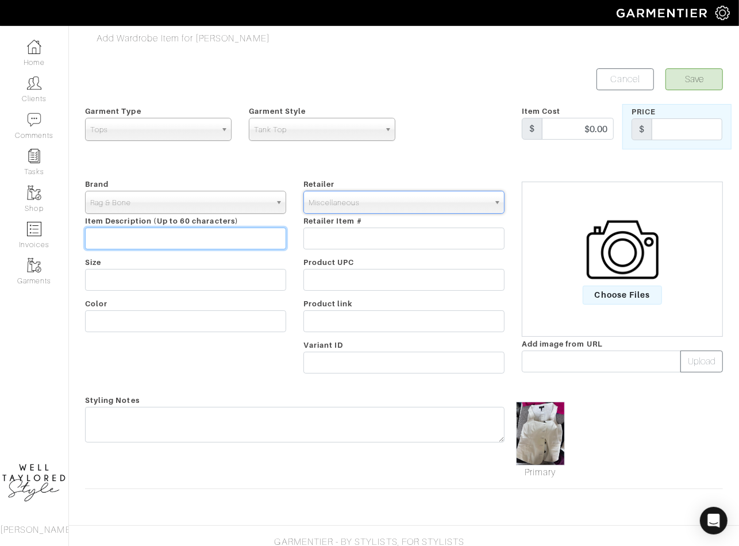
click at [206, 235] on input "text" at bounding box center [185, 239] width 201 height 22
type input "CLIENT OWNED"
click at [712, 65] on div "Add Wardrobe Item for Natalie Krill Save Cancel Garment Type Tops Bottoms Dress…" at bounding box center [403, 272] width 655 height 481
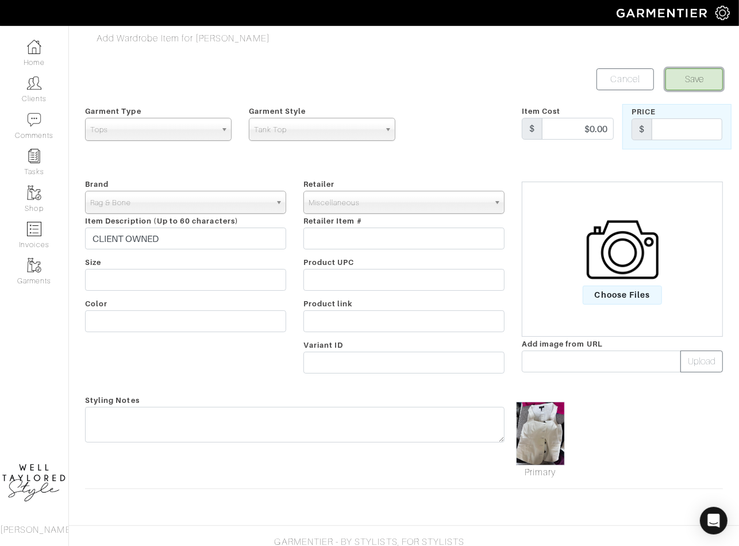
click at [710, 71] on button "Save" at bounding box center [694, 79] width 57 height 22
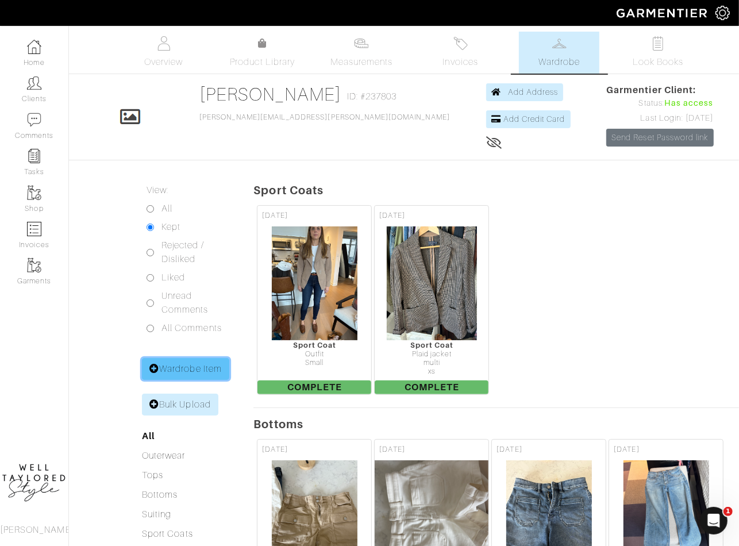
click at [207, 368] on link "Wardrobe Item" at bounding box center [185, 369] width 87 height 22
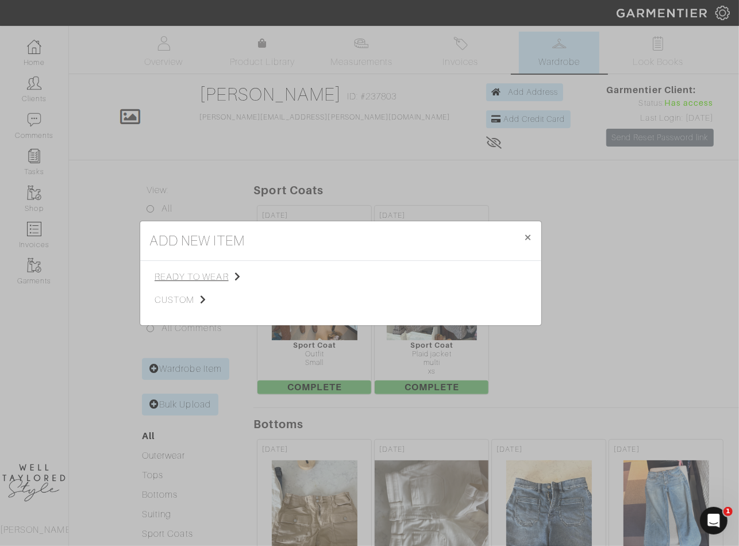
click at [220, 272] on span "ready to wear" at bounding box center [213, 277] width 116 height 14
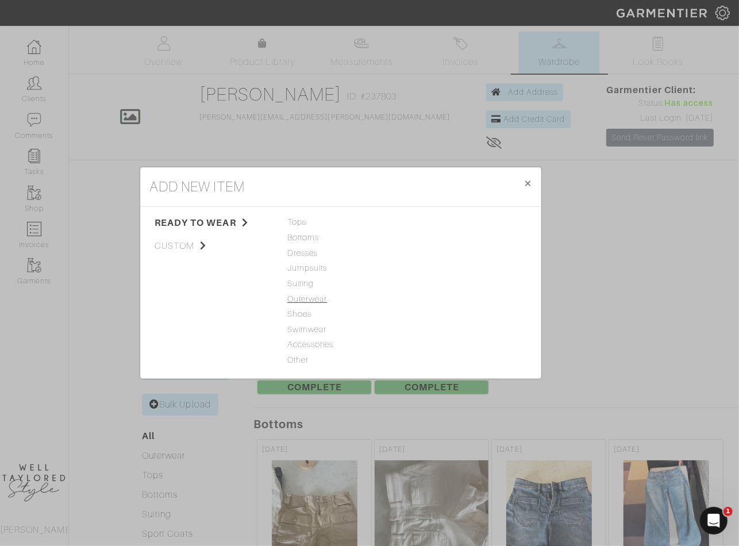
click at [305, 294] on span "Outerwear" at bounding box center [340, 299] width 107 height 13
click at [433, 226] on link "Jacket" at bounding box center [424, 221] width 25 height 9
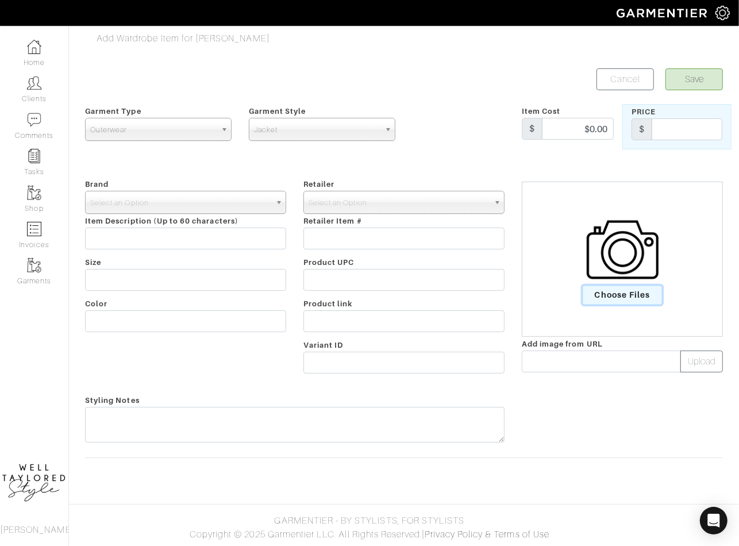
click at [609, 290] on span "Choose Files" at bounding box center [623, 295] width 80 height 19
click at [0, 0] on input "Choose Files" at bounding box center [0, 0] width 0 height 0
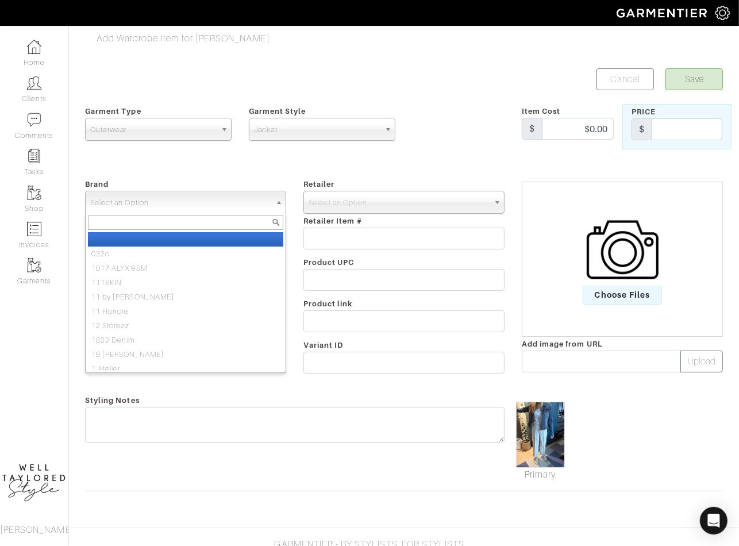
click at [167, 198] on span "Select an Option" at bounding box center [180, 202] width 180 height 23
paste input "miscel"
type input "miscel"
click at [180, 242] on li "Miscel laneous" at bounding box center [185, 239] width 195 height 14
select select "Miscellaneous"
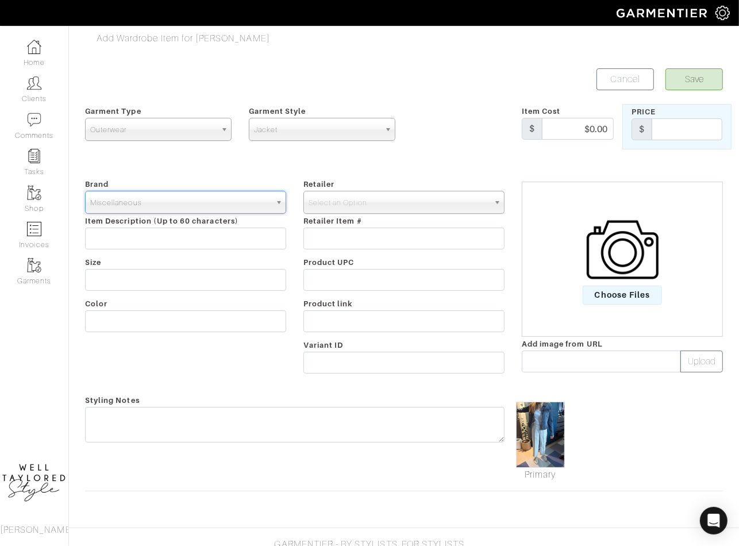
click at [320, 217] on span "Retailer Item #" at bounding box center [332, 221] width 59 height 9
click at [320, 203] on span "Select an Option" at bounding box center [399, 202] width 180 height 23
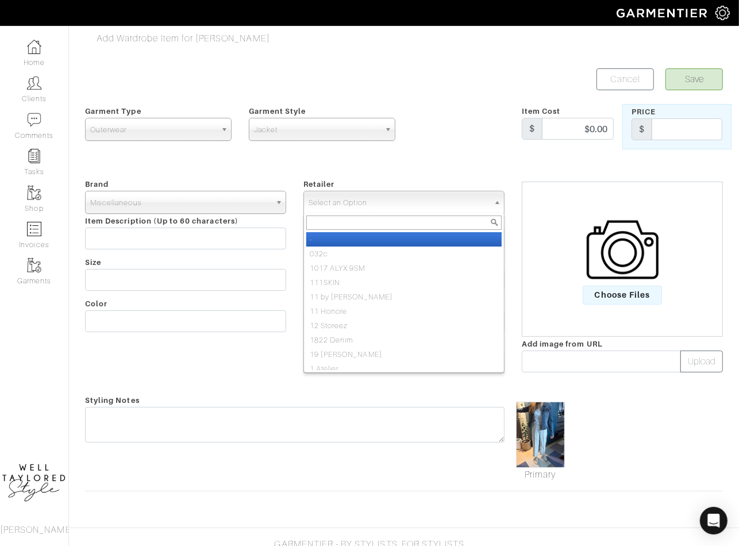
paste input "miscel"
type input "miscel"
click at [336, 240] on li "Miscel laneous" at bounding box center [403, 239] width 195 height 14
select select "83"
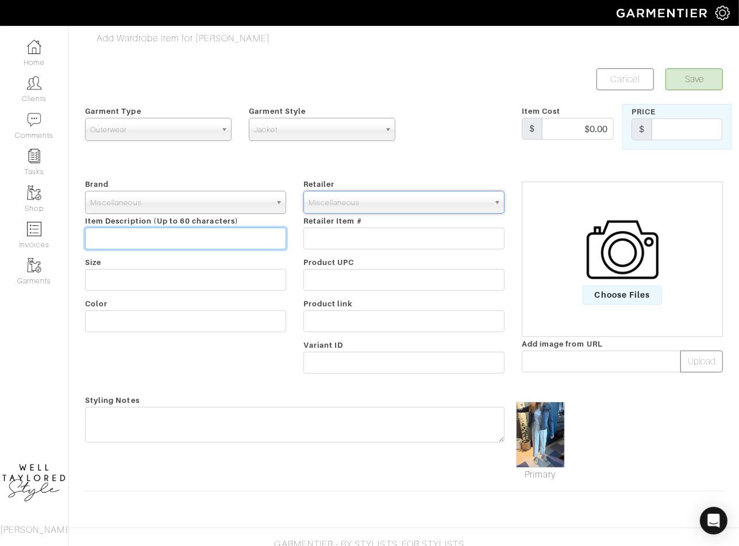
click at [187, 239] on input "text" at bounding box center [185, 239] width 201 height 22
type input "CLIENT OWNED"
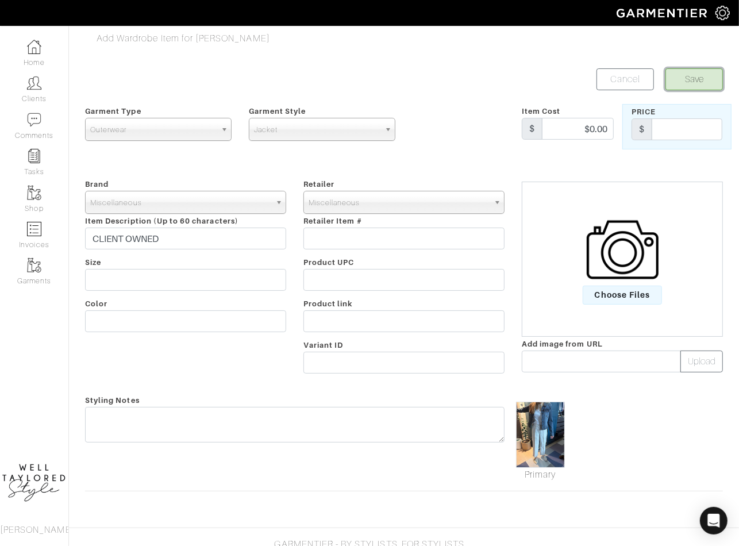
click at [720, 75] on button "Save" at bounding box center [694, 79] width 57 height 22
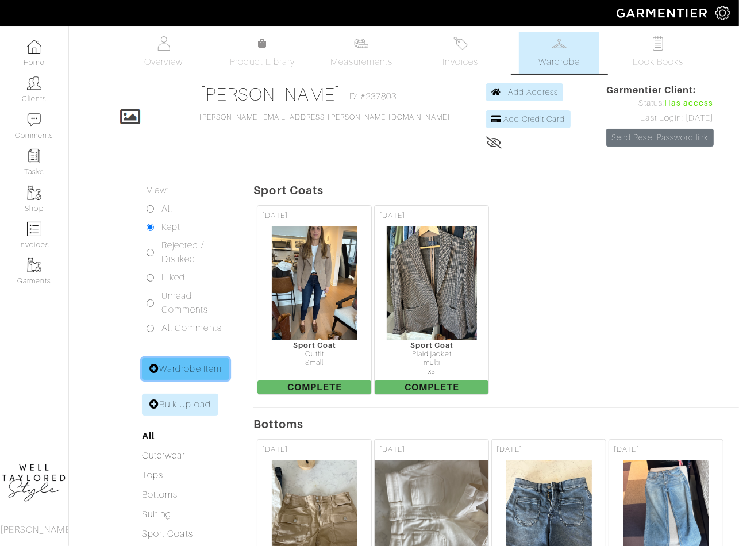
click at [194, 367] on link "Wardrobe Item" at bounding box center [185, 369] width 87 height 22
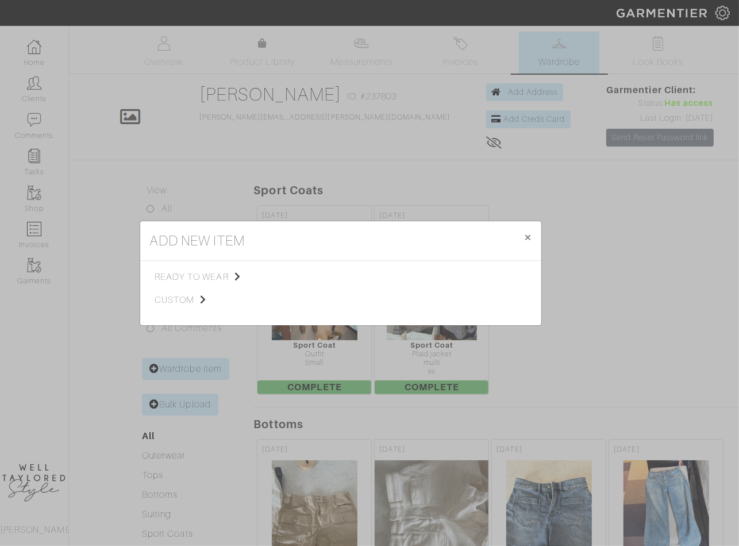
click at [211, 267] on div "ready to wear custom Tops Bottoms Dresses Jumpsuits Suiting Outerwear Shoes Swi…" at bounding box center [340, 293] width 401 height 64
click at [212, 274] on span "ready to wear" at bounding box center [213, 277] width 116 height 14
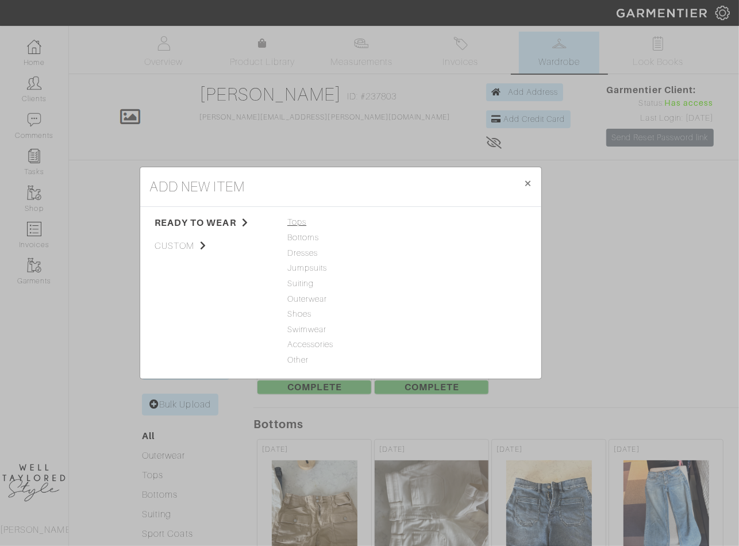
click at [294, 226] on span "Tops" at bounding box center [340, 222] width 107 height 13
click at [429, 220] on link "Tank Top" at bounding box center [430, 221] width 36 height 9
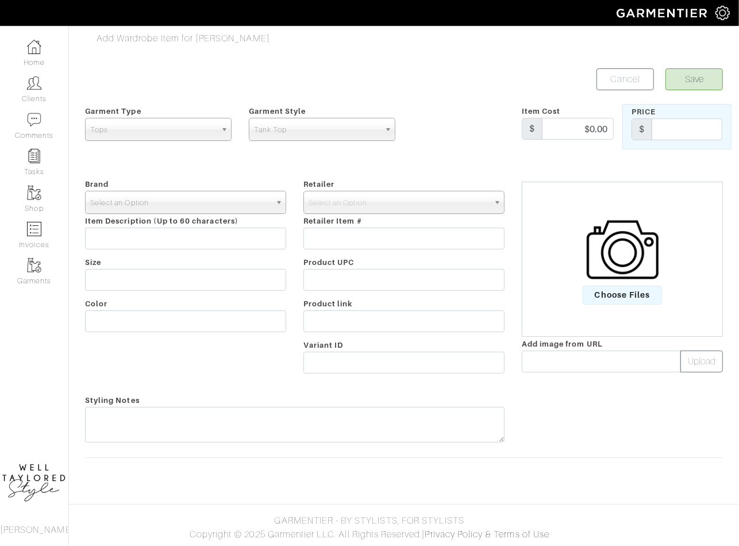
click at [109, 201] on span "Select an Option" at bounding box center [180, 202] width 180 height 23
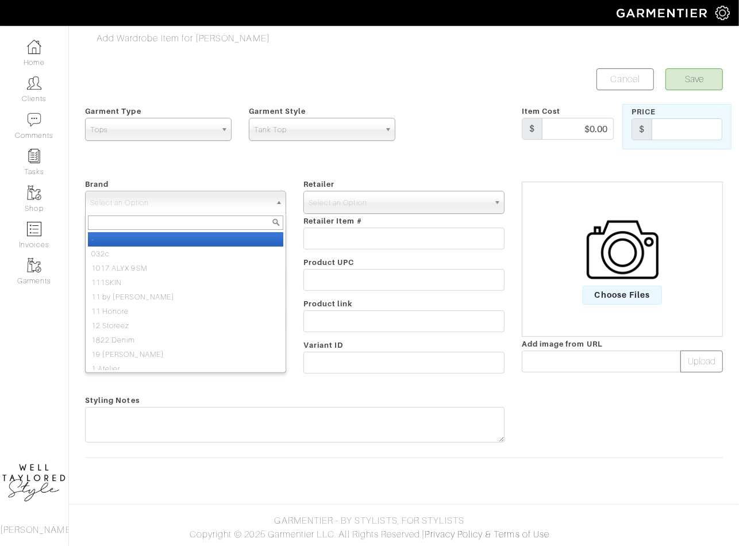
paste input "miscel"
type input "miscel"
click at [151, 242] on li "Miscel laneous" at bounding box center [185, 239] width 195 height 14
select select "Miscellaneous"
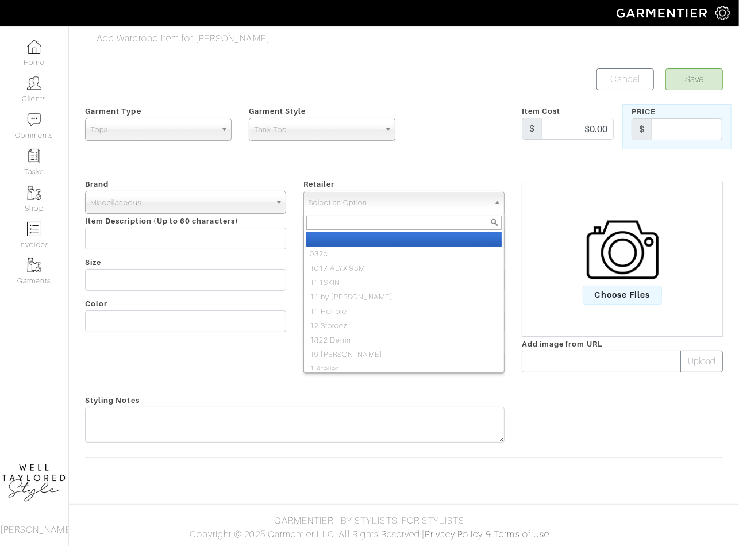
click at [366, 198] on span "Select an Option" at bounding box center [399, 202] width 180 height 23
paste input "miscel"
type input "miscel"
click at [366, 238] on li "Miscel laneous" at bounding box center [403, 239] width 195 height 14
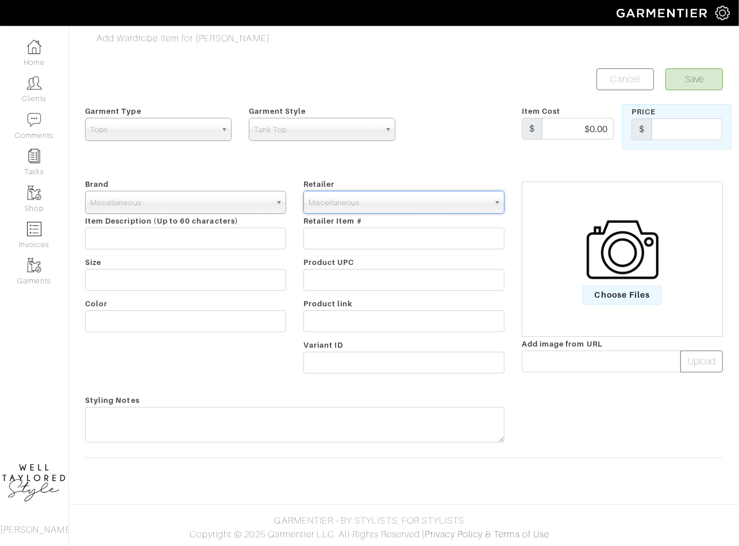
select select "83"
click at [167, 235] on input "text" at bounding box center [185, 239] width 201 height 22
type input "CLIENT OWNED"
click at [627, 289] on span "Choose Files" at bounding box center [623, 295] width 80 height 19
click at [0, 0] on input "Choose Files" at bounding box center [0, 0] width 0 height 0
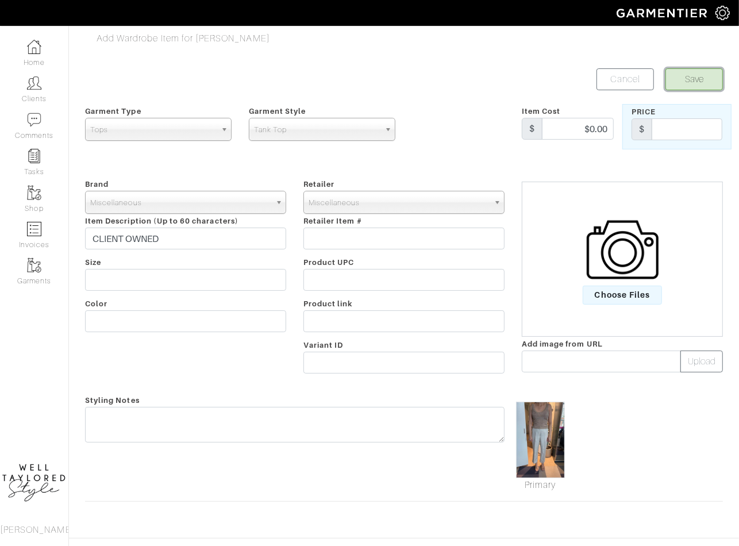
click at [716, 88] on button "Save" at bounding box center [694, 79] width 57 height 22
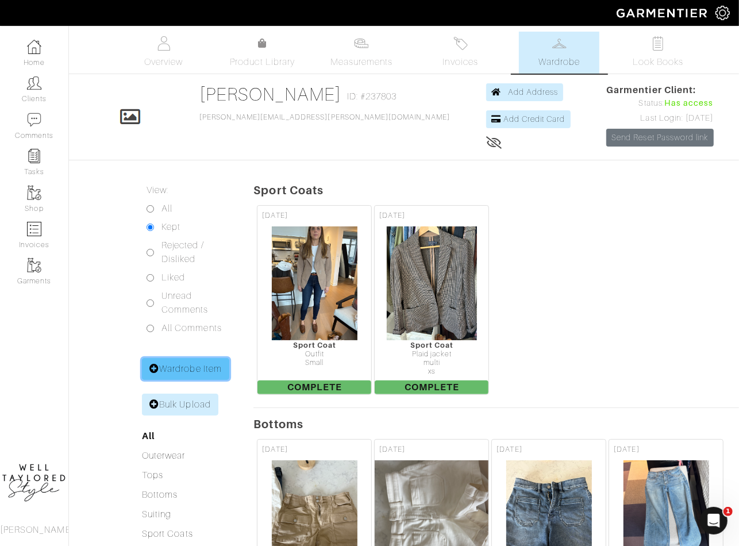
click at [178, 372] on link "Wardrobe Item" at bounding box center [185, 369] width 87 height 22
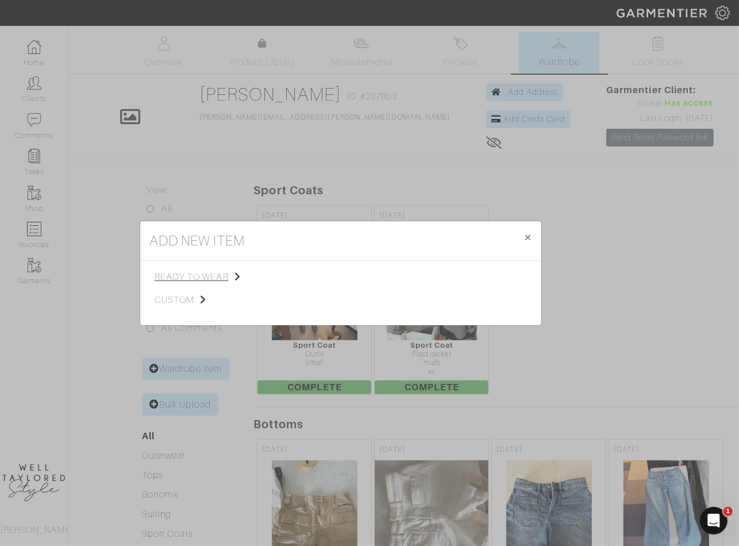
click at [202, 276] on span "ready to wear" at bounding box center [213, 277] width 116 height 14
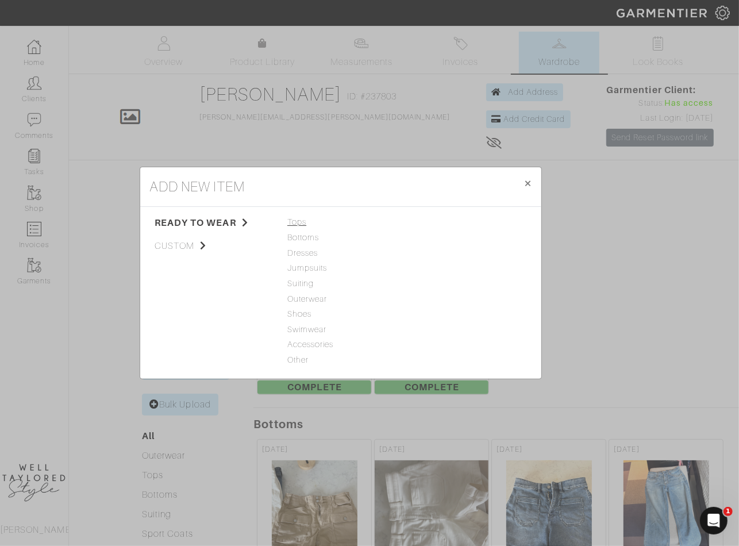
click at [305, 224] on span "Tops" at bounding box center [340, 222] width 107 height 13
click at [429, 267] on link "Blouse" at bounding box center [425, 267] width 26 height 9
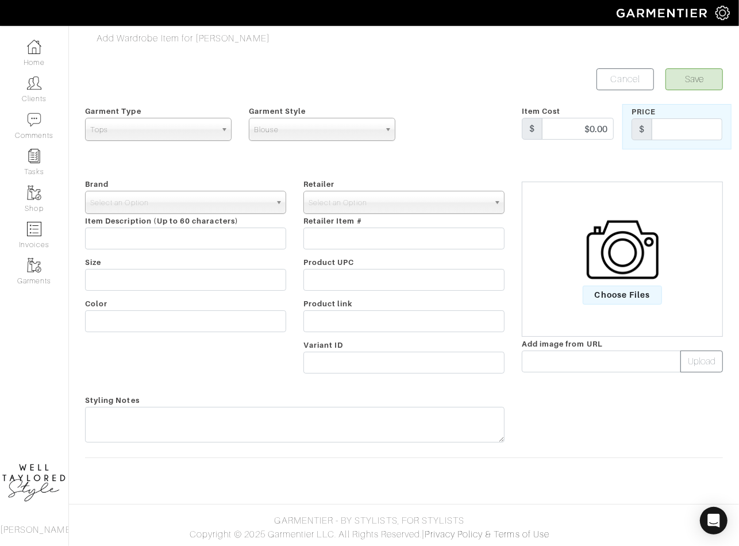
click at [142, 213] on div "Brand - 032c 1017 ALYX 9SM 111SKIN 11 by [PERSON_NAME] 11 [PERSON_NAME] 12 Stor…" at bounding box center [185, 278] width 218 height 202
click at [133, 202] on span "Select an Option" at bounding box center [180, 202] width 180 height 23
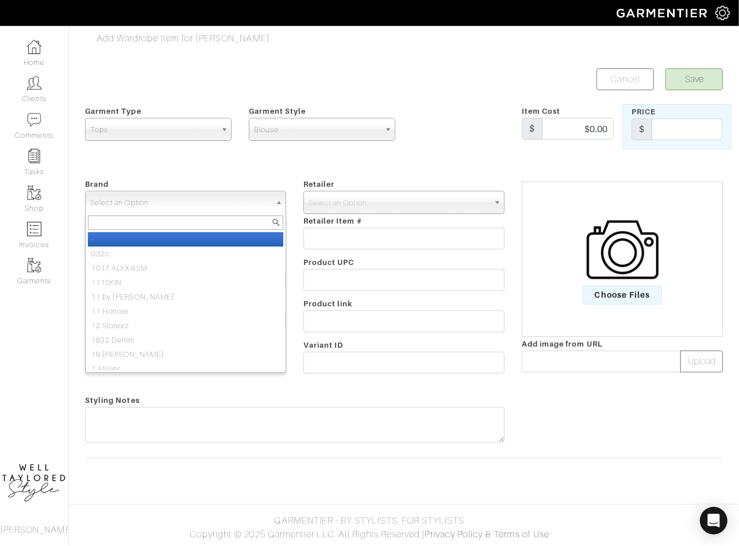
type input "m"
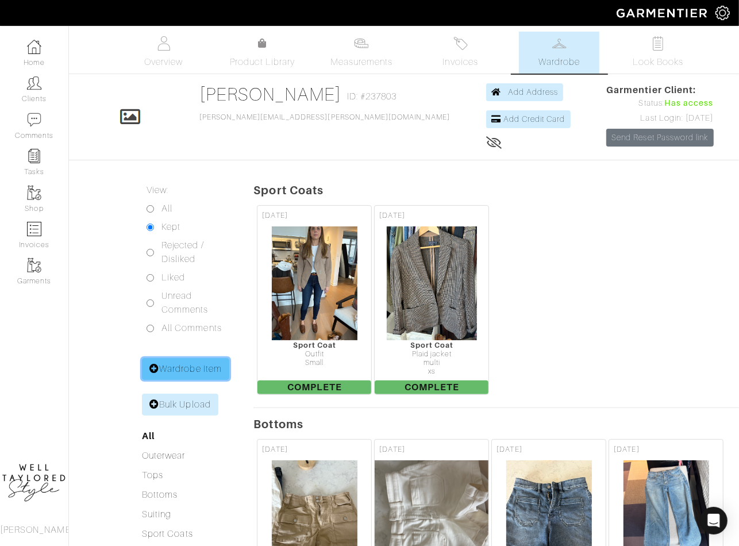
click at [167, 366] on link "Wardrobe Item" at bounding box center [185, 369] width 87 height 22
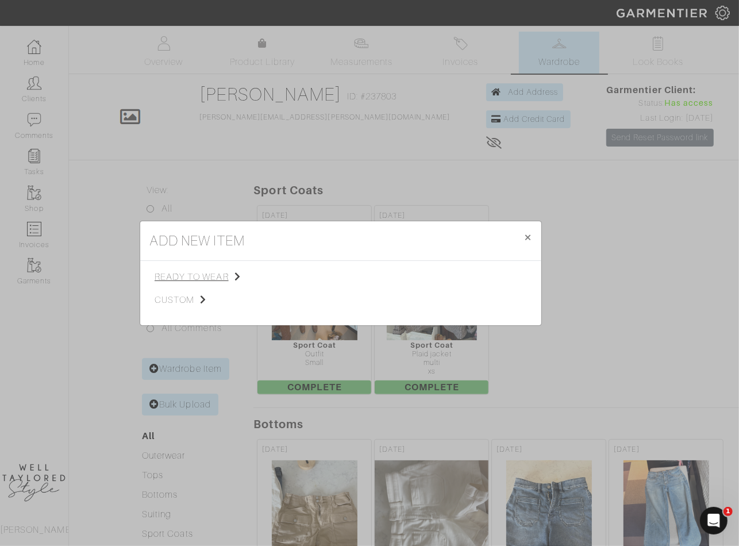
click at [224, 274] on span "ready to wear" at bounding box center [213, 277] width 116 height 14
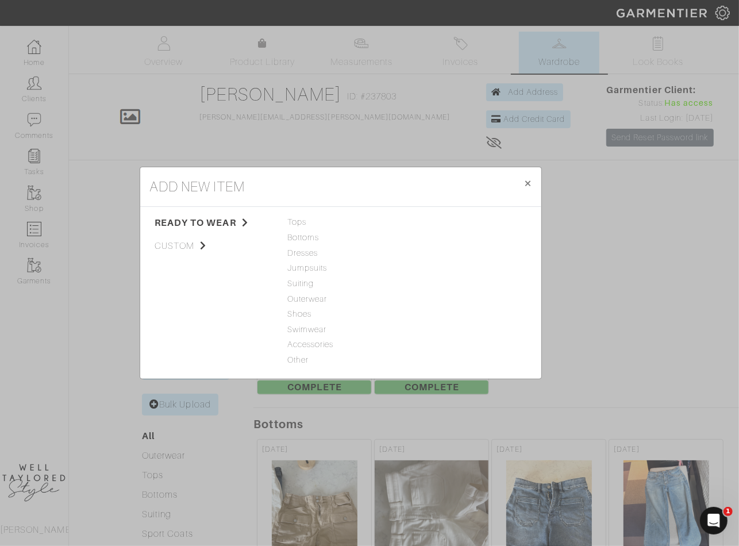
click at [301, 229] on div "Tops Bottoms Dresses Jumpsuits Suiting Outerwear Shoes Swimwear Accessories Oth…" at bounding box center [340, 292] width 107 height 153
click at [299, 224] on span "Tops" at bounding box center [340, 222] width 107 height 13
click at [420, 267] on link "Blouse" at bounding box center [425, 267] width 26 height 9
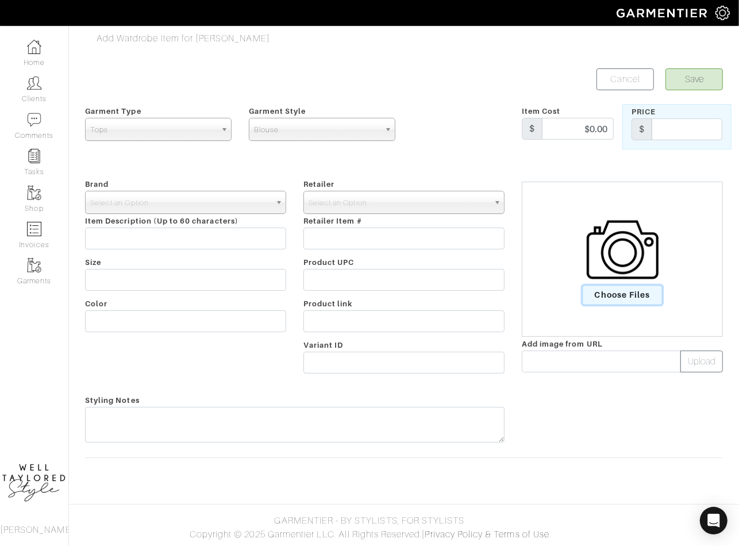
click at [601, 294] on span "Choose Files" at bounding box center [623, 295] width 80 height 19
click at [0, 0] on input "Choose Files" at bounding box center [0, 0] width 0 height 0
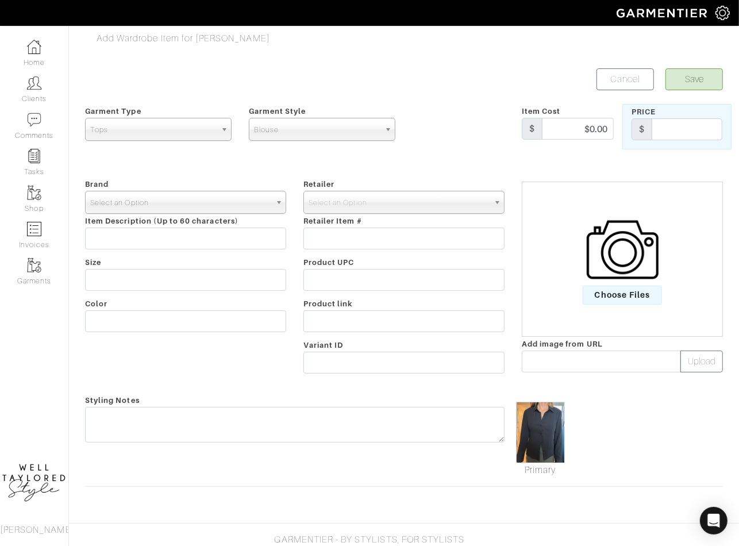
click at [118, 209] on span "Select an Option" at bounding box center [180, 202] width 180 height 23
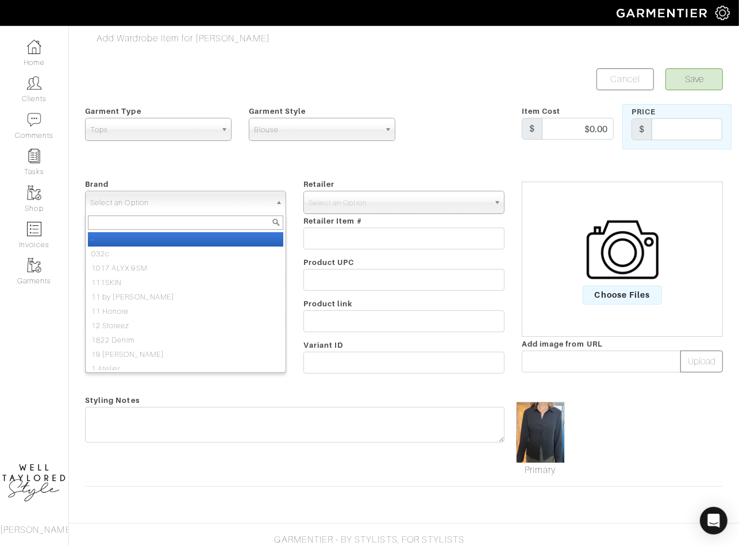
paste input "miscel"
type input "miscel"
select select "Miscellaneous"
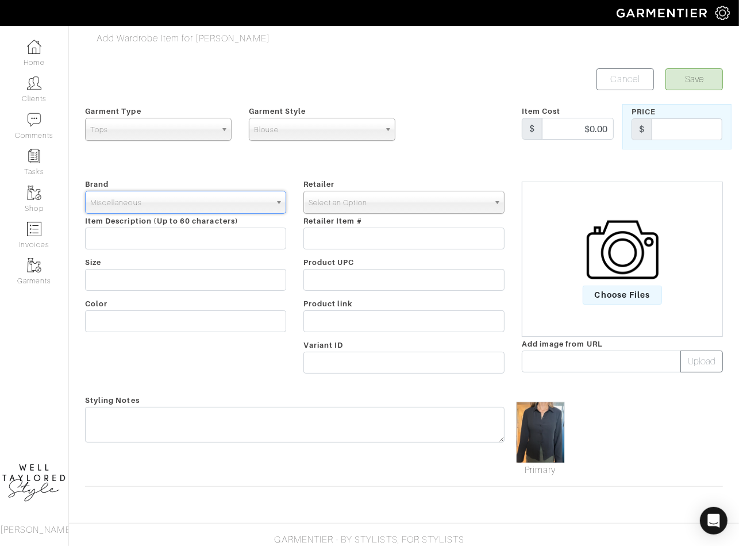
click at [338, 210] on span "Select an Option" at bounding box center [399, 202] width 180 height 23
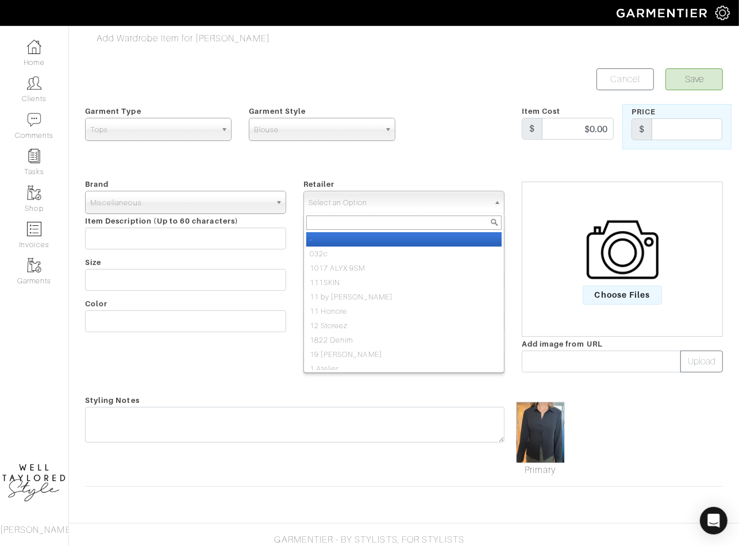
paste input "miscel"
type input "miscel"
select select "83"
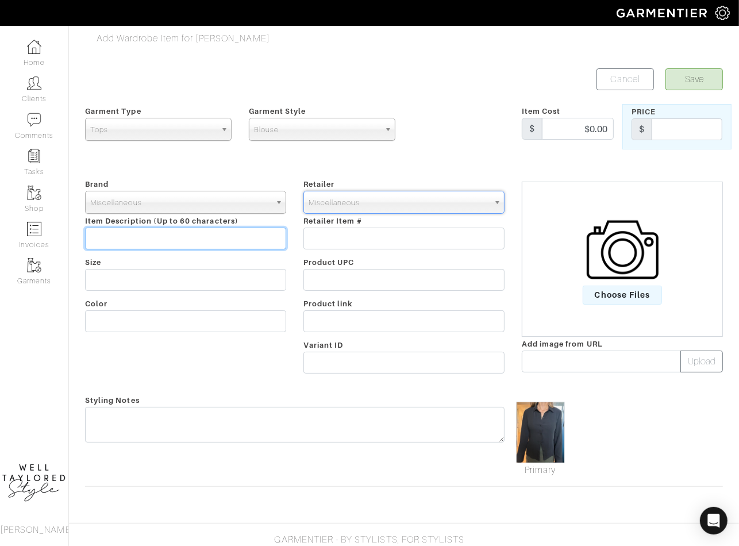
click at [246, 245] on input "text" at bounding box center [185, 239] width 201 height 22
type input "CLIENT OWNED"
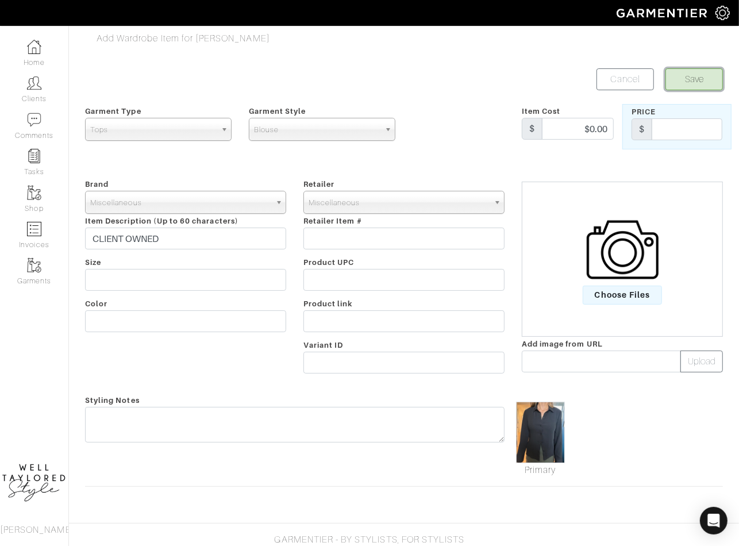
click at [679, 83] on button "Save" at bounding box center [694, 79] width 57 height 22
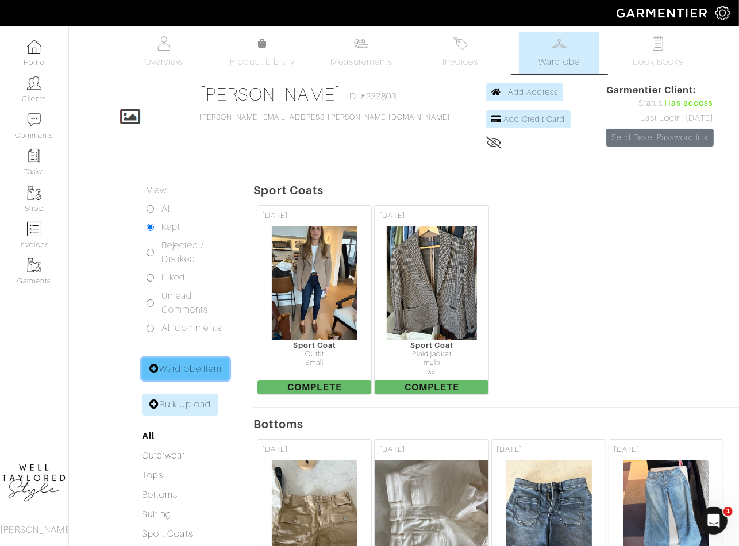
click at [181, 377] on link "Wardrobe Item" at bounding box center [185, 369] width 87 height 22
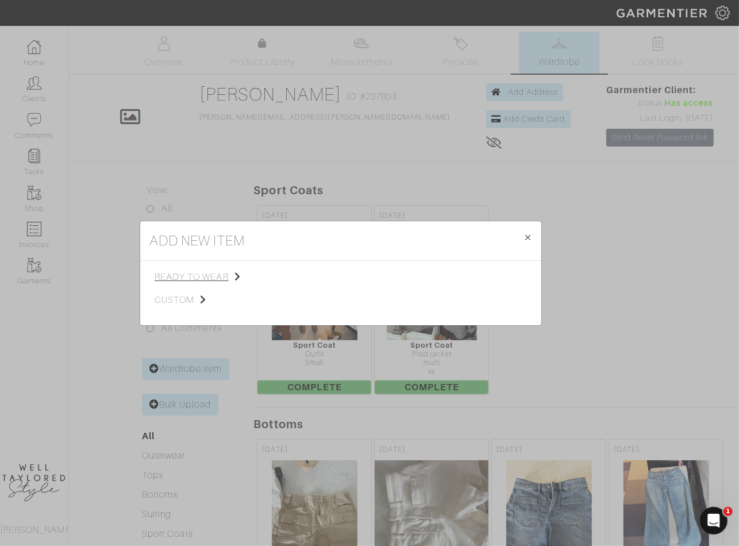
click at [214, 275] on span "ready to wear" at bounding box center [213, 277] width 116 height 14
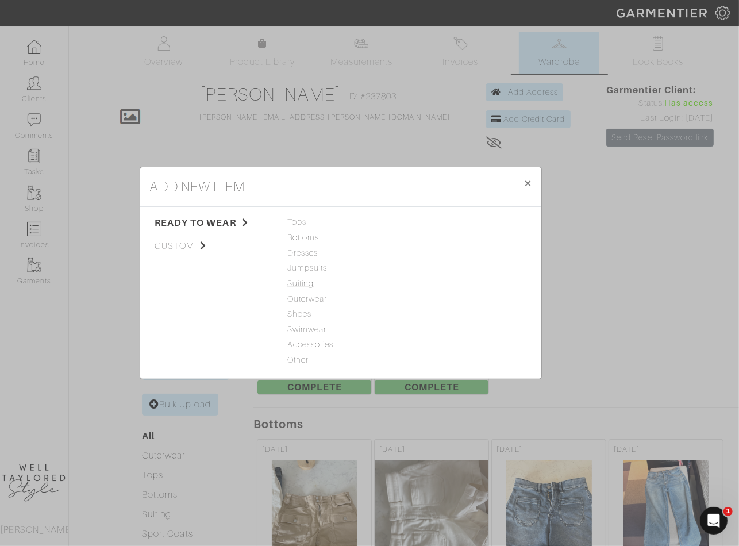
click at [301, 283] on span "Suiting" at bounding box center [340, 284] width 107 height 13
click at [311, 301] on span "Outerwear" at bounding box center [340, 299] width 107 height 13
click at [426, 222] on link "Jacket" at bounding box center [424, 221] width 25 height 9
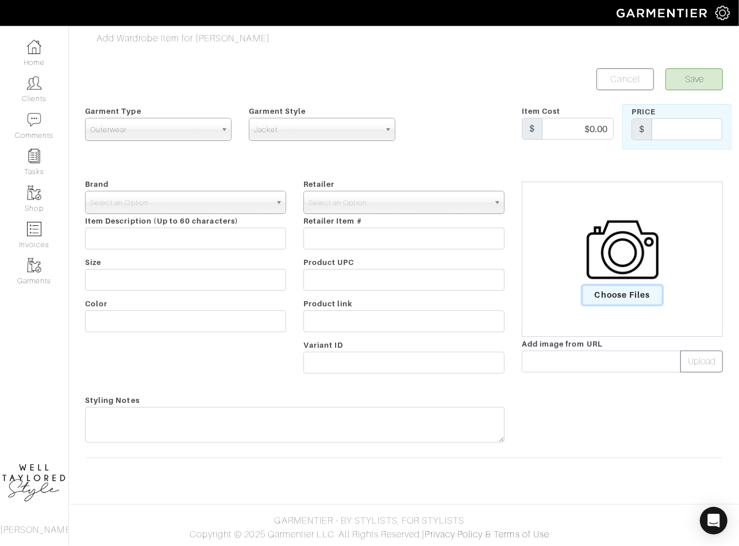
click at [627, 290] on span "Choose Files" at bounding box center [623, 295] width 80 height 19
click at [0, 0] on input "Choose Files" at bounding box center [0, 0] width 0 height 0
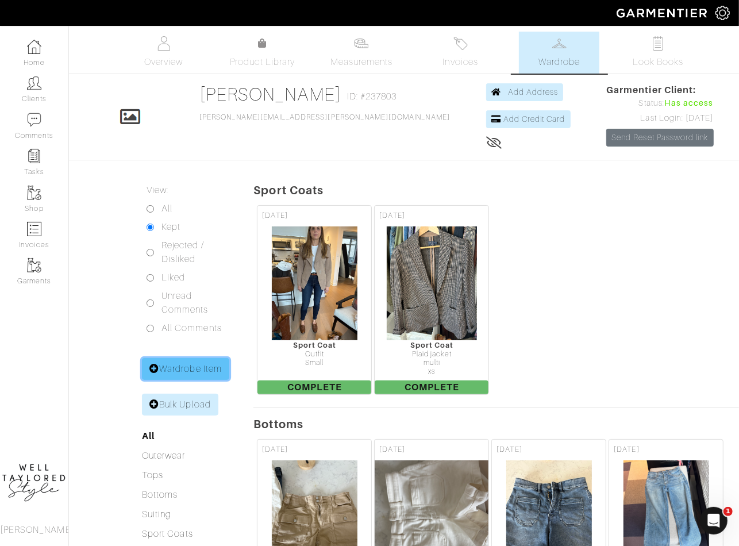
click at [199, 358] on link "Wardrobe Item" at bounding box center [185, 369] width 87 height 22
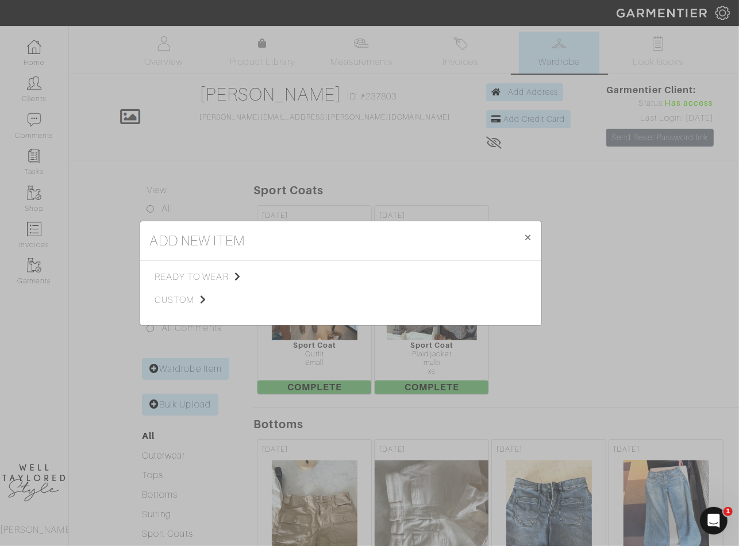
click at [195, 362] on div "add new item × Close ready to wear custom Tops Bottoms Dresses Jumpsuits Suitin…" at bounding box center [369, 273] width 739 height 546
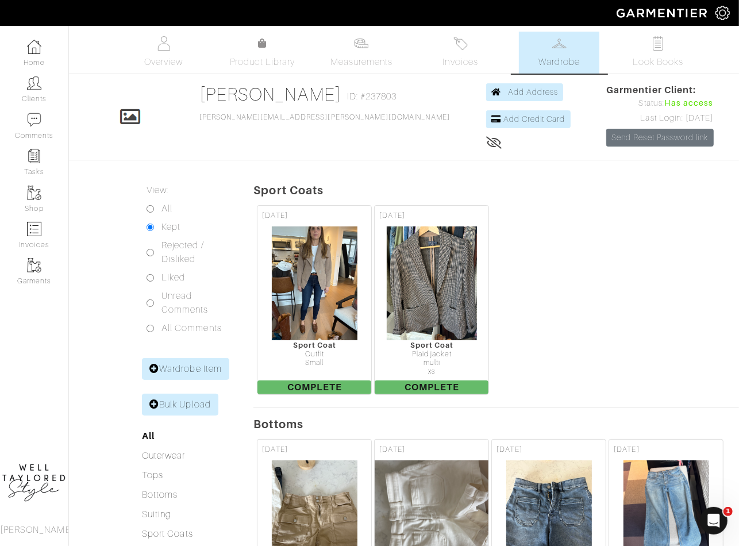
click at [214, 278] on div "Liked" at bounding box center [189, 278] width 85 height 14
click at [202, 370] on link "Wardrobe Item" at bounding box center [185, 369] width 87 height 22
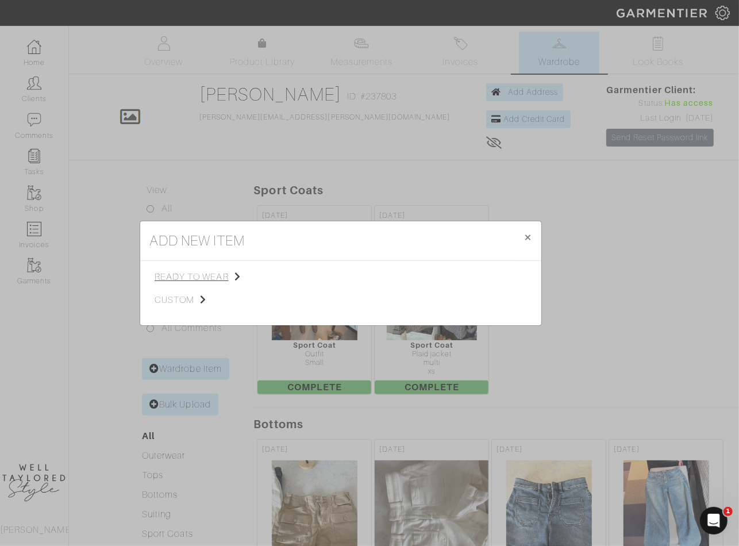
click at [206, 276] on span "ready to wear" at bounding box center [213, 277] width 116 height 14
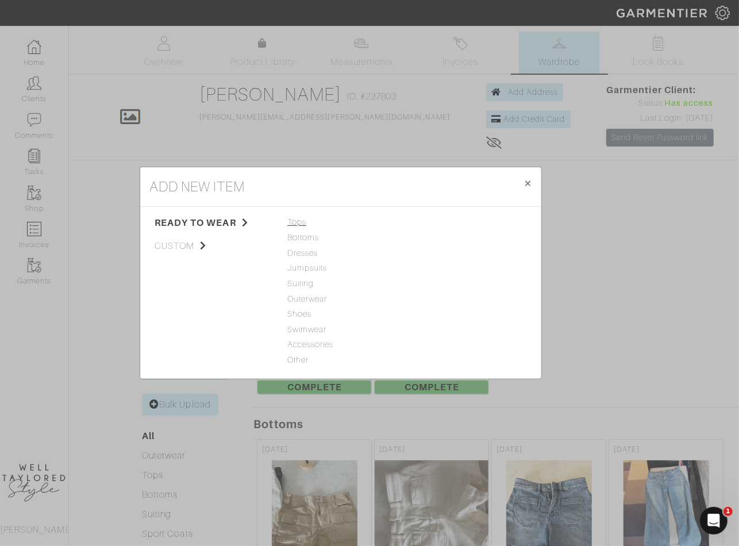
click at [294, 221] on span "Tops" at bounding box center [340, 222] width 107 height 13
click at [309, 295] on span "Outerwear" at bounding box center [340, 299] width 107 height 13
click at [431, 220] on link "Jacket" at bounding box center [424, 221] width 25 height 9
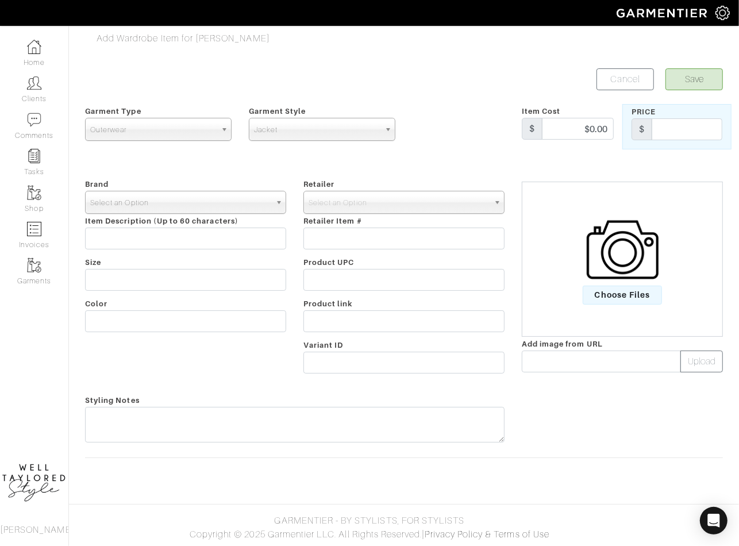
click at [120, 202] on span "Select an Option" at bounding box center [180, 202] width 180 height 23
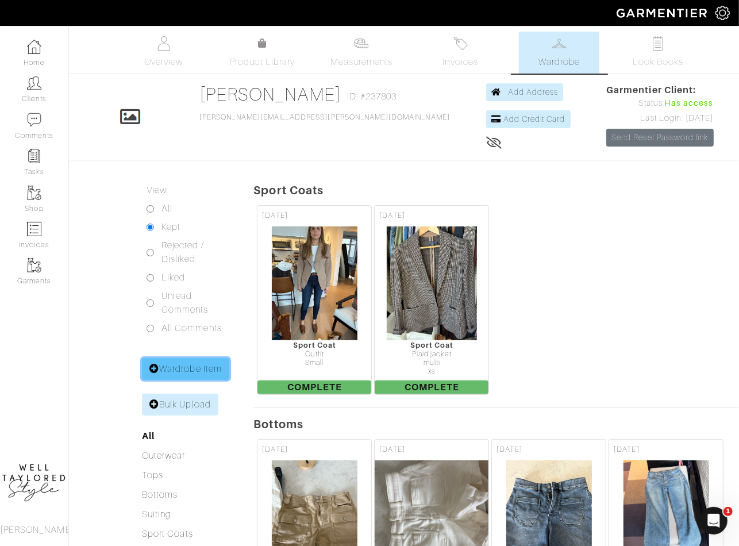
click at [183, 370] on link "Wardrobe Item" at bounding box center [185, 369] width 87 height 22
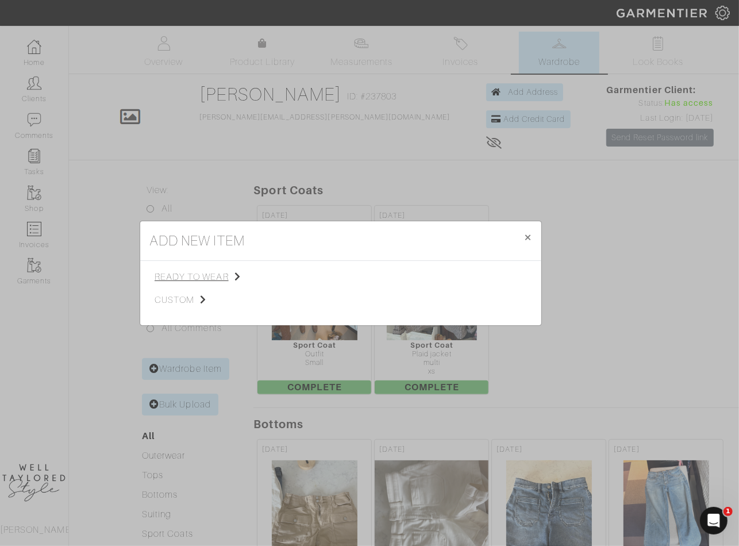
click at [220, 283] on span "ready to wear" at bounding box center [213, 277] width 116 height 14
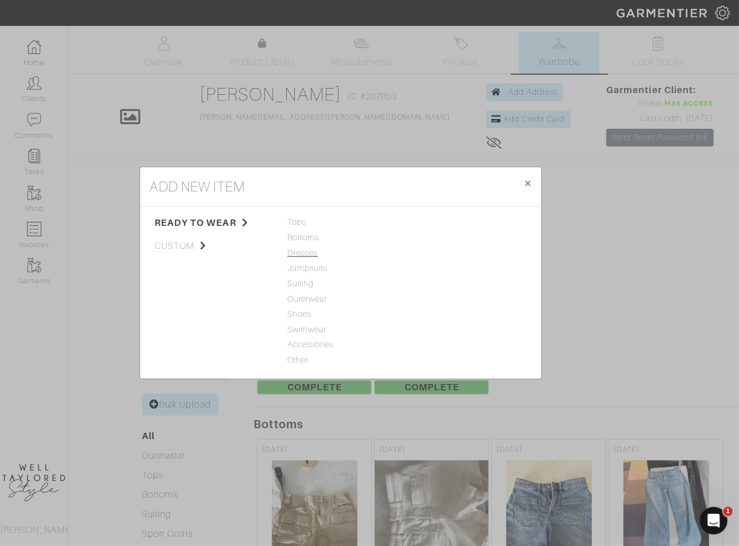
click at [302, 251] on span "Dresses" at bounding box center [340, 253] width 107 height 13
click at [437, 215] on div "ready to wear custom Tops Bottoms Dresses Jumpsuits Suiting Outerwear Shoes Swi…" at bounding box center [340, 292] width 401 height 171
click at [431, 224] on link "Dress" at bounding box center [423, 221] width 22 height 9
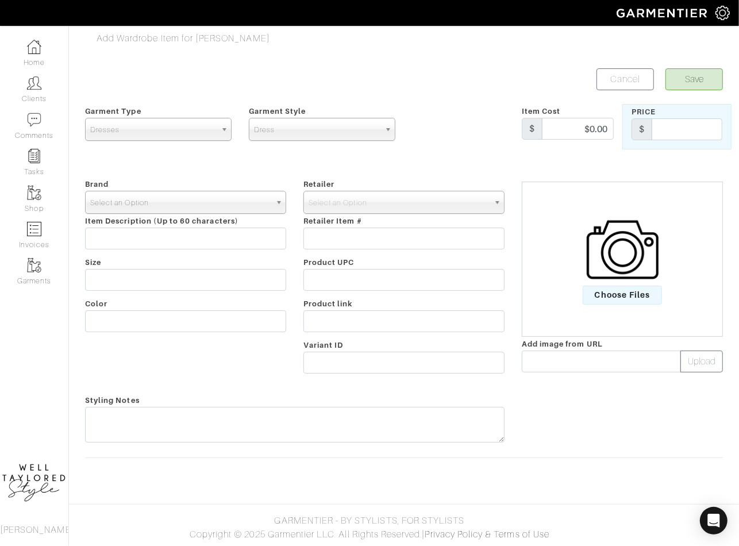
click at [180, 205] on span "Select an Option" at bounding box center [180, 202] width 180 height 23
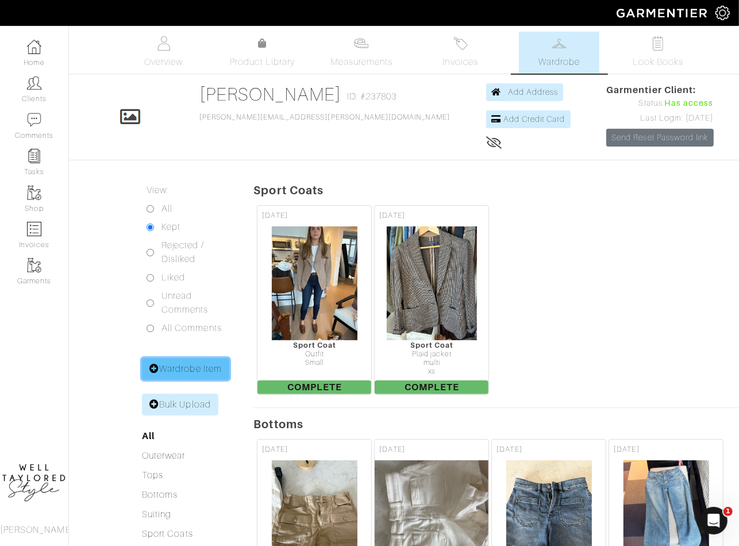
click at [182, 360] on link "Wardrobe Item" at bounding box center [185, 369] width 87 height 22
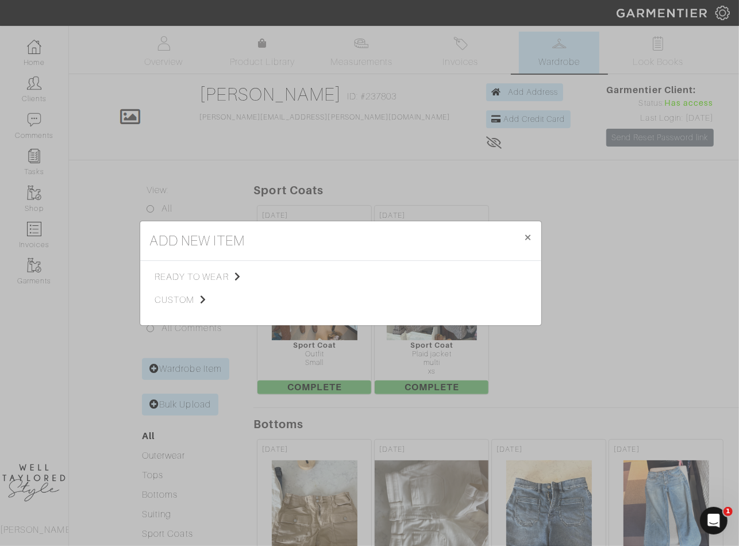
click at [185, 367] on div "add new item × Close ready to wear custom Tops Bottoms Dresses Jumpsuits Suitin…" at bounding box center [369, 273] width 739 height 546
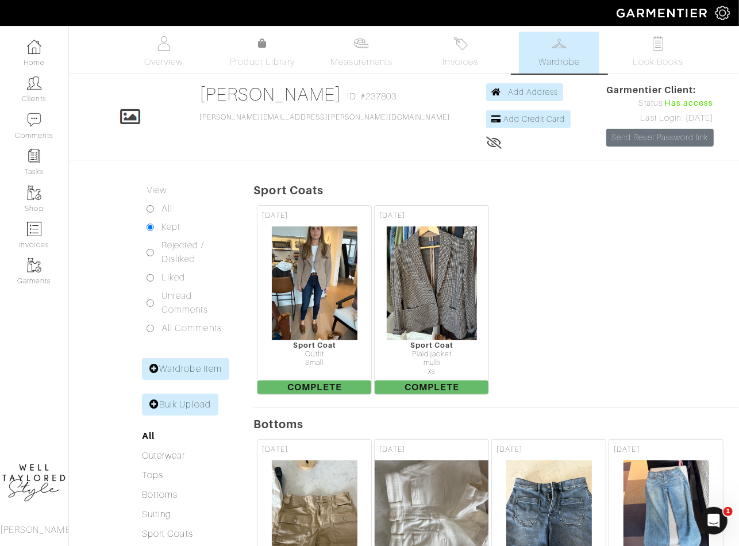
click at [195, 278] on div "Liked" at bounding box center [189, 278] width 85 height 14
click at [206, 373] on link "Wardrobe Item" at bounding box center [185, 369] width 87 height 22
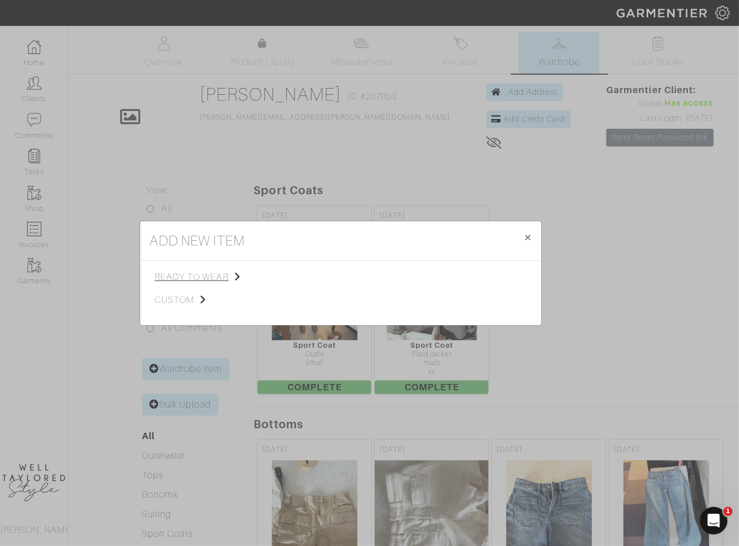
click at [198, 274] on span "ready to wear" at bounding box center [213, 277] width 116 height 14
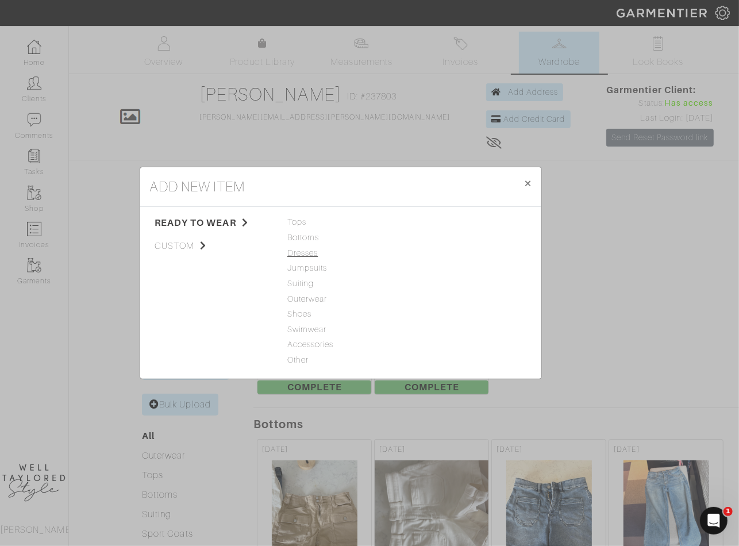
click at [303, 253] on span "Dresses" at bounding box center [340, 253] width 107 height 13
click at [418, 219] on link "Dress" at bounding box center [423, 221] width 22 height 9
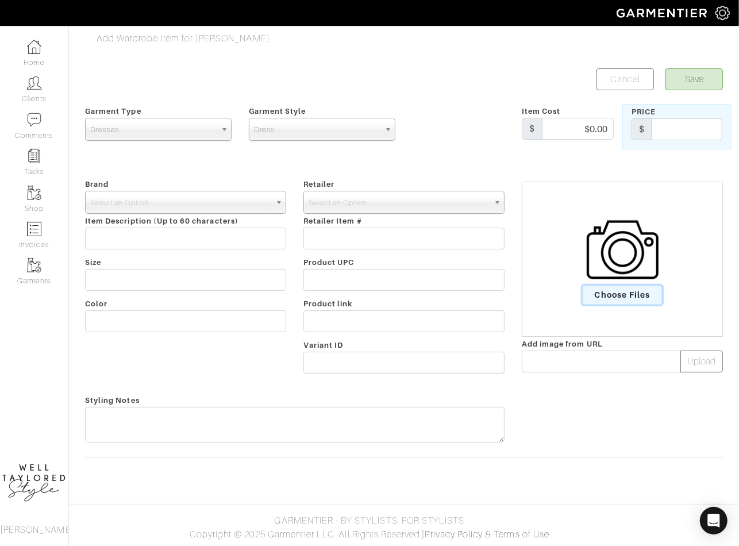
click at [619, 292] on span "Choose Files" at bounding box center [623, 295] width 80 height 19
click at [0, 0] on input "Choose Files" at bounding box center [0, 0] width 0 height 0
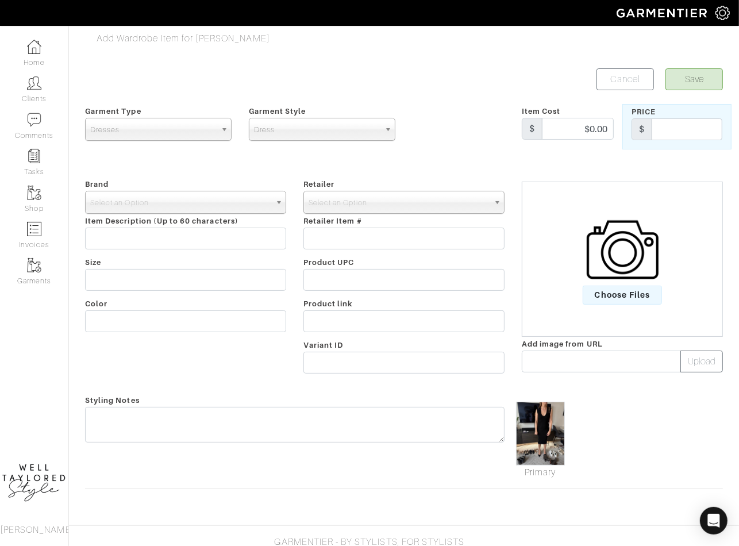
click at [147, 217] on span "Item Description (Up to 60 characters)" at bounding box center [161, 221] width 153 height 9
click at [130, 203] on span "Select an Option" at bounding box center [180, 202] width 180 height 23
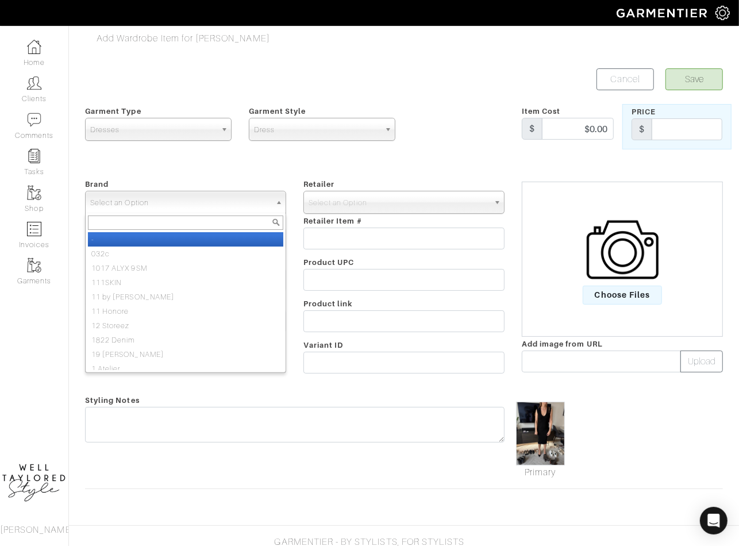
paste input "miscel"
type input "miscel"
click at [146, 238] on li "Miscel laneous" at bounding box center [185, 239] width 195 height 14
select select "Miscellaneous"
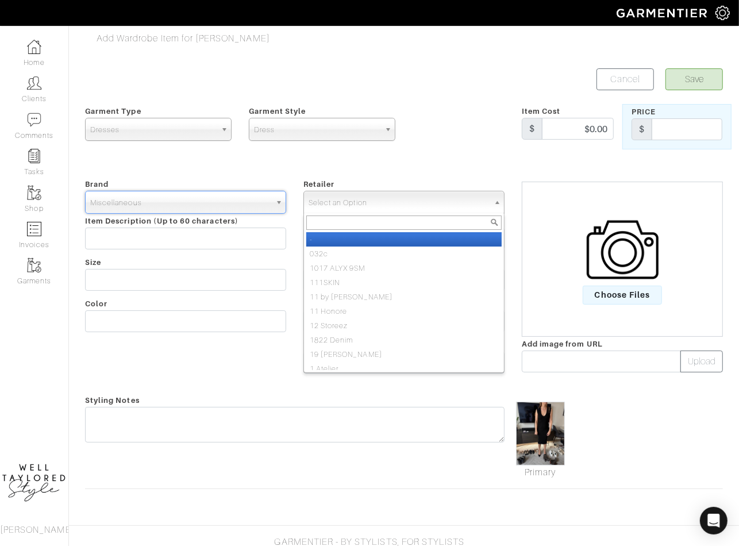
click at [383, 206] on span "Select an Option" at bounding box center [399, 202] width 180 height 23
paste input "miscel"
type input "miscel"
click at [357, 232] on li "Miscel laneous" at bounding box center [403, 239] width 195 height 14
select select "83"
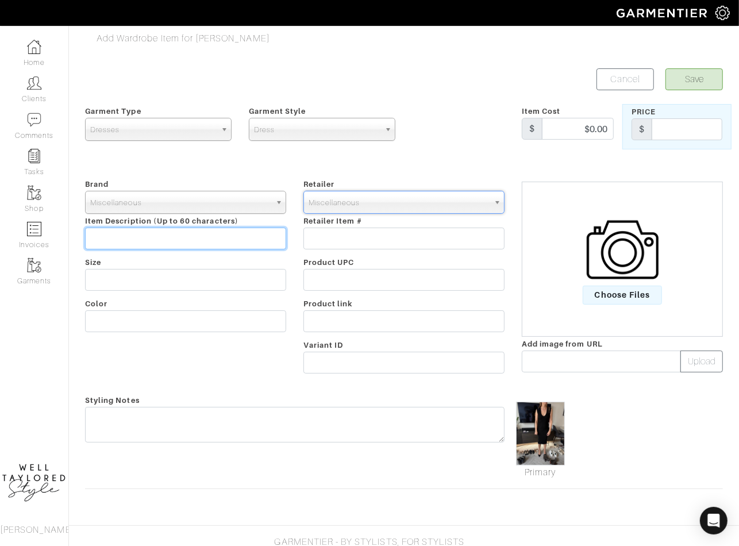
click at [214, 235] on input "text" at bounding box center [185, 239] width 201 height 22
type input "CLIENT OWNED"
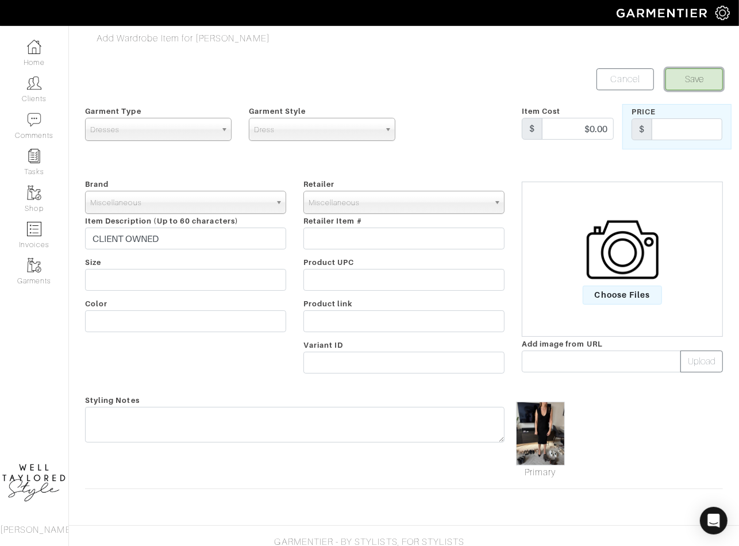
click at [699, 82] on button "Save" at bounding box center [694, 79] width 57 height 22
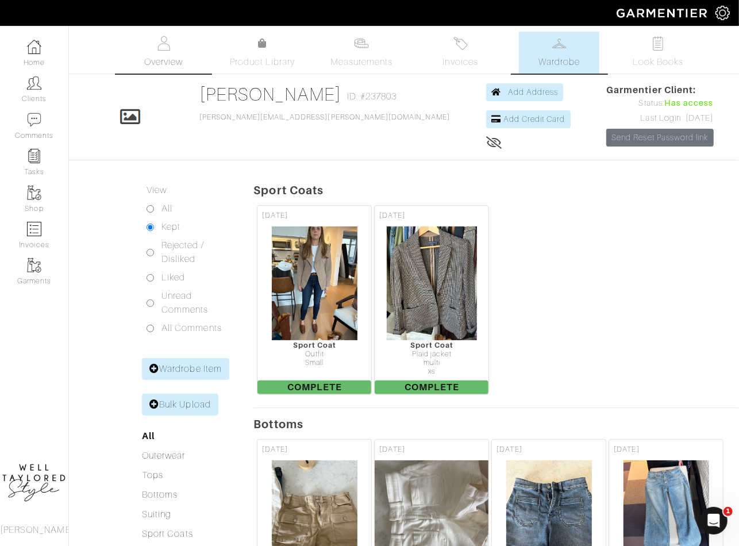
click at [164, 48] on img at bounding box center [163, 43] width 14 height 14
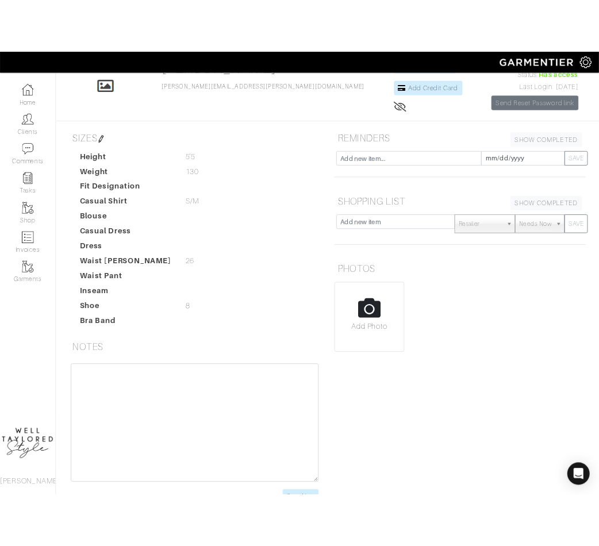
scroll to position [80, 0]
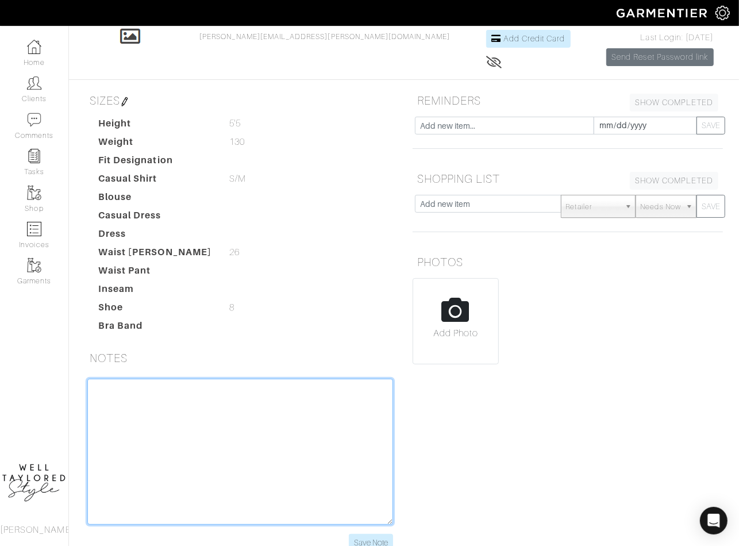
click at [154, 383] on textarea at bounding box center [240, 452] width 306 height 146
click at [253, 451] on textarea "STEPHE" at bounding box center [240, 452] width 306 height 146
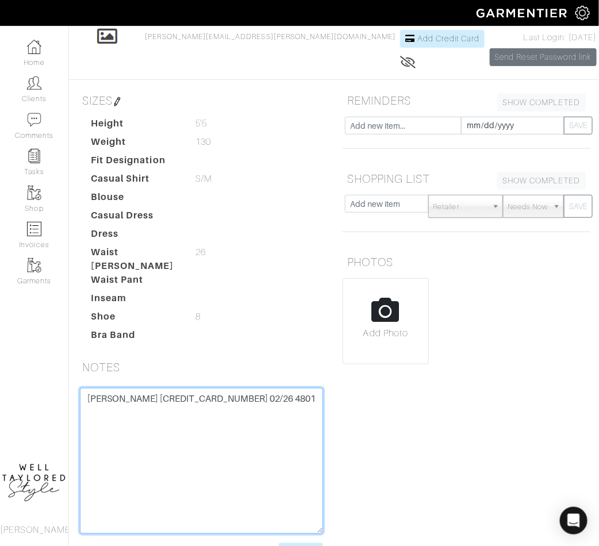
click at [156, 390] on textarea "[PERSON_NAME] [CREDIT_CARD_NUMBER] 02/26 4801" at bounding box center [201, 461] width 243 height 146
type textarea "[PERSON_NAME] [CREDIT_CARD_NUMBER] 02/26 4801"
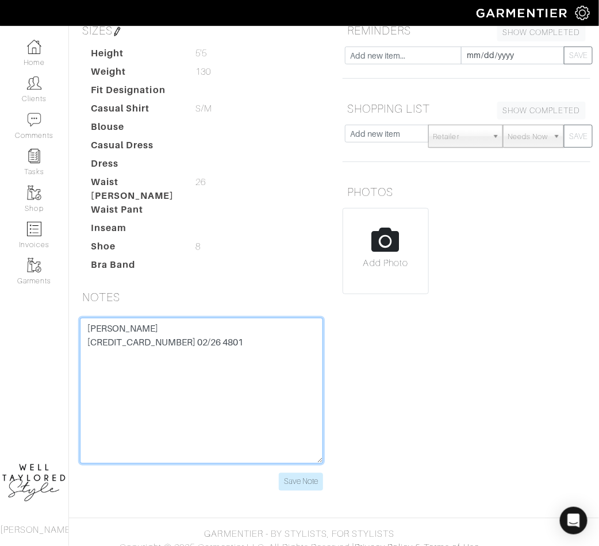
scroll to position [153, 0]
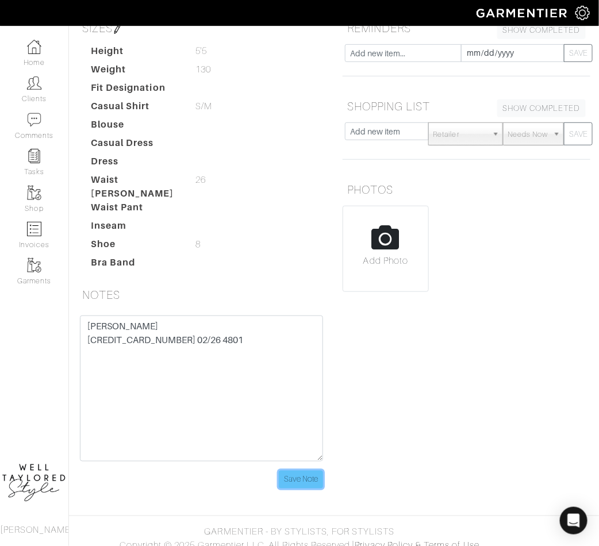
click at [303, 471] on input "Save Note" at bounding box center [301, 480] width 44 height 18
